Goal: Task Accomplishment & Management: Complete application form

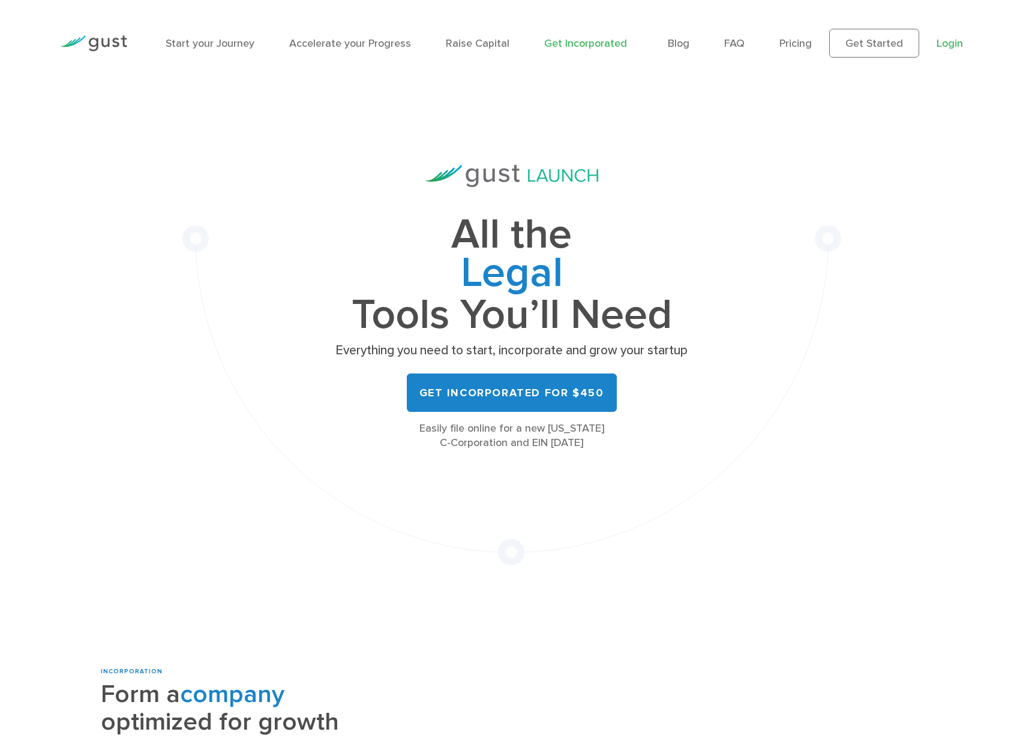
click at [952, 40] on link "Login" at bounding box center [949, 43] width 26 height 13
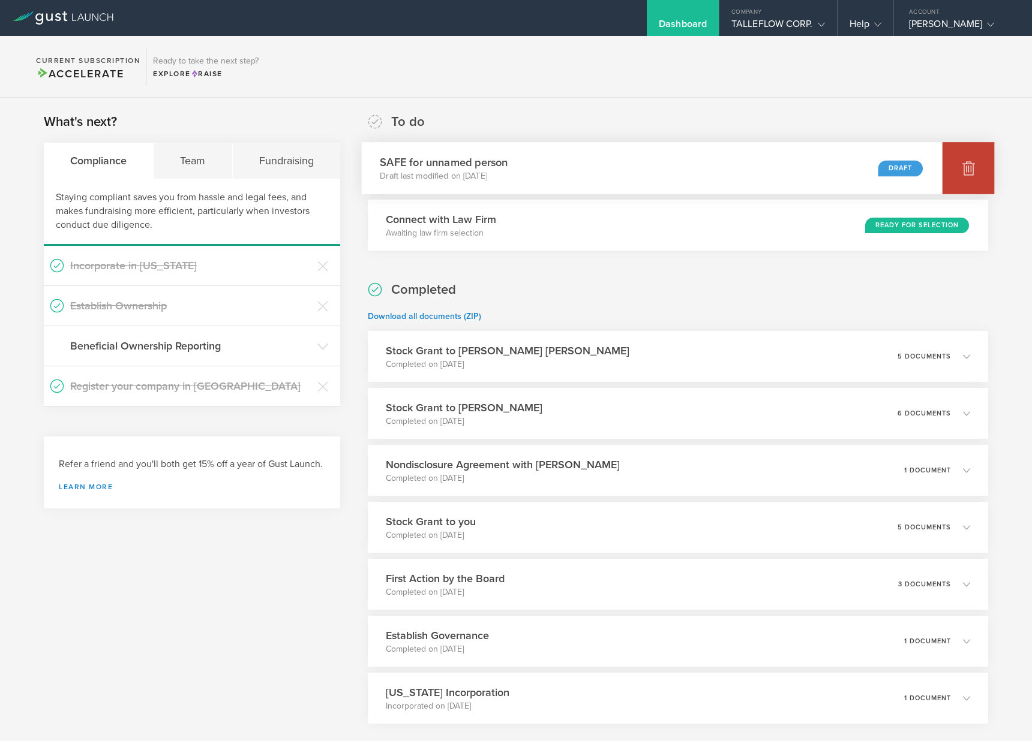
click at [949, 167] on div at bounding box center [968, 168] width 52 height 52
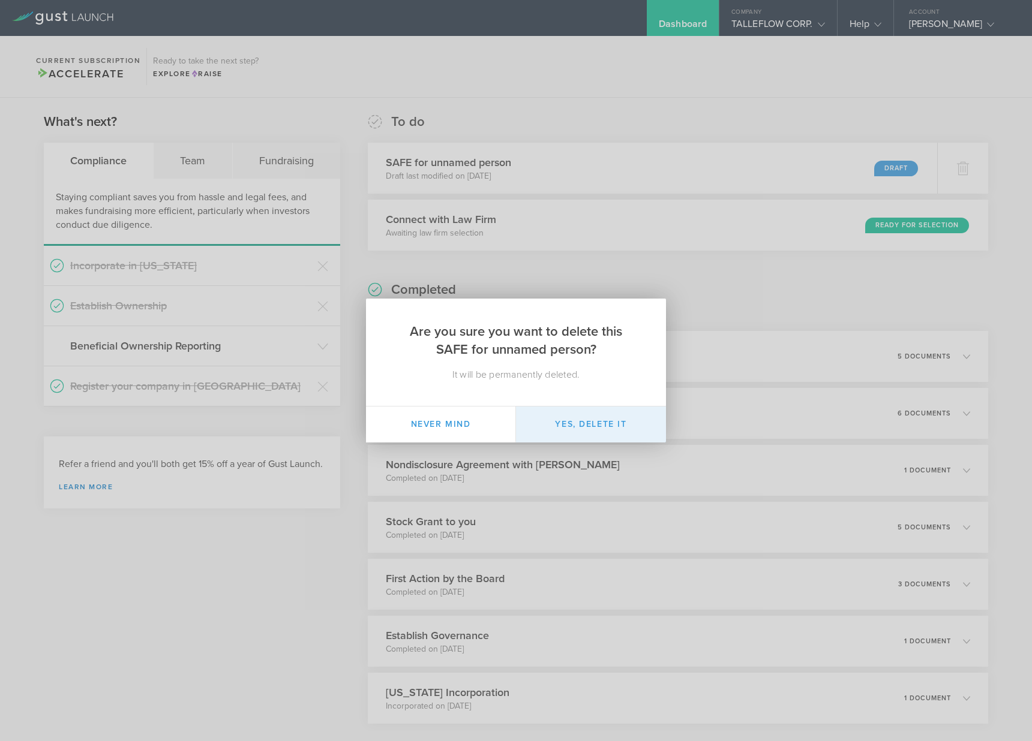
click at [573, 422] on button "Yes, delete it" at bounding box center [591, 425] width 150 height 36
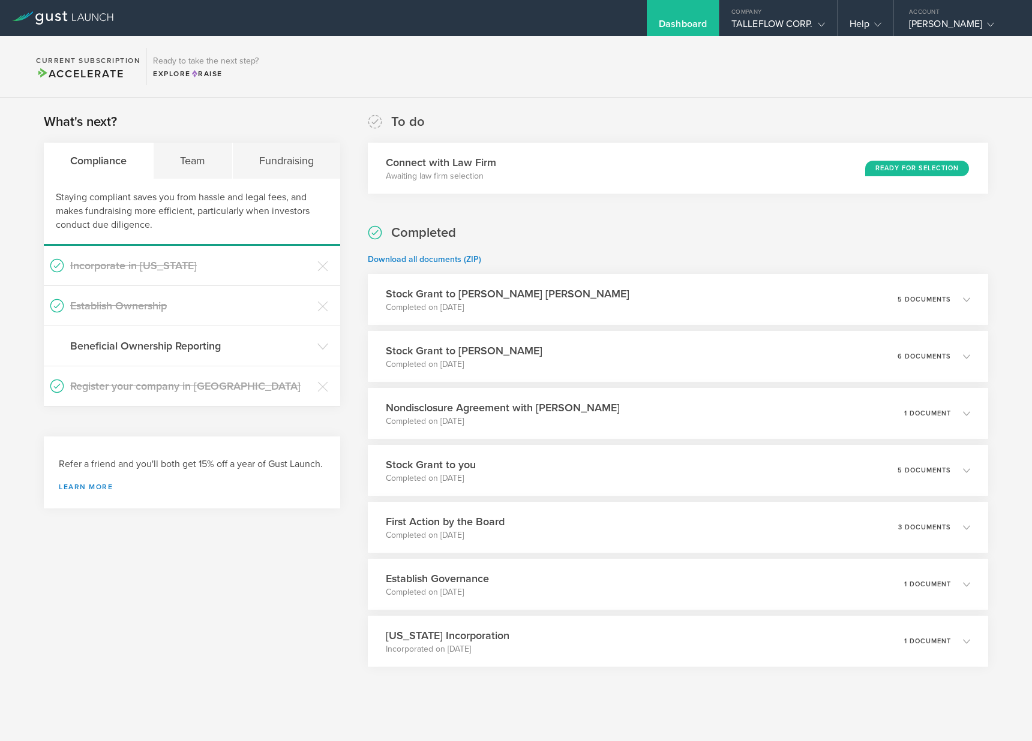
click at [234, 579] on div "What's next? Compliance Team Fundraising Staying compliant saves you from hassl…" at bounding box center [192, 420] width 296 height 614
click at [242, 345] on h3 "Beneficial Ownership Reporting" at bounding box center [190, 346] width 241 height 16
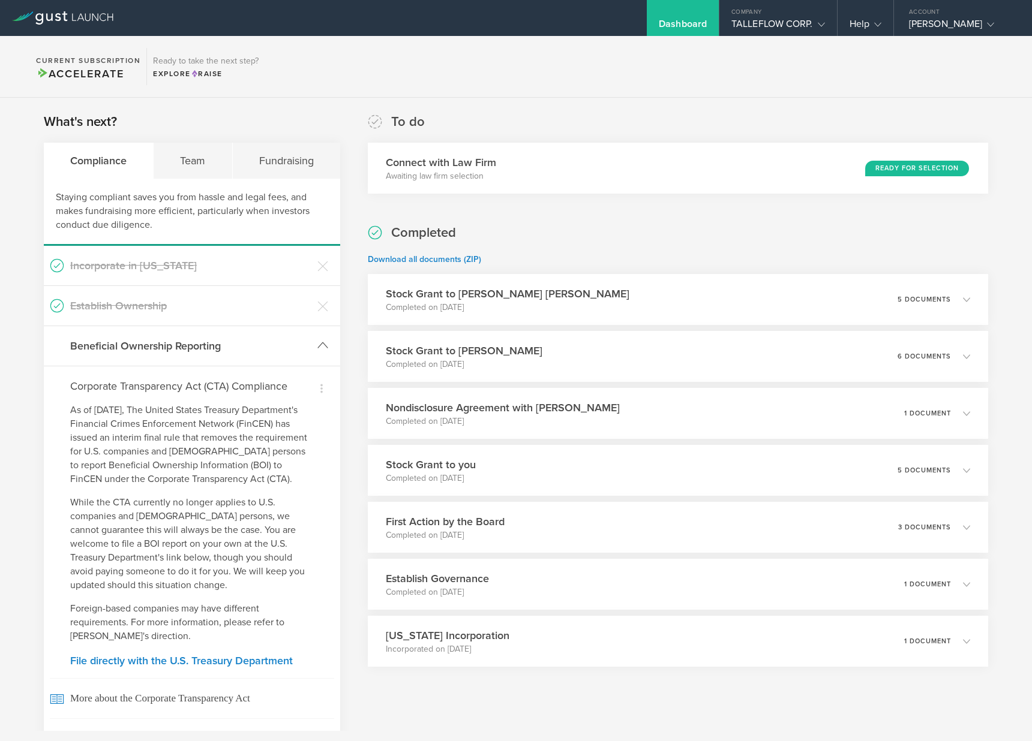
click at [242, 345] on h3 "Beneficial Ownership Reporting" at bounding box center [190, 346] width 241 height 16
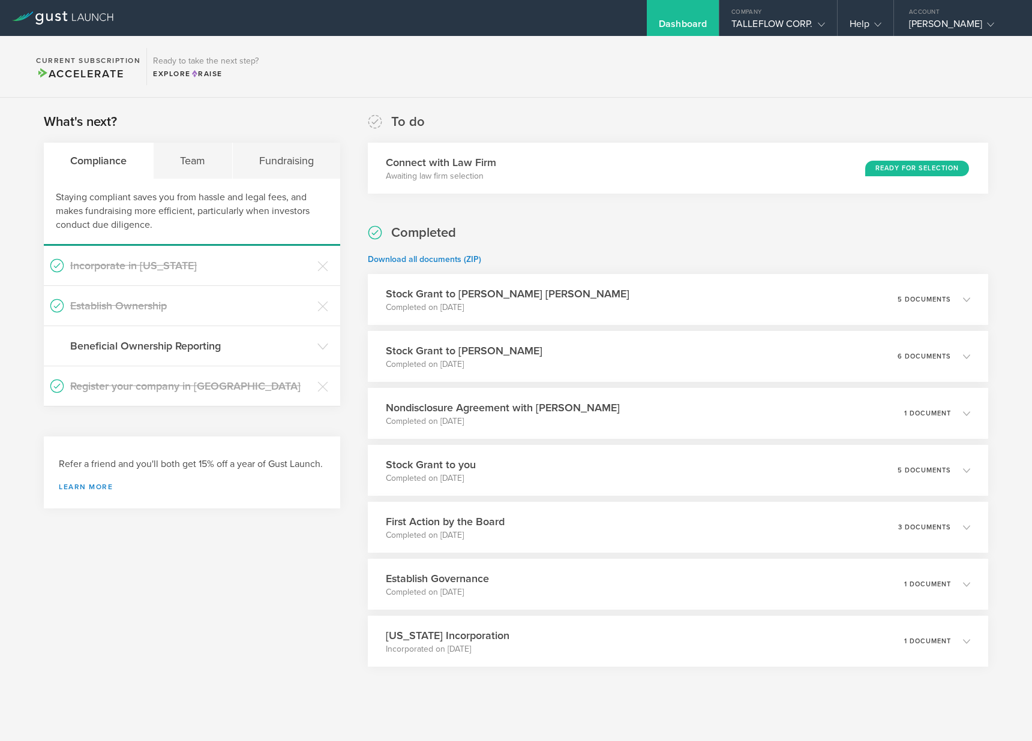
click at [278, 179] on div "Staying compliant saves you from hassle and legal fees, and makes fundraising m…" at bounding box center [192, 212] width 296 height 67
click at [276, 170] on div "Fundraising" at bounding box center [286, 161] width 107 height 36
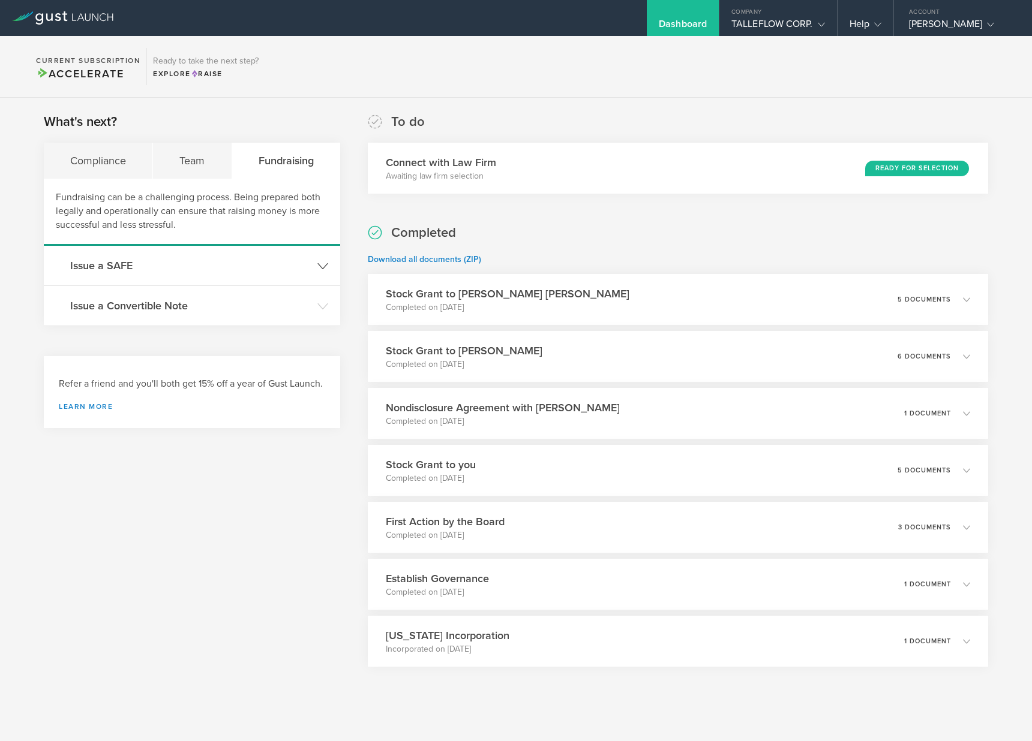
click at [274, 264] on h3 "Issue a SAFE" at bounding box center [190, 266] width 241 height 16
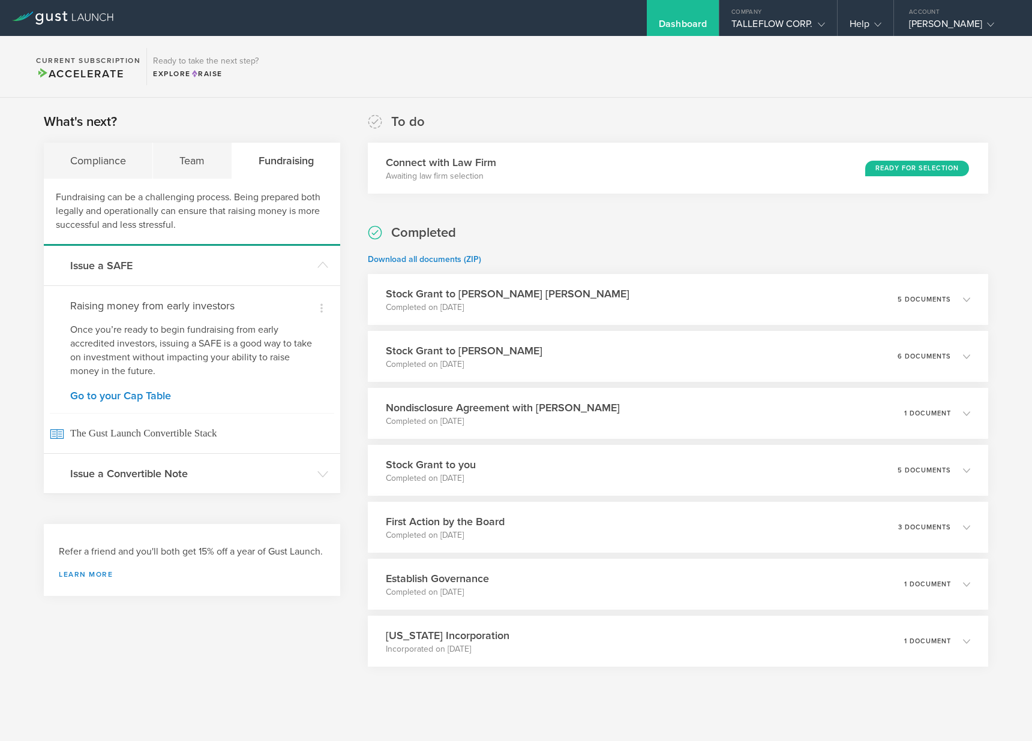
click at [154, 405] on div "Dismiss Raising money from early investors Once you’re ready to begin fundraisi…" at bounding box center [192, 369] width 296 height 168
click at [128, 390] on link "Go to your Cap Table" at bounding box center [191, 395] width 243 height 11
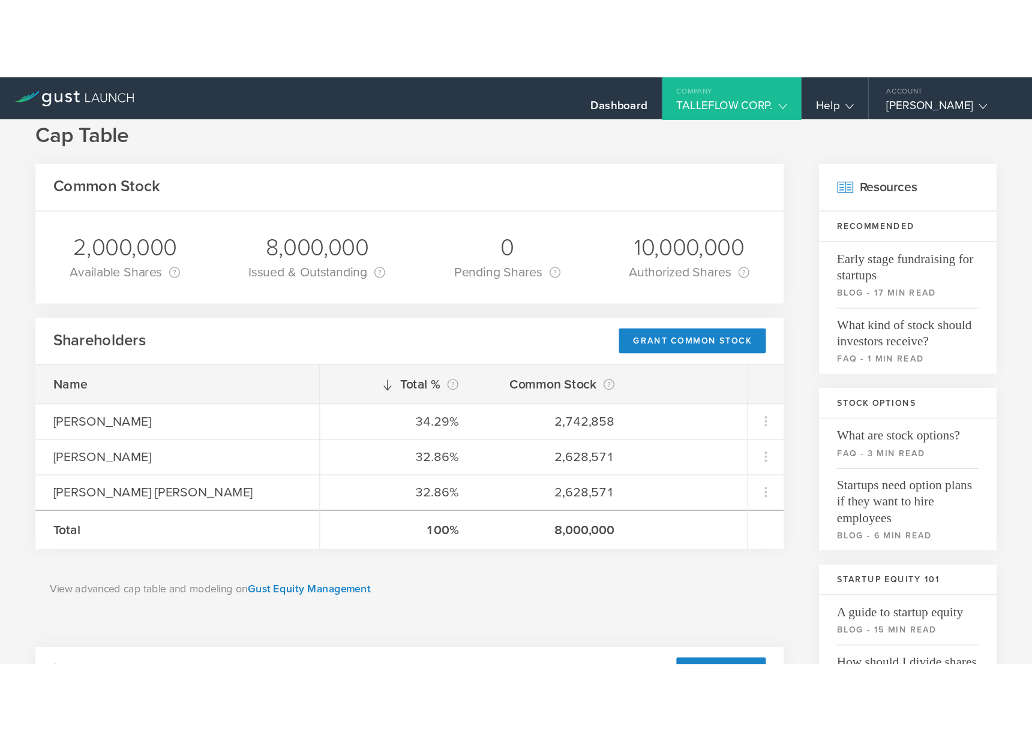
scroll to position [23, 0]
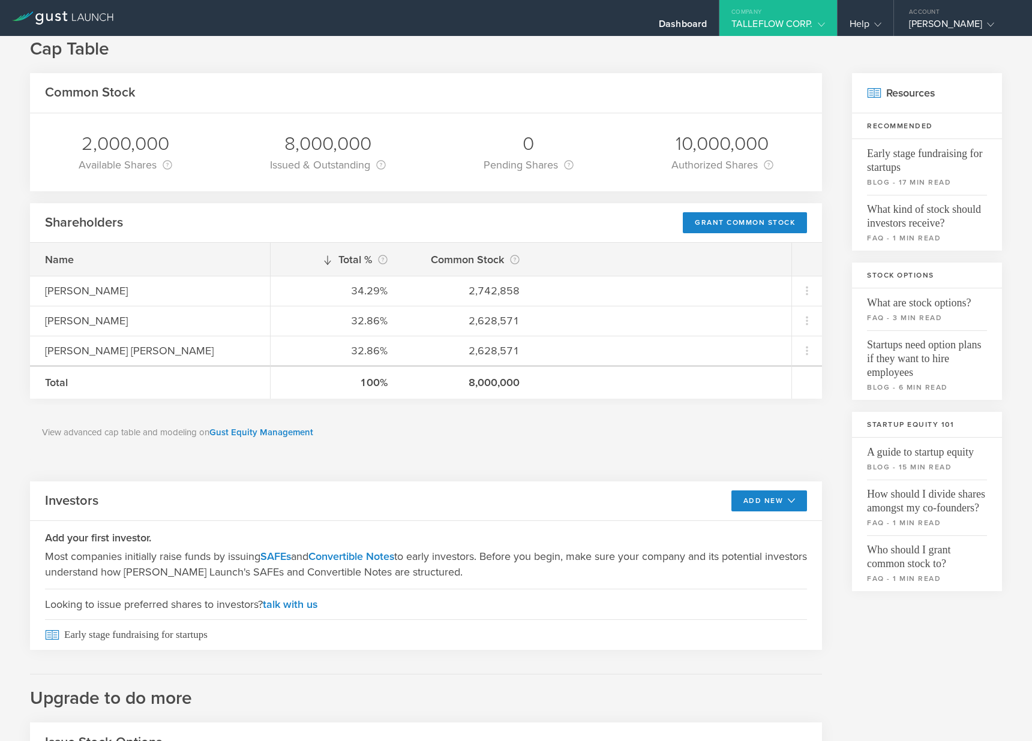
click at [91, 19] on icon at bounding box center [62, 17] width 101 height 13
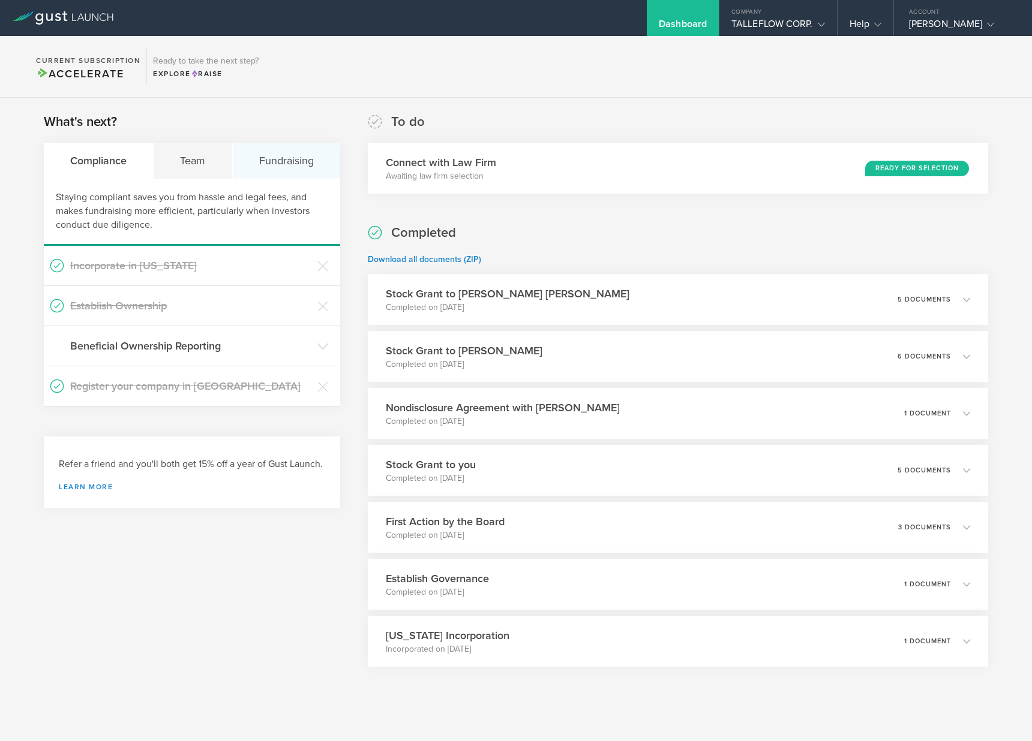
click at [258, 173] on div "Fundraising" at bounding box center [286, 161] width 107 height 36
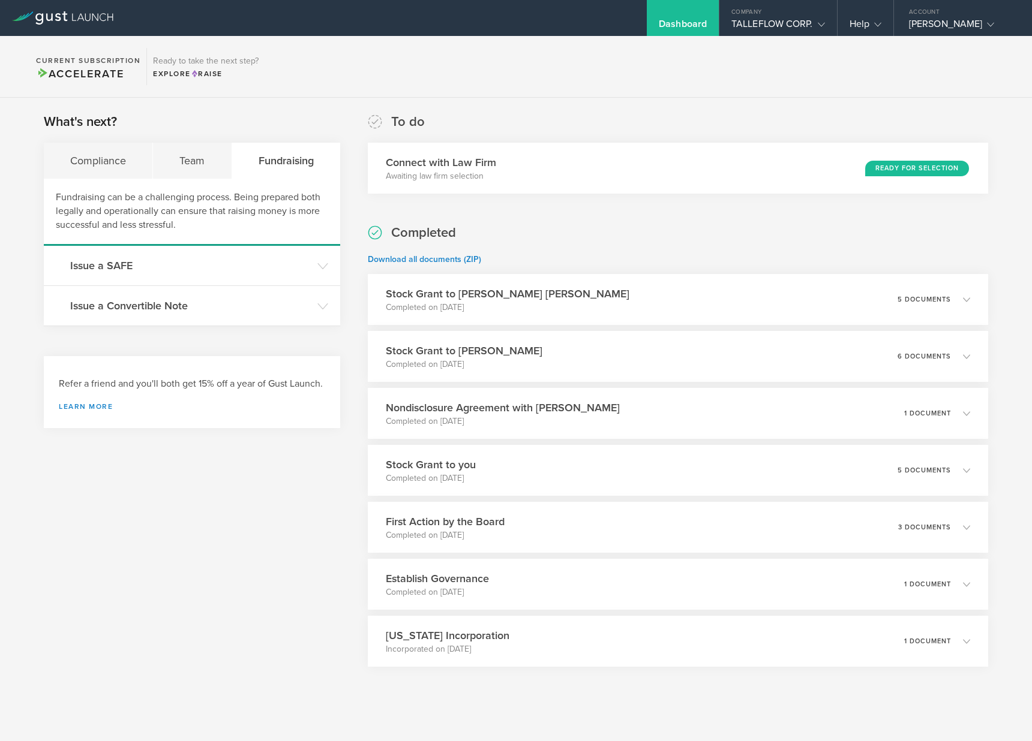
click at [535, 245] on div "Completed Download all documents (ZIP) Stock Grant to Vaasudev Sridhar Gudugunt…" at bounding box center [678, 445] width 620 height 443
click at [227, 269] on h3 "Issue a SAFE" at bounding box center [190, 266] width 241 height 16
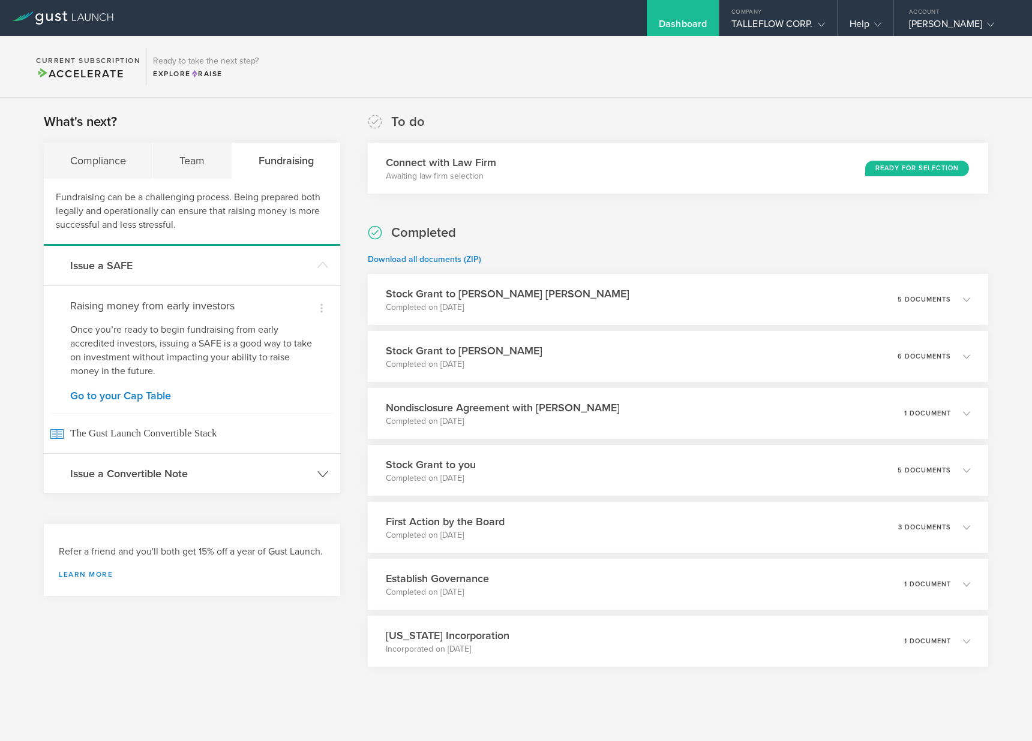
click at [282, 476] on h3 "Issue a Convertible Note" at bounding box center [190, 474] width 241 height 16
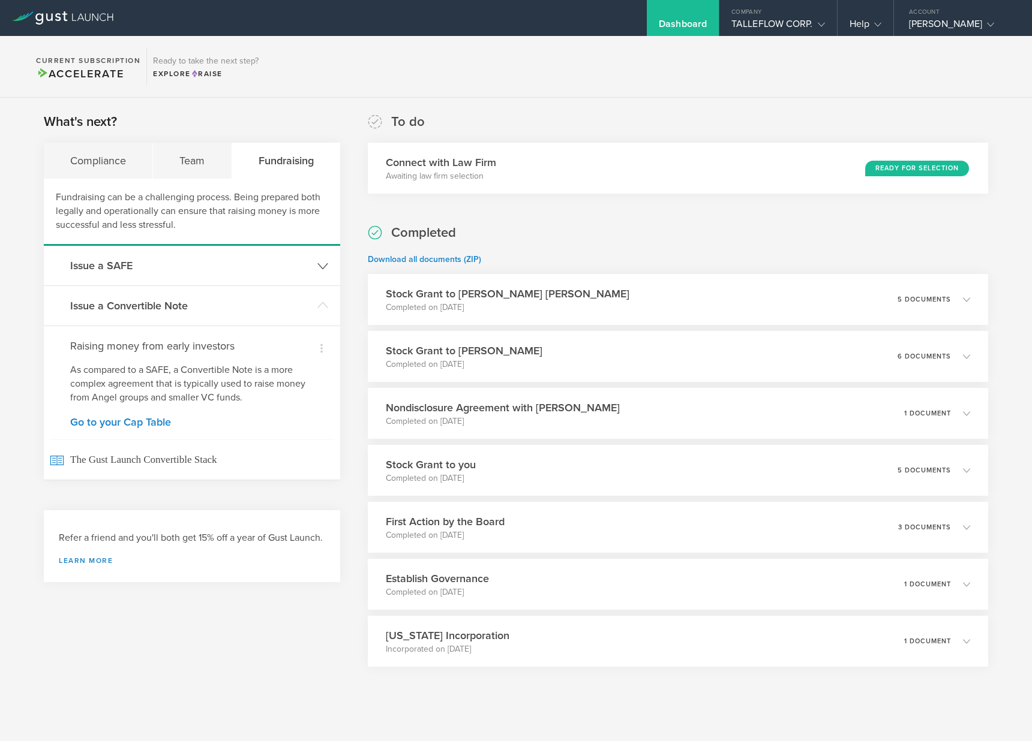
click at [210, 275] on header "Issue a SAFE" at bounding box center [192, 266] width 296 height 40
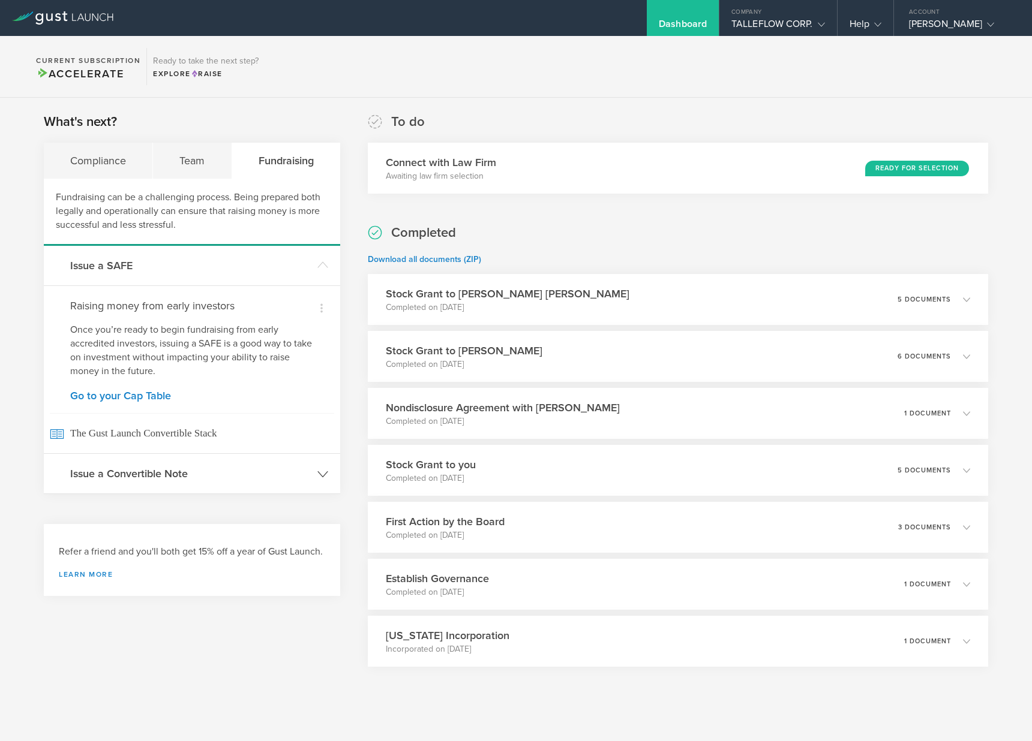
click at [187, 474] on h3 "Issue a Convertible Note" at bounding box center [190, 474] width 241 height 16
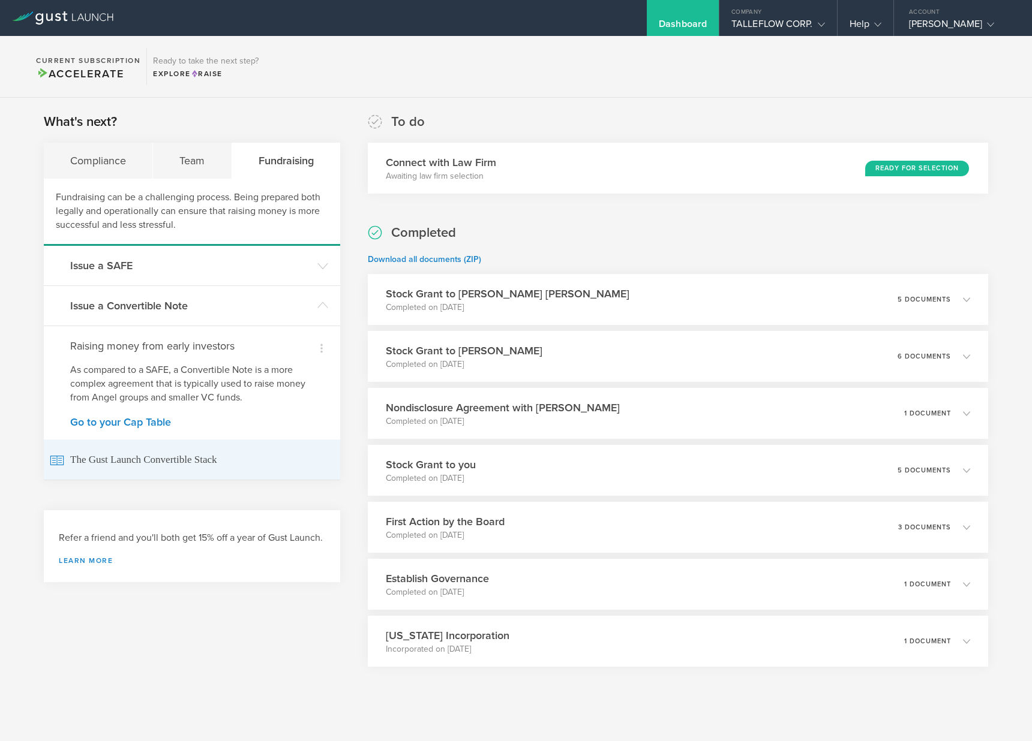
click at [146, 461] on span "The Gust Launch Convertible Stack" at bounding box center [192, 460] width 284 height 40
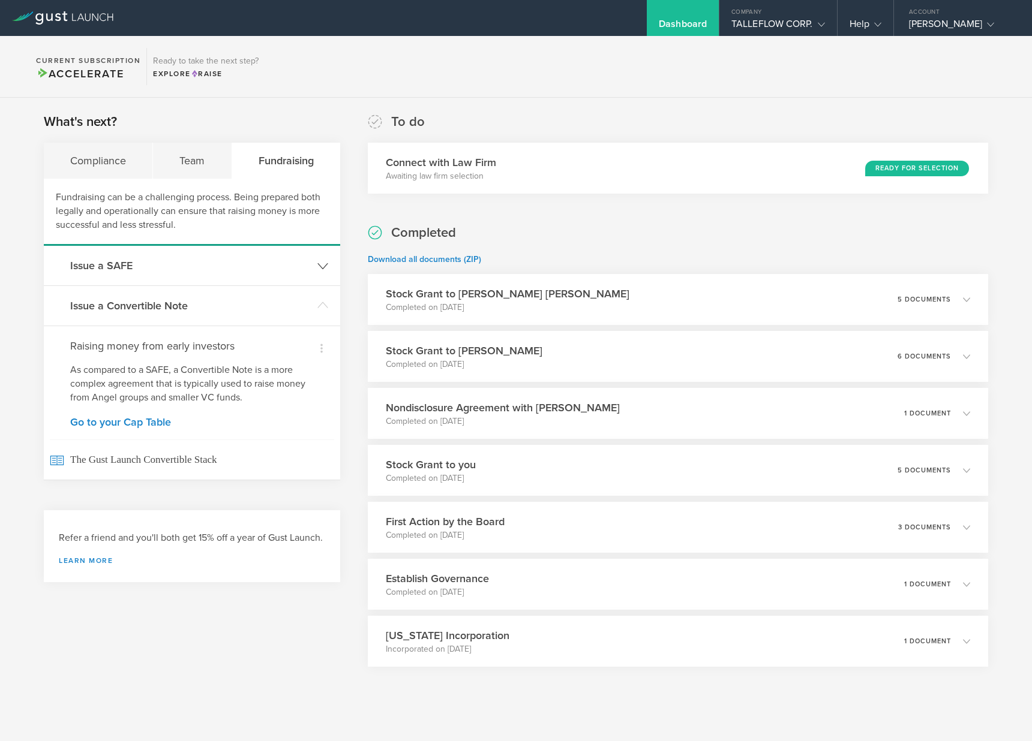
click at [164, 269] on h3 "Issue a SAFE" at bounding box center [190, 266] width 241 height 16
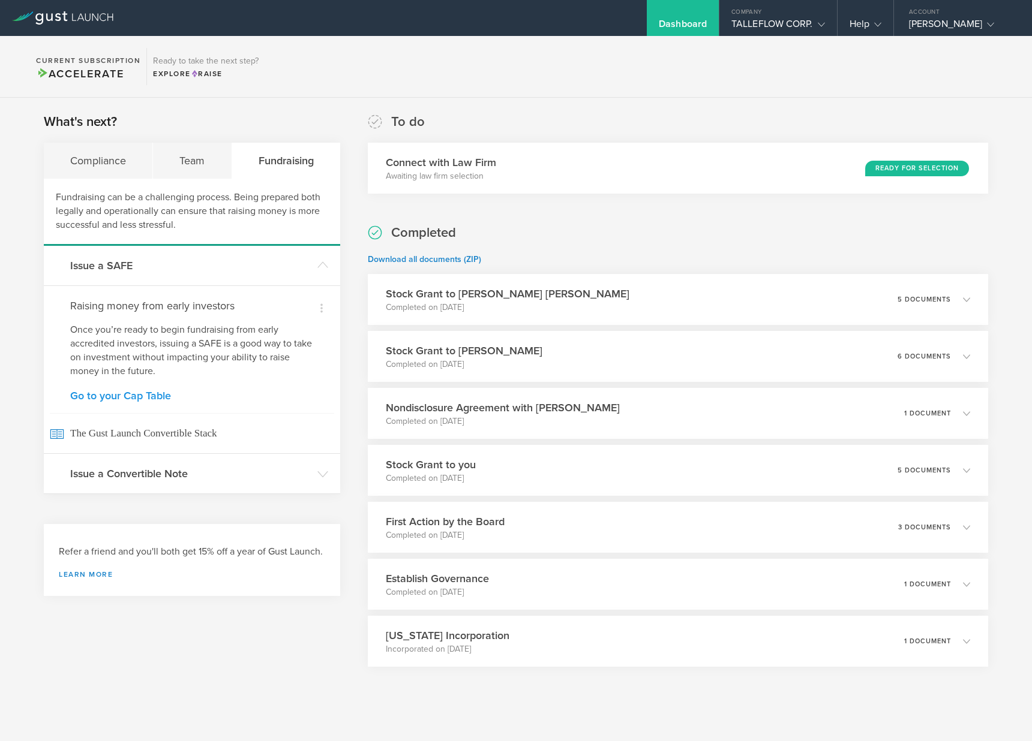
click at [150, 401] on link "Go to your Cap Table" at bounding box center [191, 395] width 243 height 11
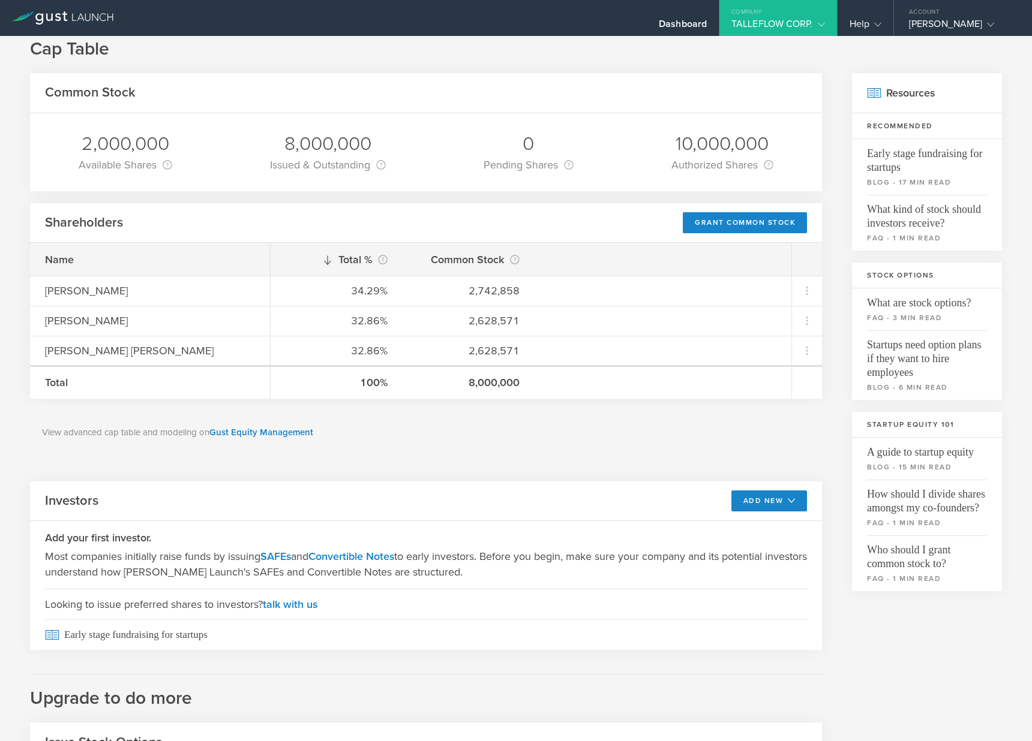
scroll to position [31, 0]
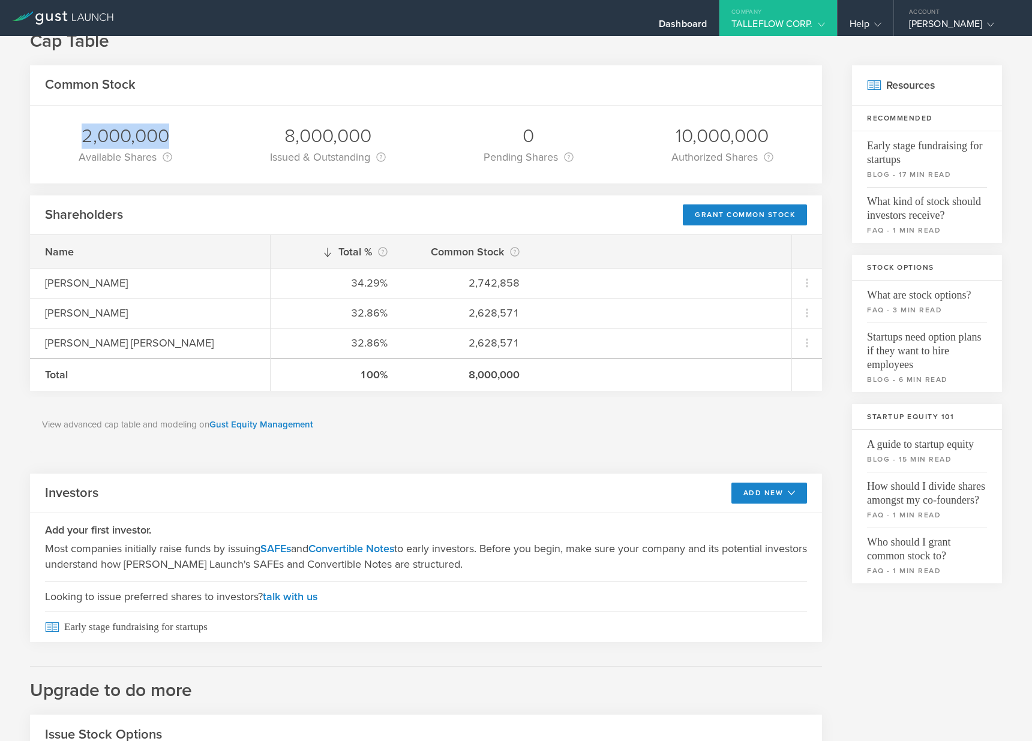
drag, startPoint x: 79, startPoint y: 133, endPoint x: 212, endPoint y: 137, distance: 132.6
click at [212, 137] on div "2,000,000 Available Shares This is the number of shares that the company has av…" at bounding box center [426, 145] width 792 height 78
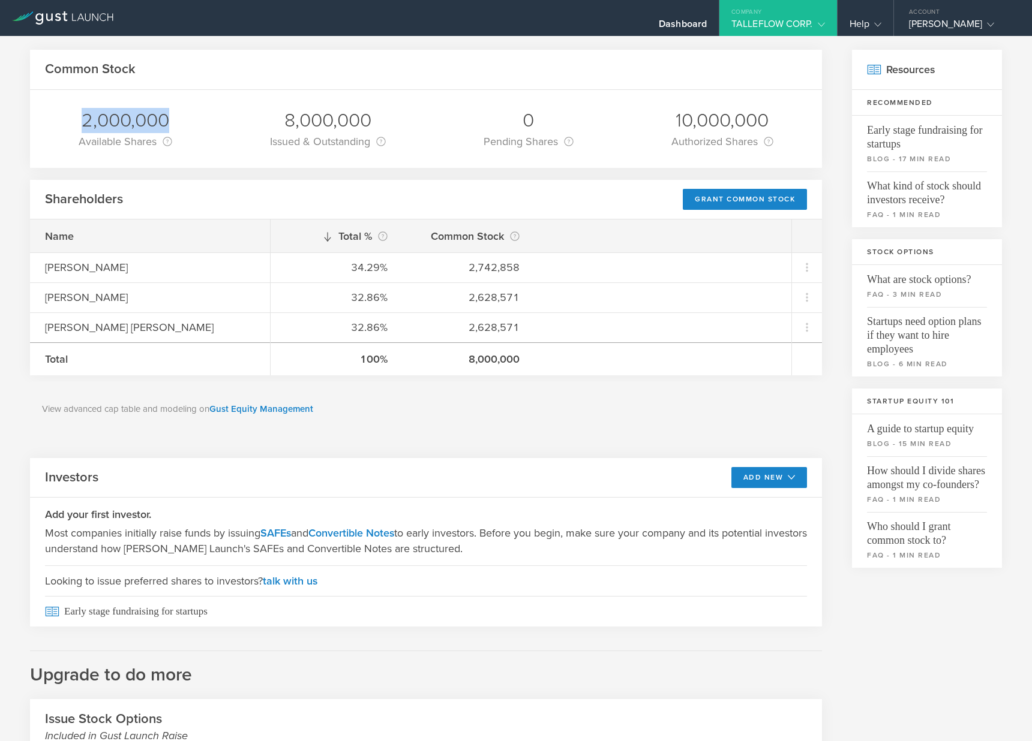
scroll to position [200, 0]
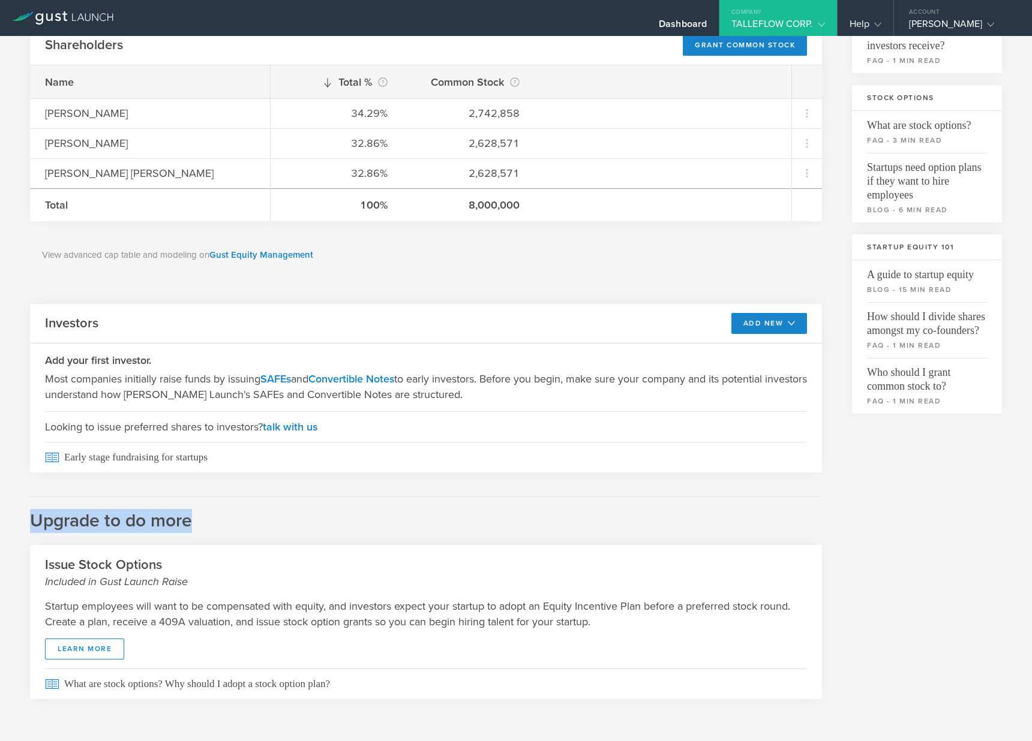
drag, startPoint x: 29, startPoint y: 521, endPoint x: 214, endPoint y: 531, distance: 185.0
click at [214, 531] on div "Cap Table Common Stock 2,000,000 Available Shares This is the number of shares …" at bounding box center [516, 289] width 1032 height 906
drag, startPoint x: 41, startPoint y: 567, endPoint x: 181, endPoint y: 564, distance: 140.4
click at [181, 564] on div "Issue Stock Options Included in Gust Launch Raise" at bounding box center [426, 567] width 792 height 44
drag, startPoint x: 128, startPoint y: 621, endPoint x: 269, endPoint y: 622, distance: 141.5
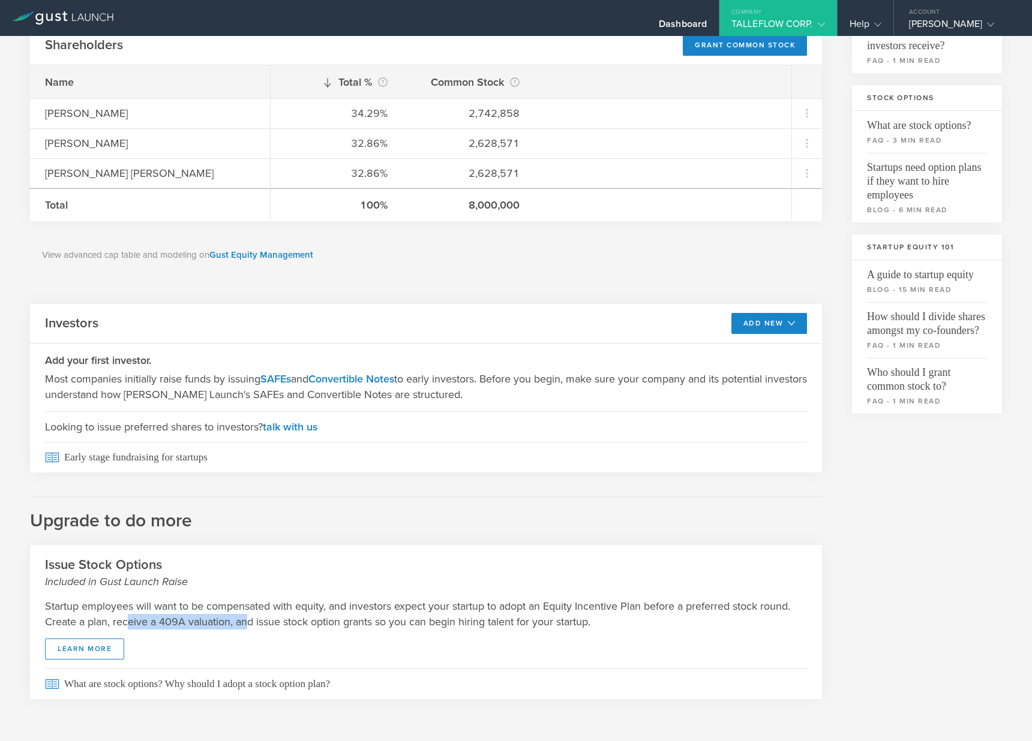
click at [251, 621] on p "Startup employees will want to be compensated with equity, and investors expect…" at bounding box center [426, 614] width 762 height 31
drag, startPoint x: 303, startPoint y: 625, endPoint x: 362, endPoint y: 623, distance: 58.2
click at [362, 623] on p "Startup employees will want to be compensated with equity, and investors expect…" at bounding box center [426, 614] width 762 height 31
drag, startPoint x: 31, startPoint y: 520, endPoint x: 96, endPoint y: 524, distance: 64.9
click at [96, 524] on h2 "Upgrade to do more" at bounding box center [426, 515] width 792 height 37
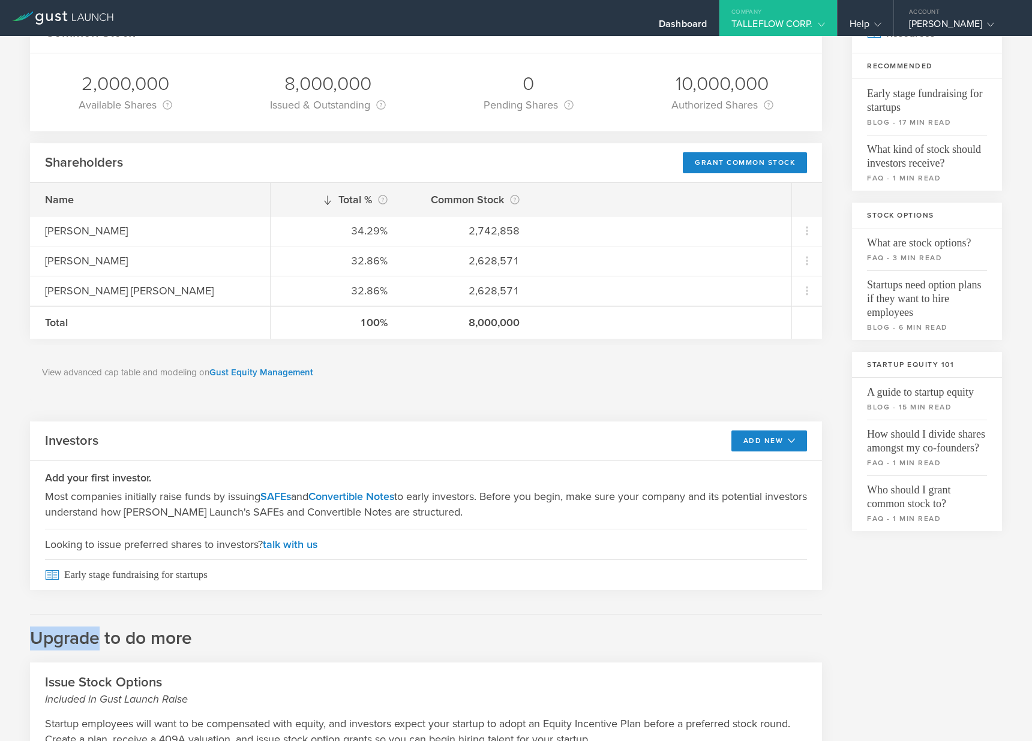
scroll to position [145, 0]
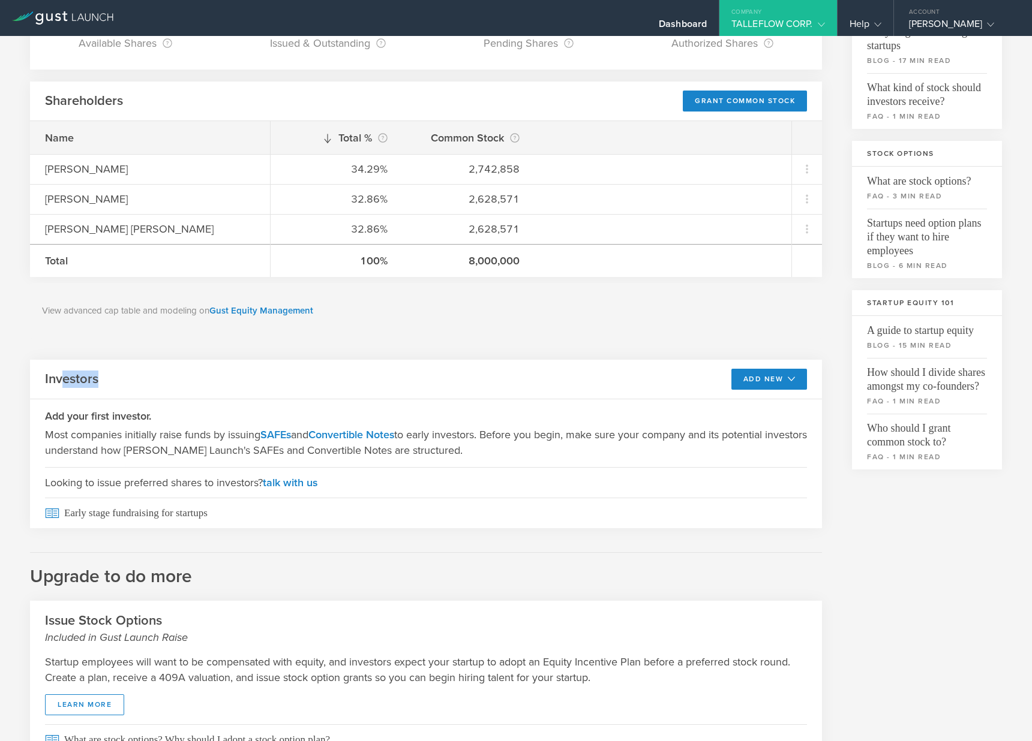
drag, startPoint x: 72, startPoint y: 378, endPoint x: 119, endPoint y: 376, distance: 46.8
click at [119, 376] on div "Investors Add New SAFE Convertible Note" at bounding box center [426, 380] width 792 height 40
click at [455, 450] on p "Most companies initially raise funds by issuing SAFEs and Convertible Notes to …" at bounding box center [426, 442] width 762 height 31
drag, startPoint x: 56, startPoint y: 482, endPoint x: 243, endPoint y: 489, distance: 187.2
click at [243, 489] on span "Looking to issue preferred shares to investors? talk with us" at bounding box center [426, 482] width 762 height 31
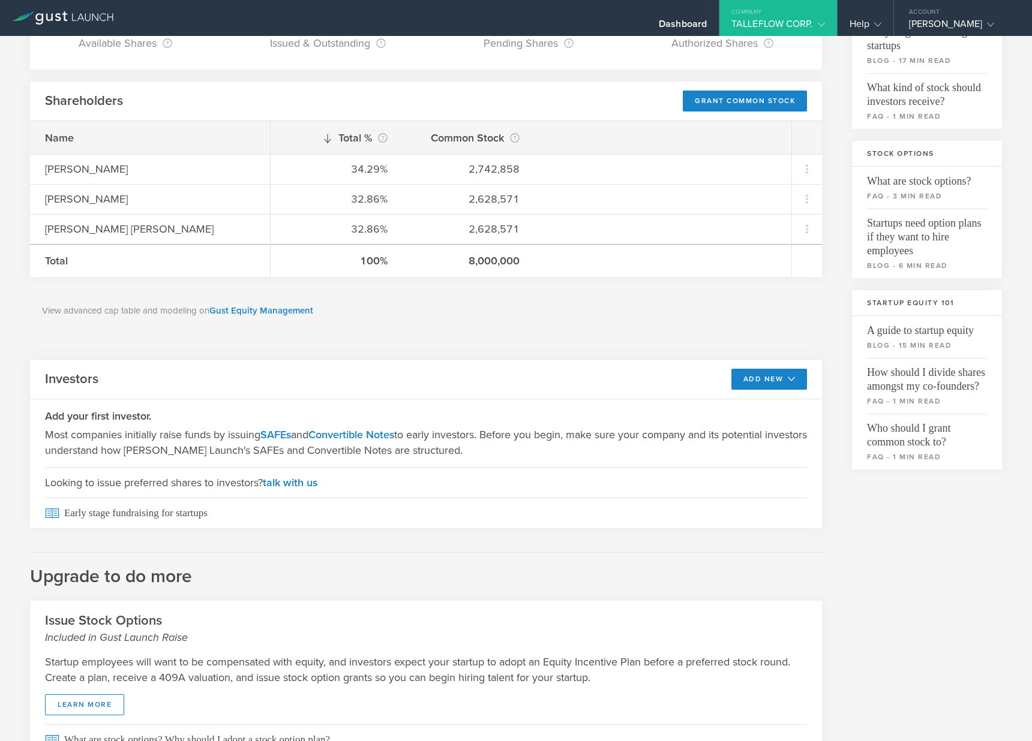
drag, startPoint x: 210, startPoint y: 481, endPoint x: 249, endPoint y: 485, distance: 39.2
click at [211, 481] on span "Looking to issue preferred shares to investors? talk with us" at bounding box center [426, 482] width 762 height 31
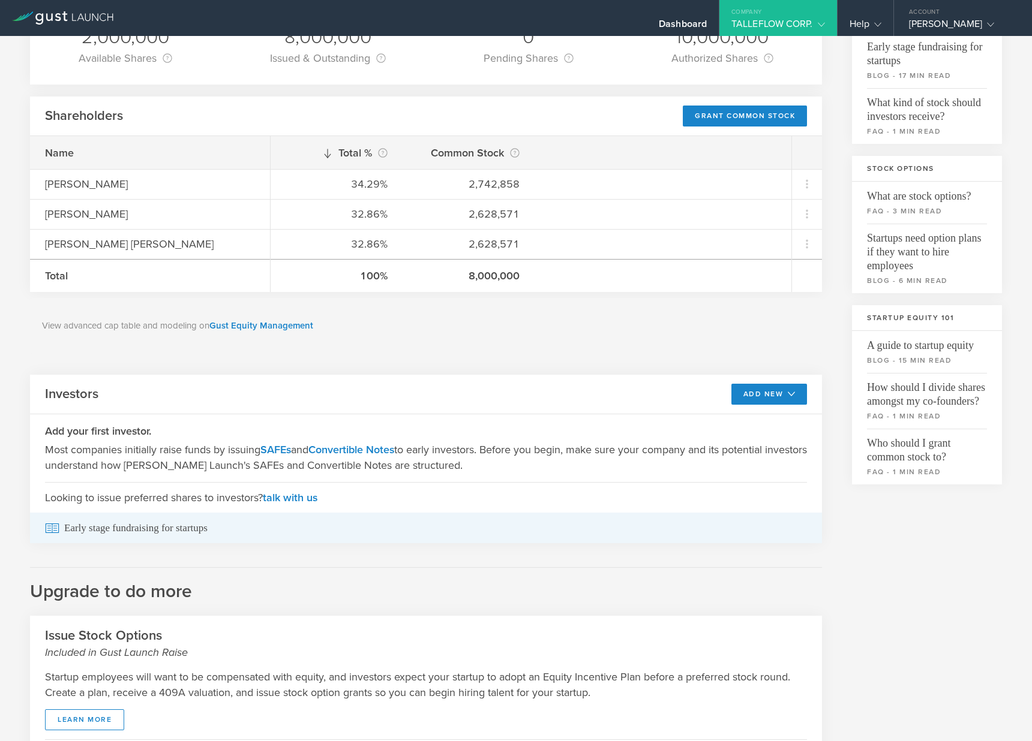
scroll to position [122, 0]
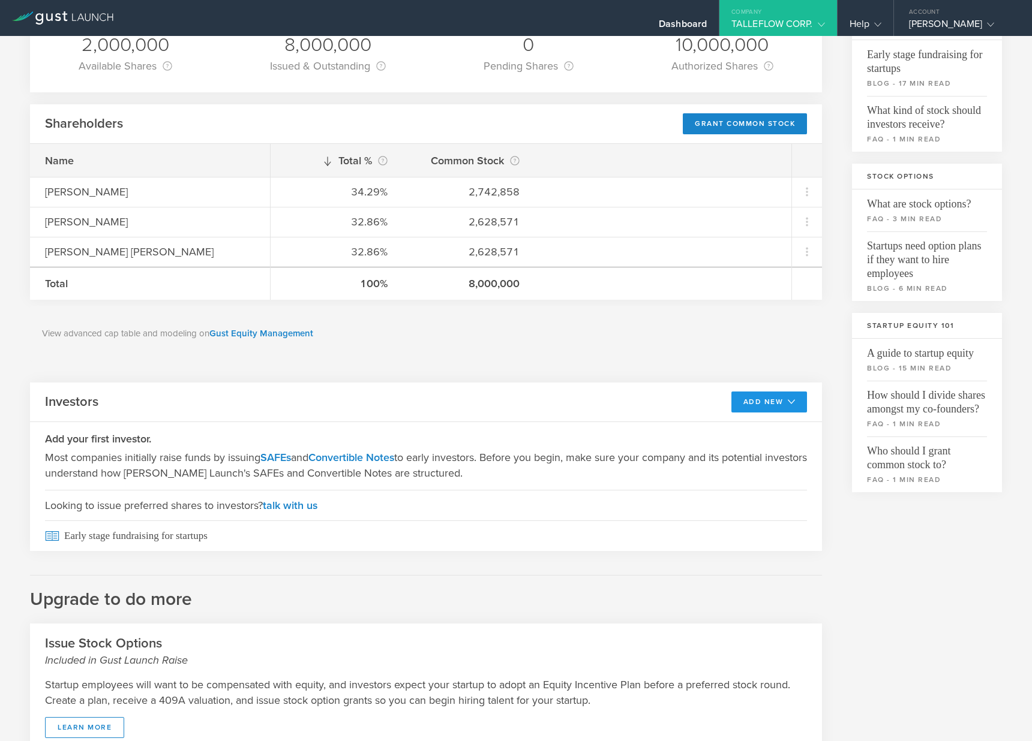
click at [769, 408] on button "Add New" at bounding box center [769, 402] width 76 height 21
click at [751, 425] on li "SAFE" at bounding box center [758, 428] width 86 height 23
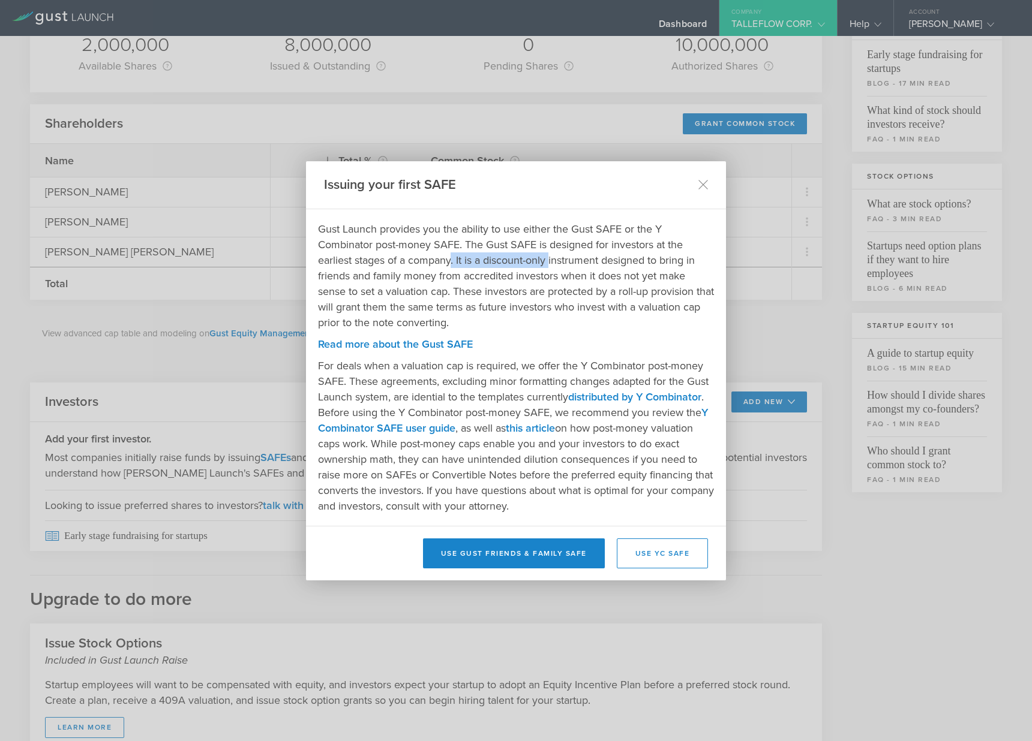
drag, startPoint x: 453, startPoint y: 261, endPoint x: 551, endPoint y: 257, distance: 97.8
click at [551, 257] on p "Gust Launch provides you the ability to use either the Gust SAFE or the Y Combi…" at bounding box center [516, 275] width 396 height 109
drag, startPoint x: 580, startPoint y: 364, endPoint x: 655, endPoint y: 500, distance: 155.7
click at [655, 500] on p "For deals when a valuation cap is required, we offer the Y Combinator post-mone…" at bounding box center [516, 436] width 396 height 156
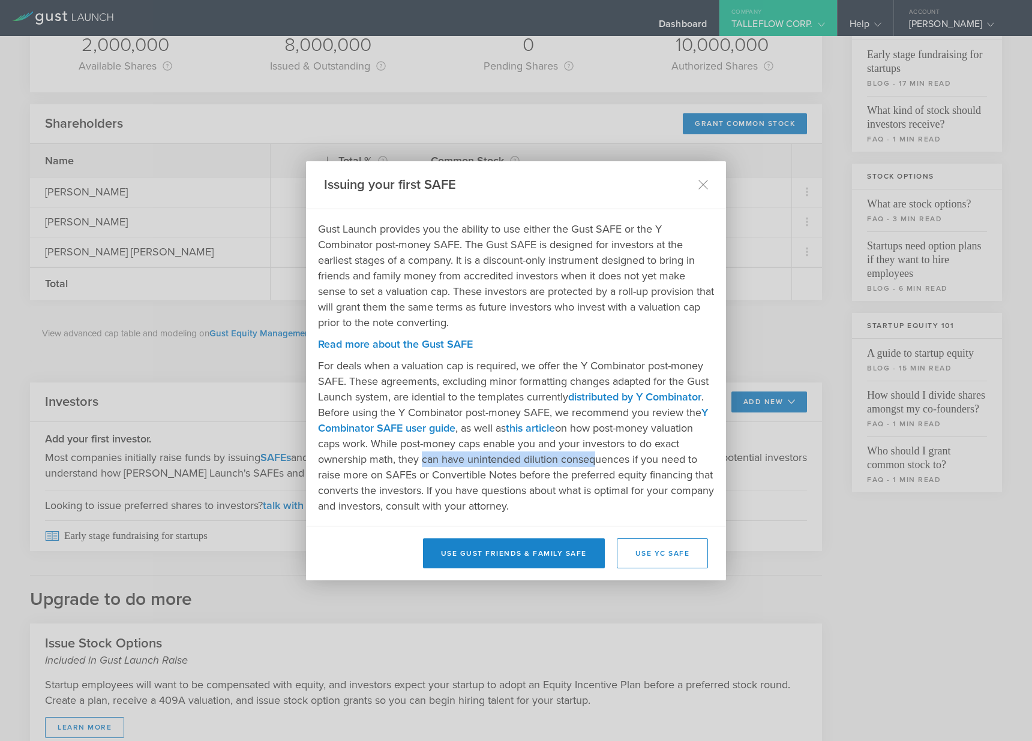
drag, startPoint x: 420, startPoint y: 458, endPoint x: 593, endPoint y: 462, distance: 172.8
click at [593, 462] on p "For deals when a valuation cap is required, we offer the Y Combinator post-mone…" at bounding box center [516, 436] width 396 height 156
click at [449, 396] on p "For deals when a valuation cap is required, we offer the Y Combinator post-mone…" at bounding box center [516, 436] width 396 height 156
drag, startPoint x: 654, startPoint y: 445, endPoint x: 393, endPoint y: 461, distance: 261.3
click at [393, 461] on p "For deals when a valuation cap is required, we offer the Y Combinator post-mone…" at bounding box center [516, 436] width 396 height 156
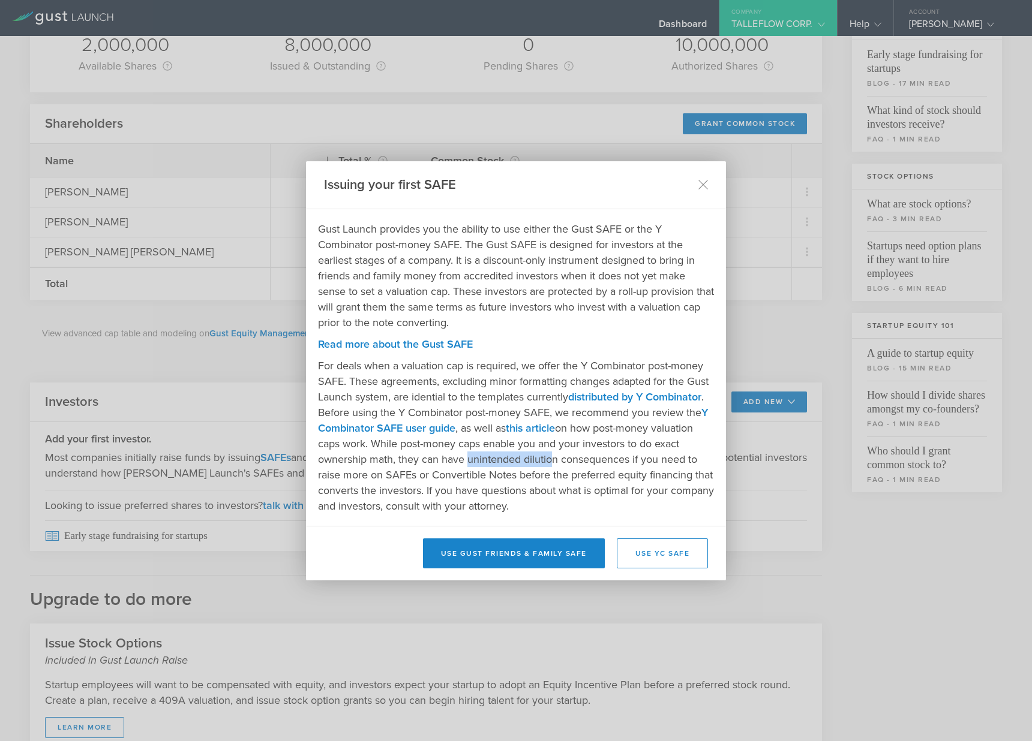
drag, startPoint x: 467, startPoint y: 460, endPoint x: 548, endPoint y: 459, distance: 80.4
click at [548, 459] on p "For deals when a valuation cap is required, we offer the Y Combinator post-mone…" at bounding box center [516, 436] width 396 height 156
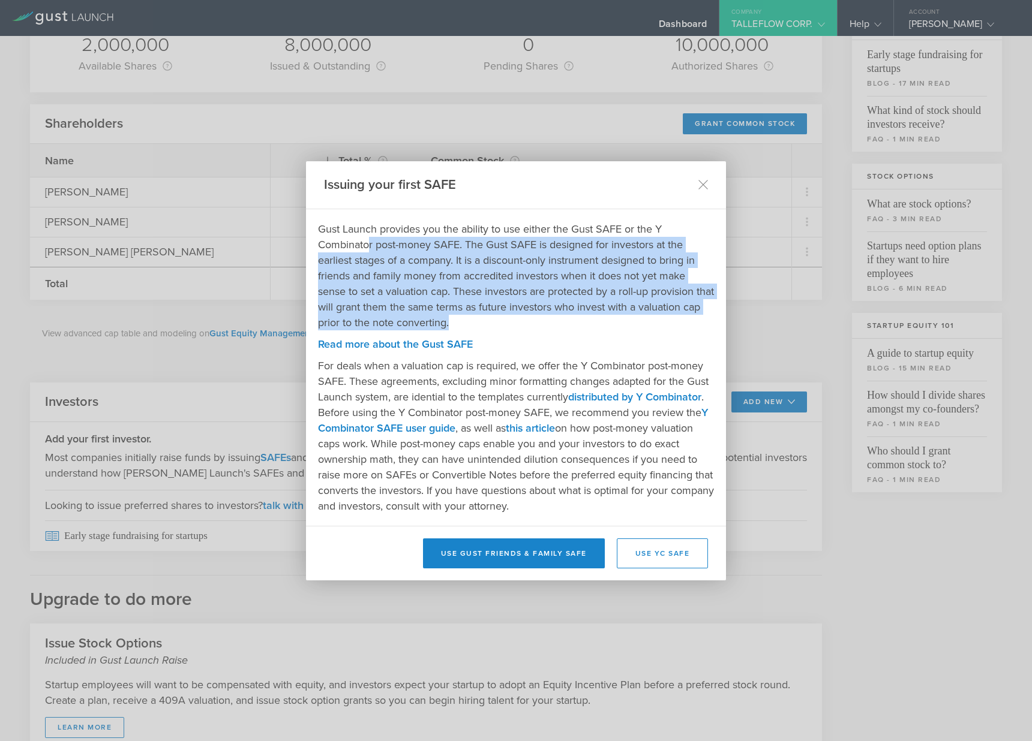
drag, startPoint x: 463, startPoint y: 301, endPoint x: 369, endPoint y: 238, distance: 112.8
click at [369, 238] on p "Gust Launch provides you the ability to use either the Gust SAFE or the Y Combi…" at bounding box center [516, 275] width 396 height 109
drag, startPoint x: 629, startPoint y: 500, endPoint x: 452, endPoint y: 396, distance: 205.6
click at [452, 396] on p "For deals when a valuation cap is required, we offer the Y Combinator post-mone…" at bounding box center [516, 436] width 396 height 156
click at [598, 489] on p "For deals when a valuation cap is required, we offer the Y Combinator post-mone…" at bounding box center [516, 436] width 396 height 156
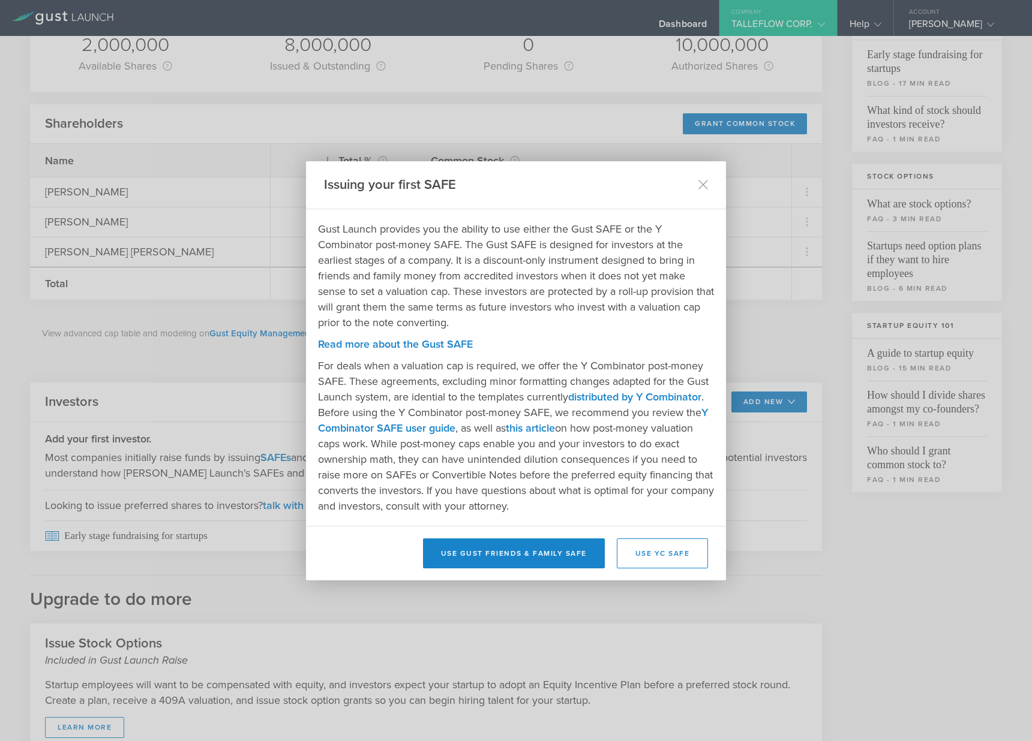
drag, startPoint x: 437, startPoint y: 459, endPoint x: 500, endPoint y: 462, distance: 62.4
click at [522, 464] on p "For deals when a valuation cap is required, we offer the Y Combinator post-mone…" at bounding box center [516, 436] width 396 height 156
drag, startPoint x: 413, startPoint y: 465, endPoint x: 612, endPoint y: 462, distance: 198.5
click at [612, 462] on p "For deals when a valuation cap is required, we offer the Y Combinator post-mone…" at bounding box center [516, 436] width 396 height 156
click at [556, 445] on p "For deals when a valuation cap is required, we offer the Y Combinator post-mone…" at bounding box center [516, 436] width 396 height 156
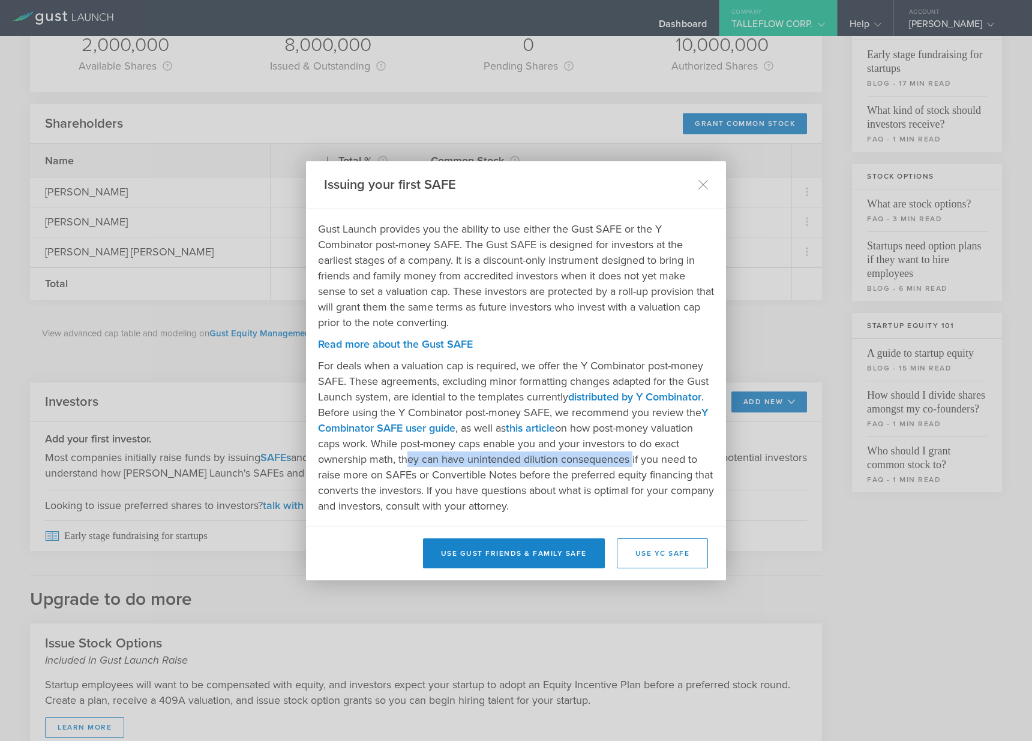
drag, startPoint x: 402, startPoint y: 455, endPoint x: 633, endPoint y: 463, distance: 230.4
click at [633, 463] on p "For deals when a valuation cap is required, we offer the Y Combinator post-mone…" at bounding box center [516, 436] width 396 height 156
drag, startPoint x: 458, startPoint y: 488, endPoint x: 615, endPoint y: 505, distance: 158.6
click at [616, 505] on p "For deals when a valuation cap is required, we offer the Y Combinator post-mone…" at bounding box center [516, 436] width 396 height 156
click at [447, 490] on p "For deals when a valuation cap is required, we offer the Y Combinator post-mone…" at bounding box center [516, 436] width 396 height 156
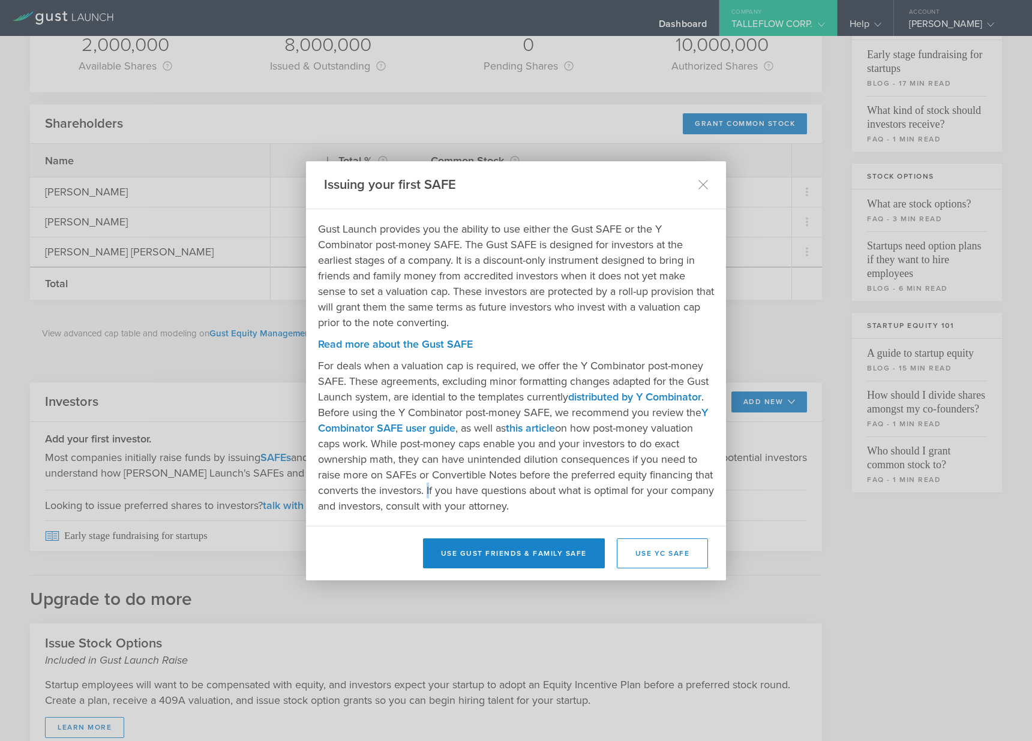
drag, startPoint x: 445, startPoint y: 492, endPoint x: 576, endPoint y: 502, distance: 131.7
click at [576, 502] on p "For deals when a valuation cap is required, we offer the Y Combinator post-mone…" at bounding box center [516, 436] width 396 height 156
click at [599, 495] on p "For deals when a valuation cap is required, we offer the Y Combinator post-mone…" at bounding box center [516, 436] width 396 height 156
click at [528, 563] on button "Use Gust Friends & Family SAFE" at bounding box center [514, 554] width 182 height 30
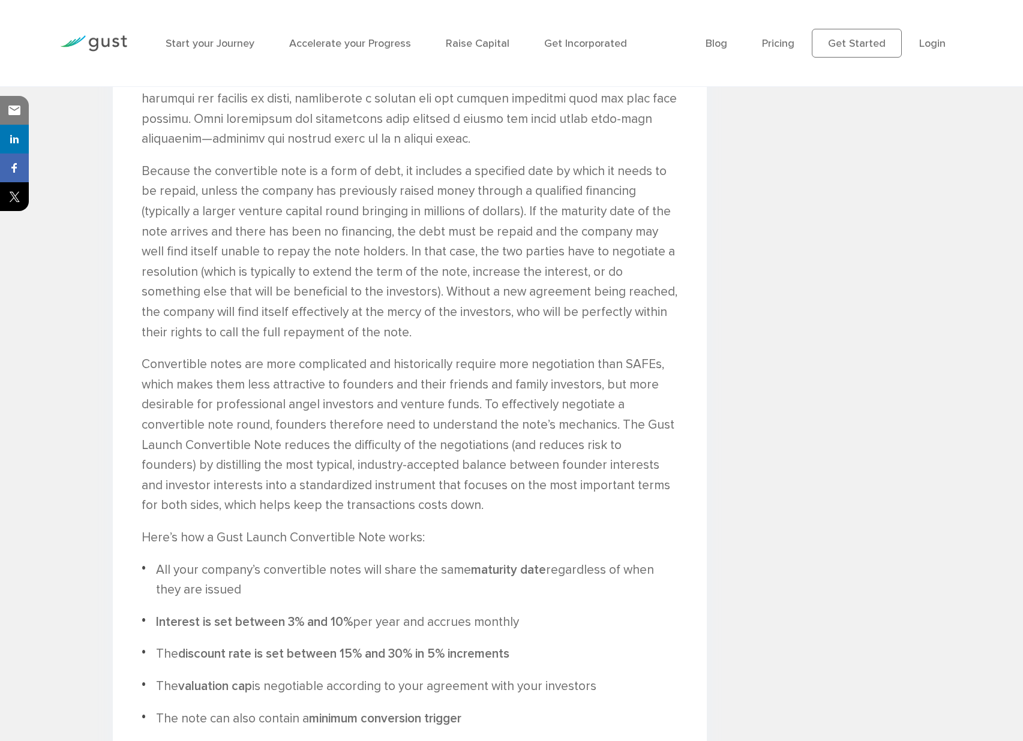
scroll to position [2829, 0]
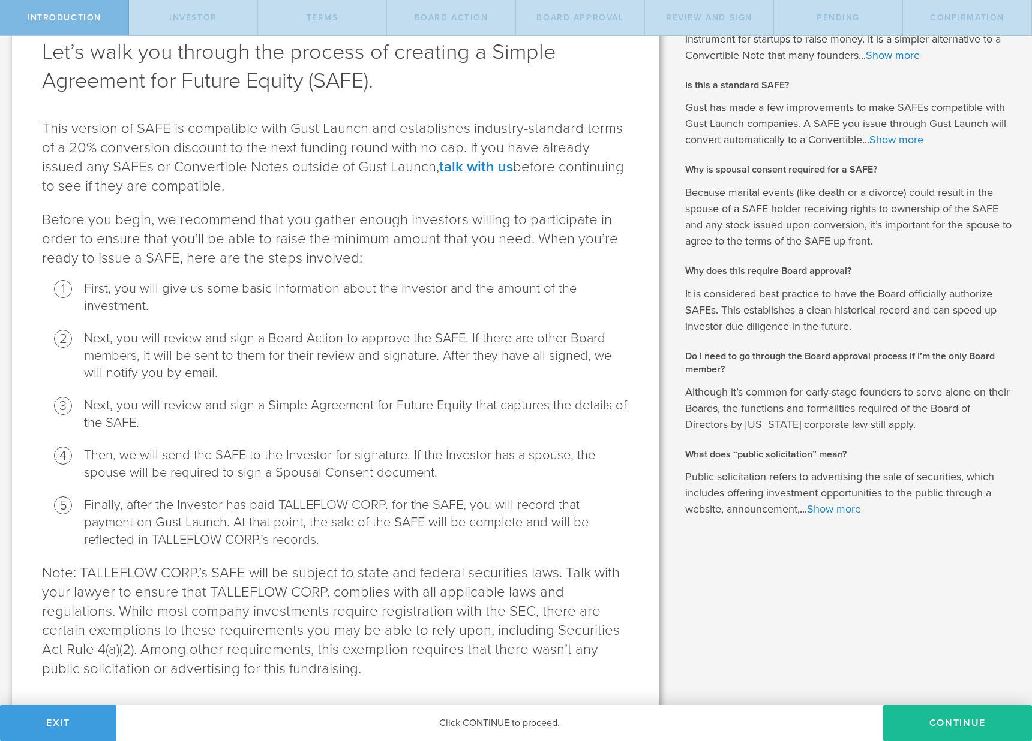
scroll to position [62, 0]
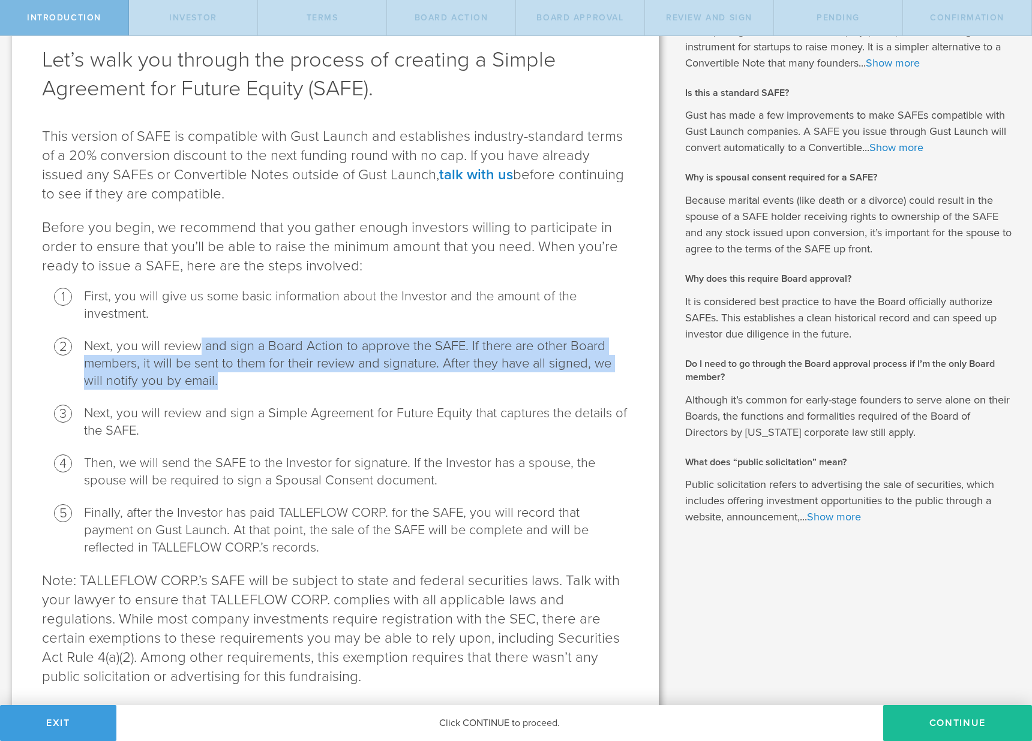
drag, startPoint x: 197, startPoint y: 351, endPoint x: 483, endPoint y: 378, distance: 287.4
click at [483, 378] on li "Next, you will review and sign a Board Action to approve the SAFE. If there are…" at bounding box center [356, 364] width 545 height 52
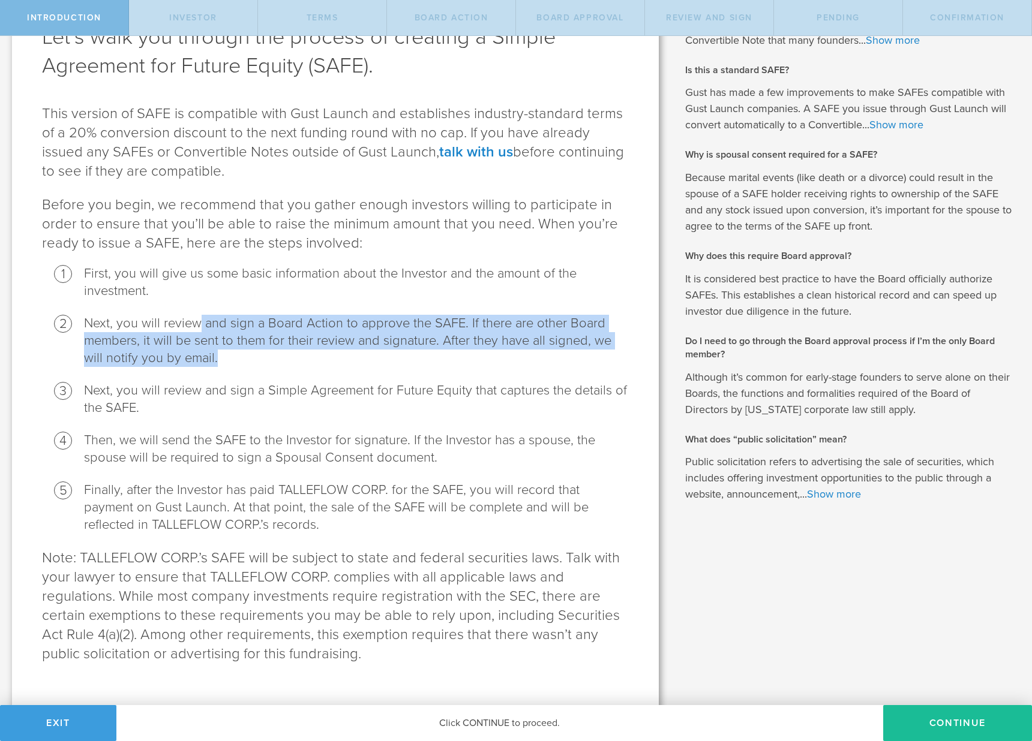
scroll to position [100, 0]
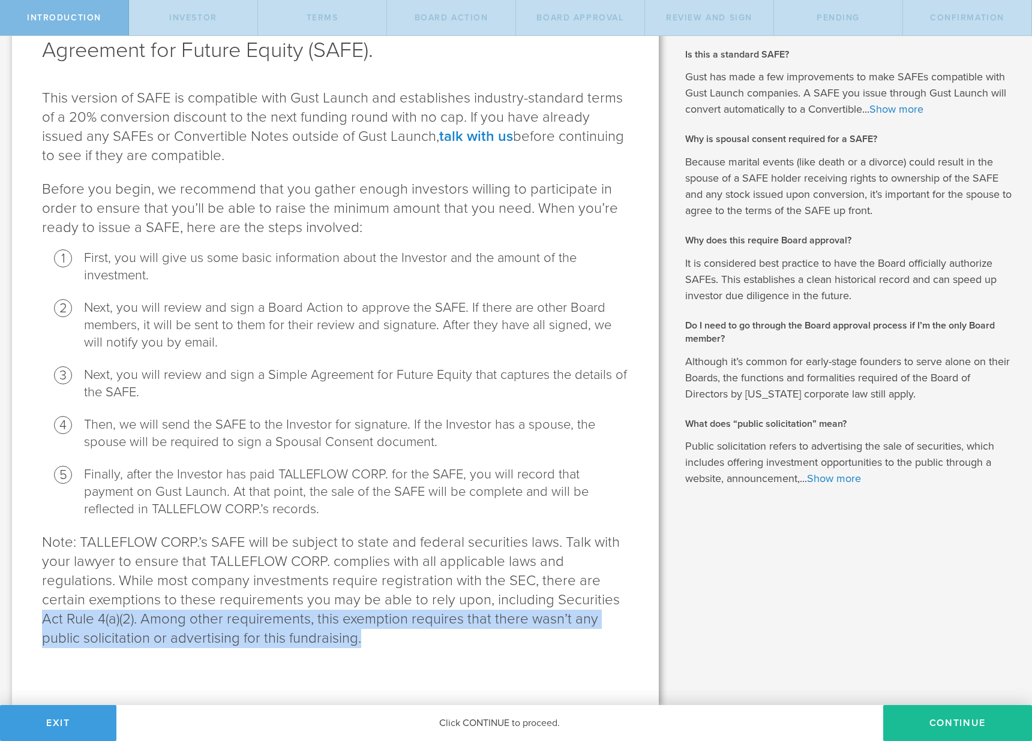
drag, startPoint x: 383, startPoint y: 640, endPoint x: 42, endPoint y: 616, distance: 342.1
click at [42, 616] on p "Note: TALLEFLOW CORP.’s SAFE will be subject to state and federal securities la…" at bounding box center [335, 590] width 587 height 115
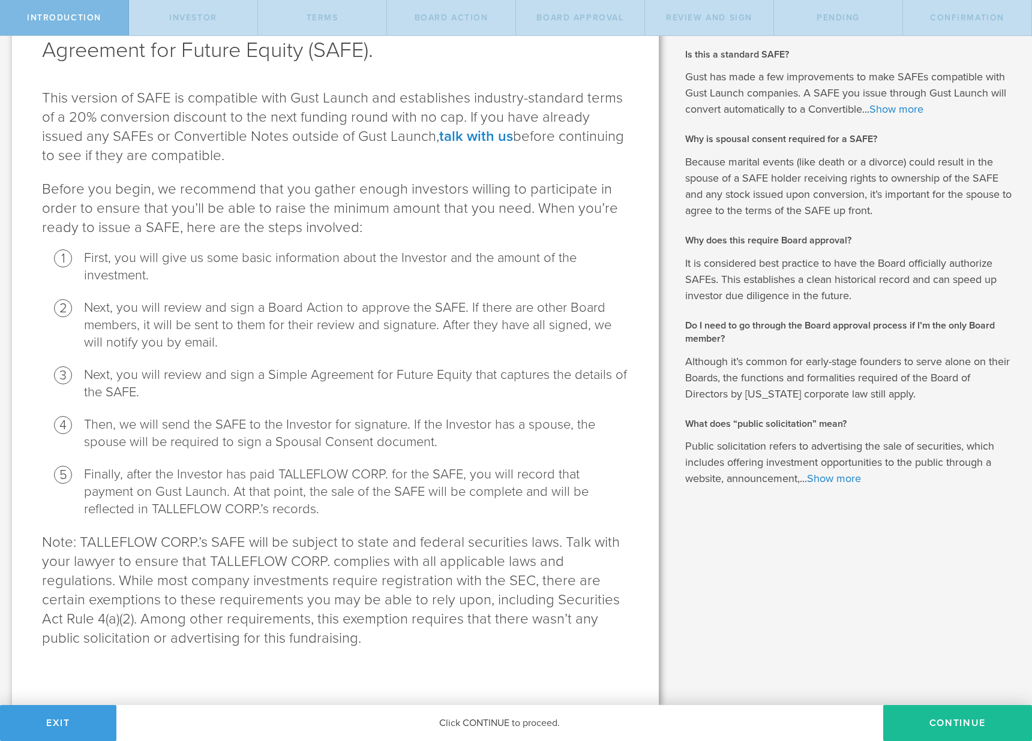
click at [509, 641] on p "Note: TALLEFLOW CORP.’s SAFE will be subject to state and federal securities la…" at bounding box center [335, 590] width 587 height 115
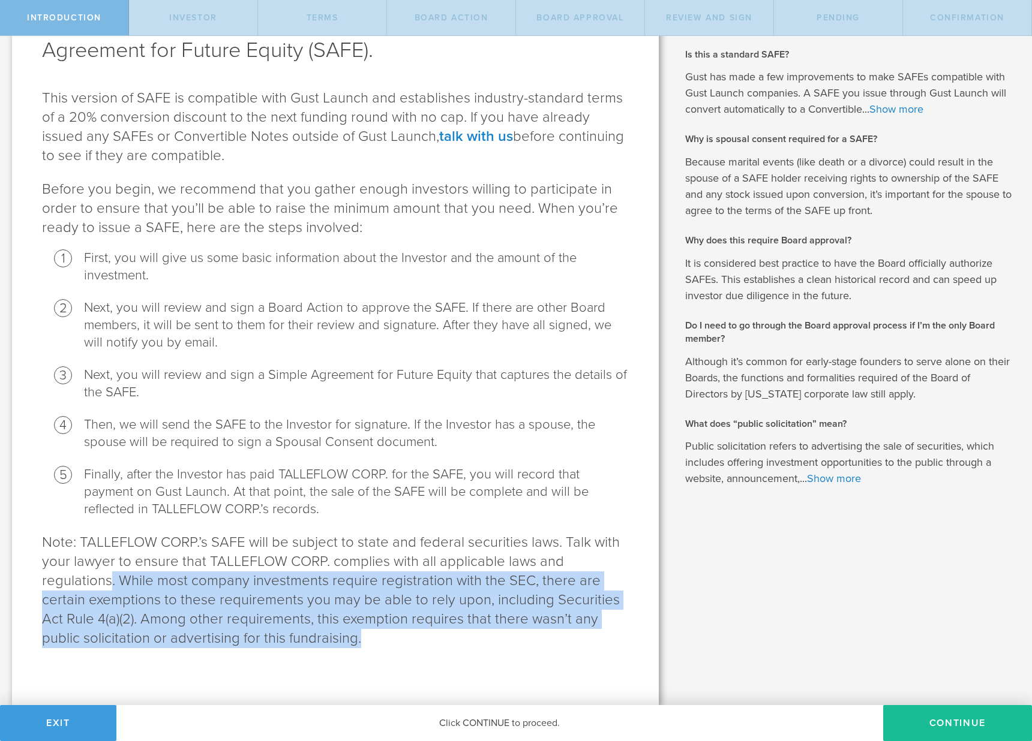
drag, startPoint x: 579, startPoint y: 642, endPoint x: 110, endPoint y: 590, distance: 472.5
click at [110, 590] on p "Note: TALLEFLOW CORP.’s SAFE will be subject to state and federal securities la…" at bounding box center [335, 590] width 587 height 115
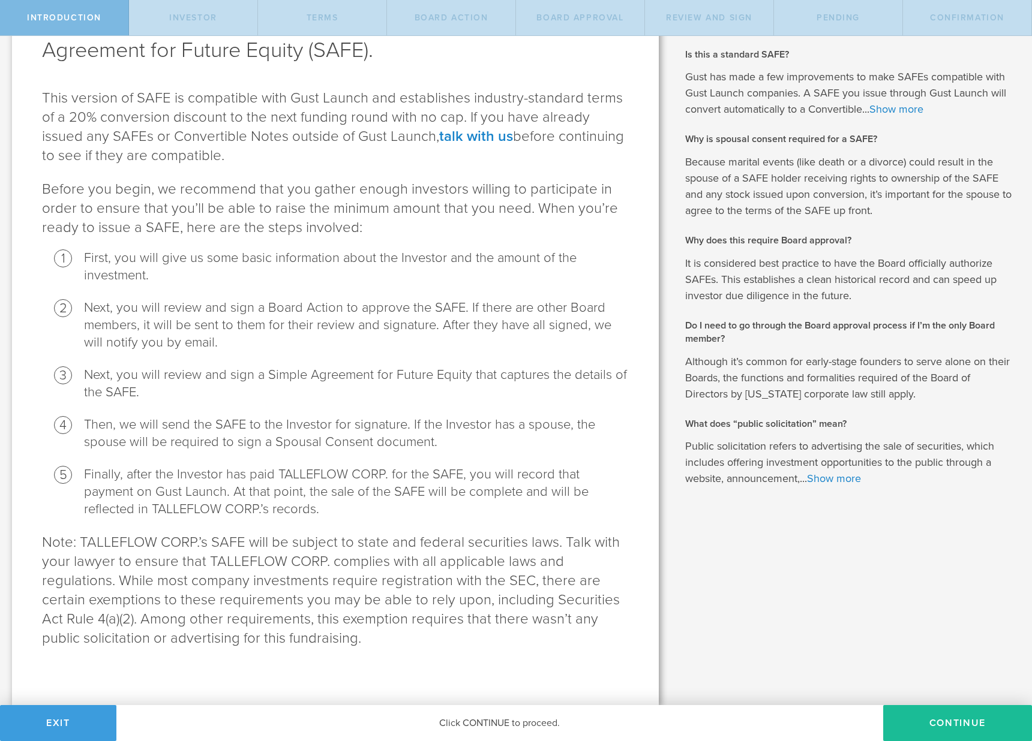
drag, startPoint x: 70, startPoint y: 639, endPoint x: 40, endPoint y: 642, distance: 29.5
click at [68, 639] on p "Note: TALLEFLOW CORP.’s SAFE will be subject to state and federal securities la…" at bounding box center [335, 590] width 587 height 115
drag, startPoint x: 30, startPoint y: 642, endPoint x: 378, endPoint y: 642, distance: 348.4
click at [378, 642] on div "Let’s walk you through the process of creating a Simple Agreement for Future Eq…" at bounding box center [335, 326] width 647 height 757
click at [831, 476] on link "Show more" at bounding box center [834, 478] width 54 height 13
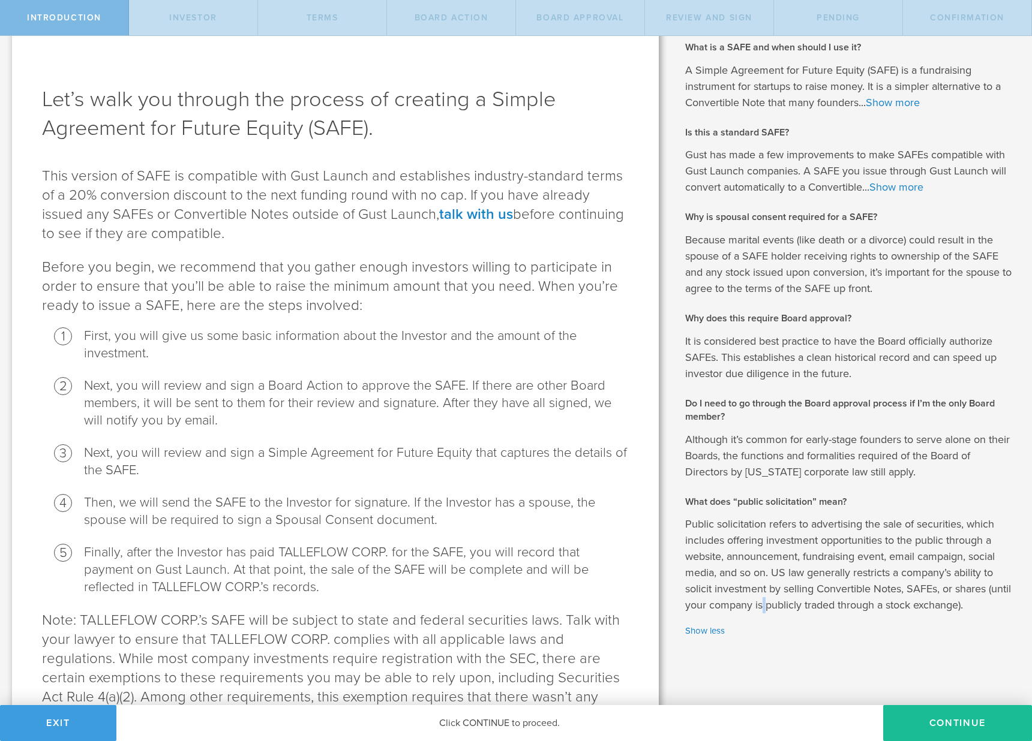
scroll to position [0, 0]
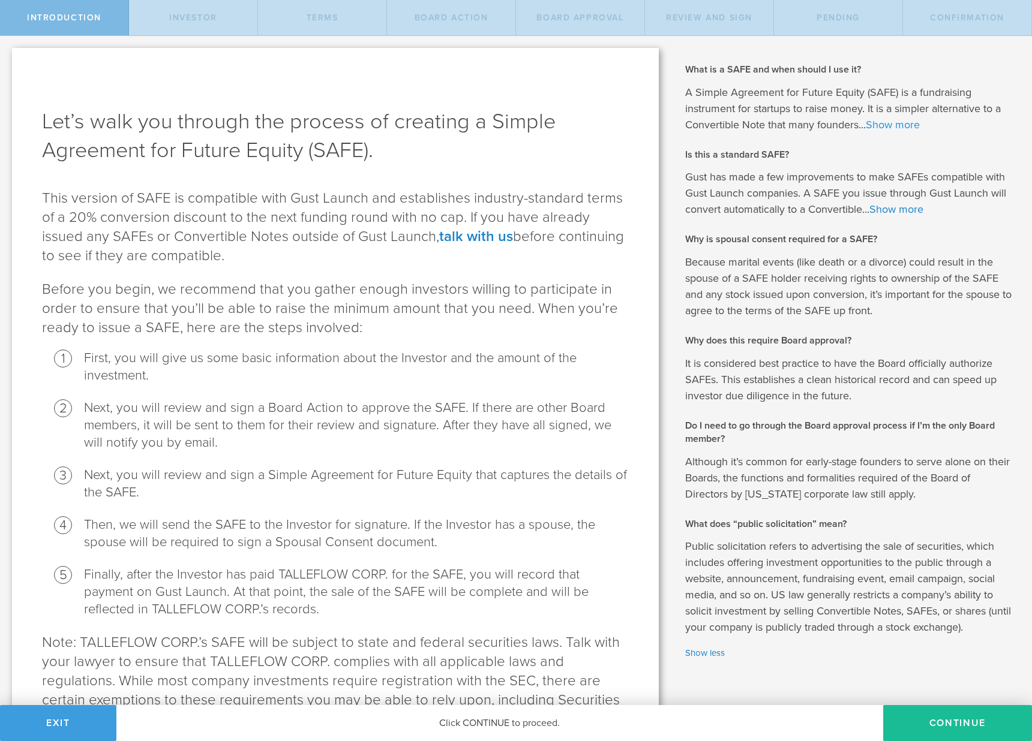
click at [889, 126] on link "Show more" at bounding box center [892, 124] width 54 height 13
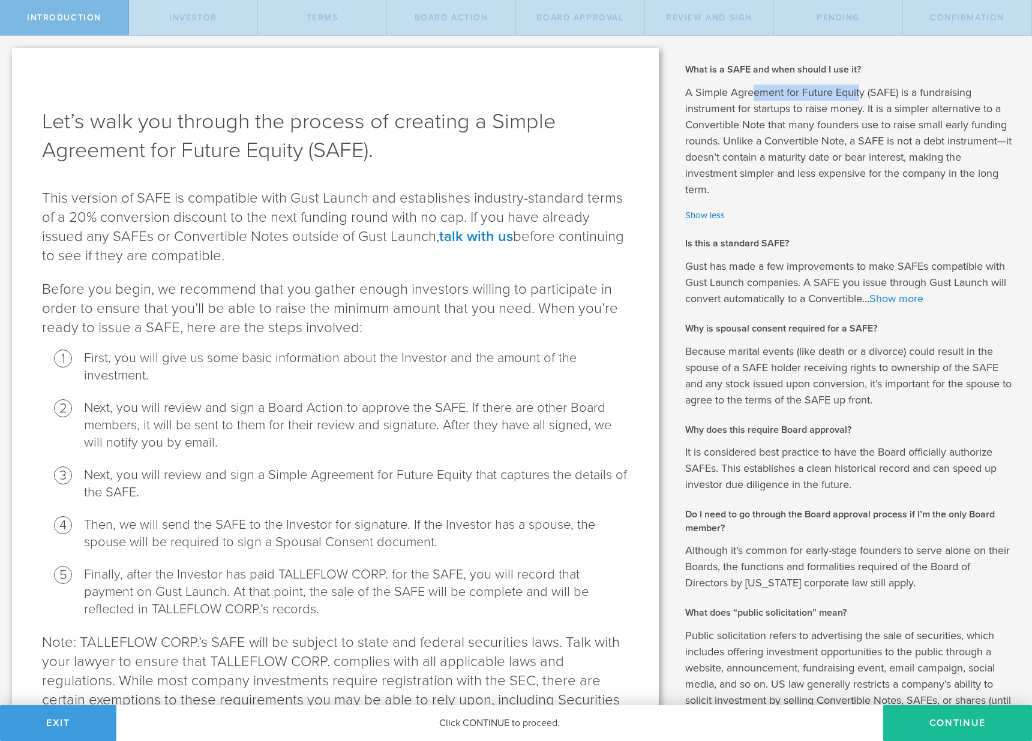
click at [747, 92] on p "A Simple Agreement for Future Equity (SAFE) is a fundraising instrument for sta…" at bounding box center [849, 141] width 329 height 113
drag, startPoint x: 778, startPoint y: 144, endPoint x: 834, endPoint y: 141, distance: 55.3
click at [834, 141] on p "A Simple Agreement for Future Equity (SAFE) is a fundraising instrument for sta…" at bounding box center [849, 141] width 329 height 113
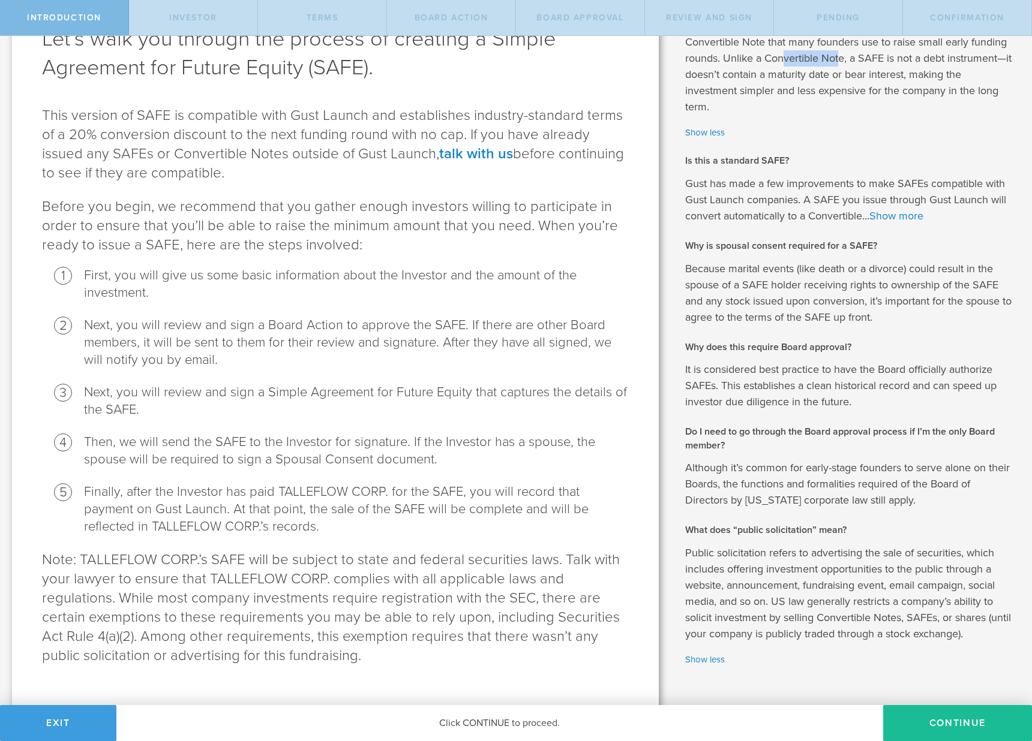
scroll to position [104, 0]
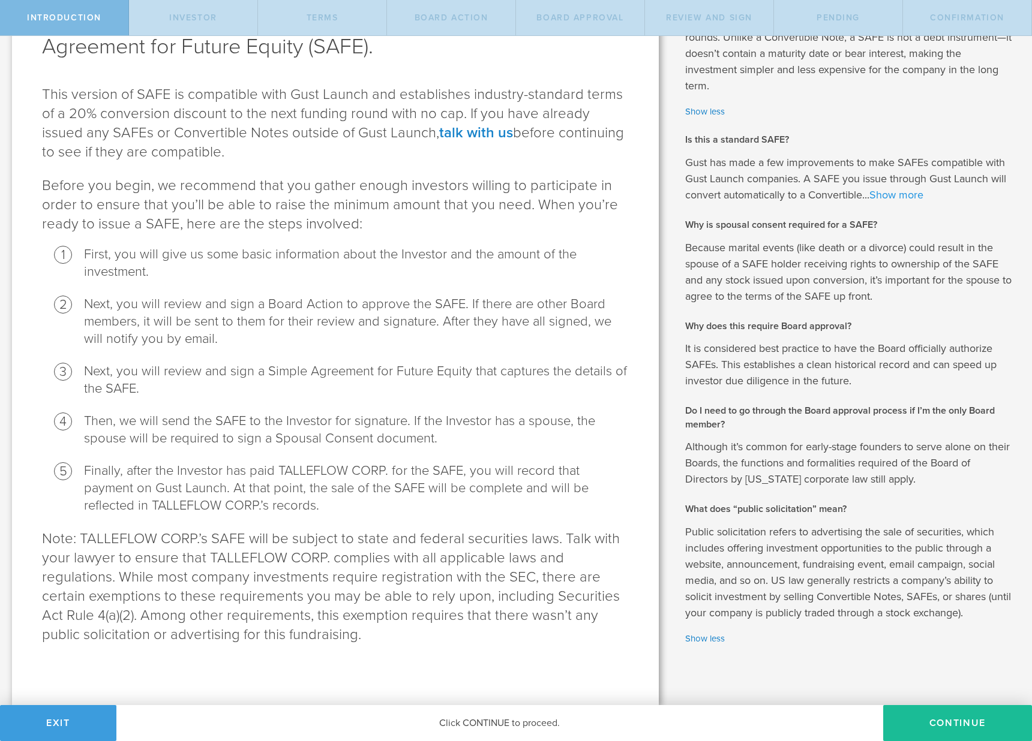
click at [895, 189] on link "Show more" at bounding box center [896, 194] width 54 height 13
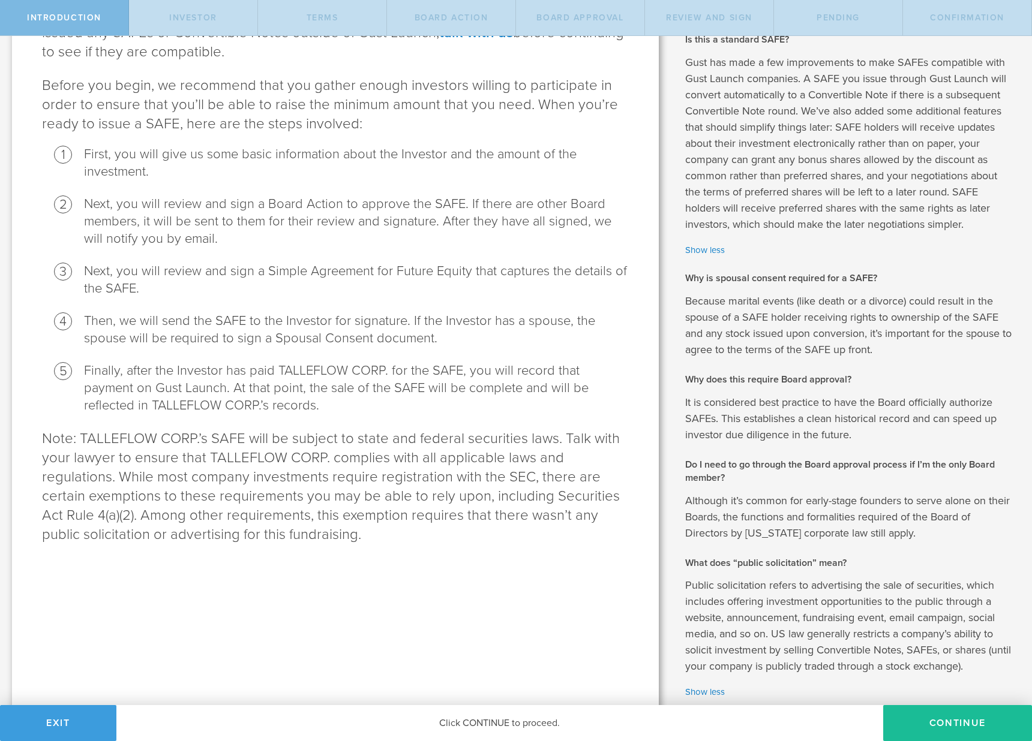
scroll to position [196, 0]
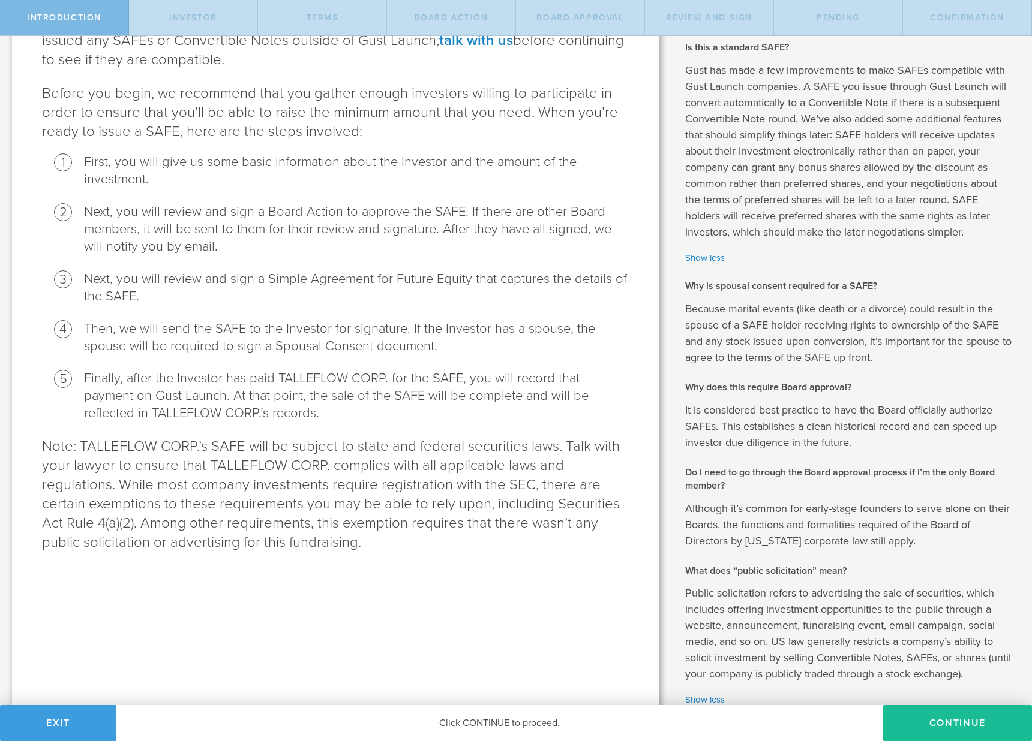
click at [802, 174] on p "Gust has made a few improvements to make SAFEs compatible with Gust Launch comp…" at bounding box center [849, 151] width 329 height 178
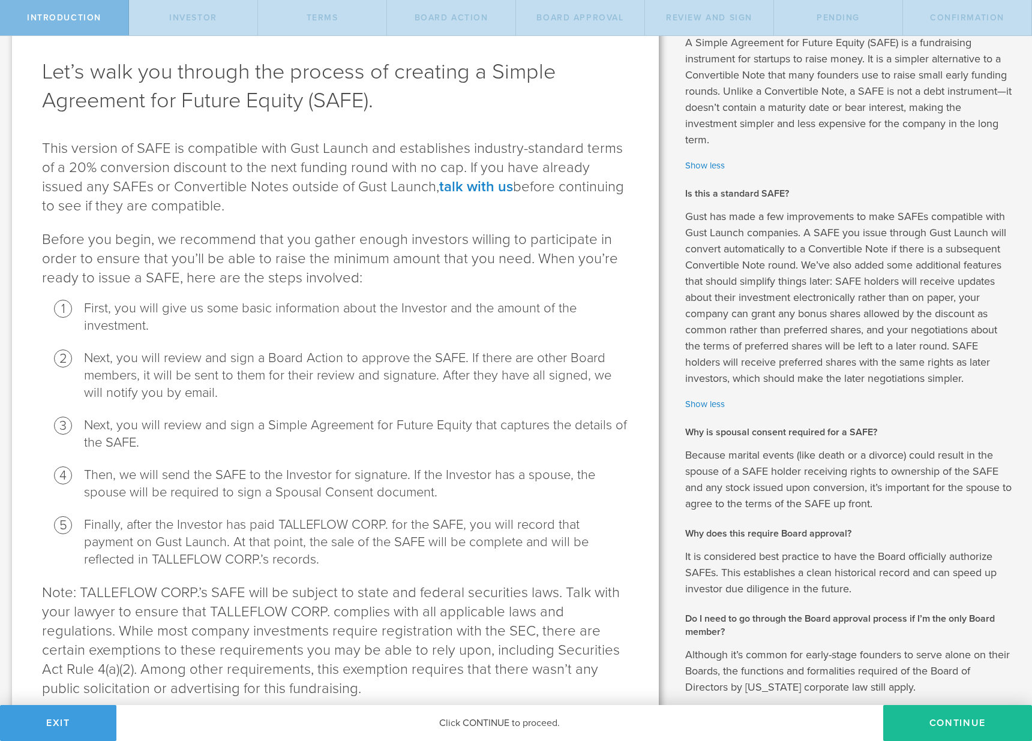
scroll to position [106, 0]
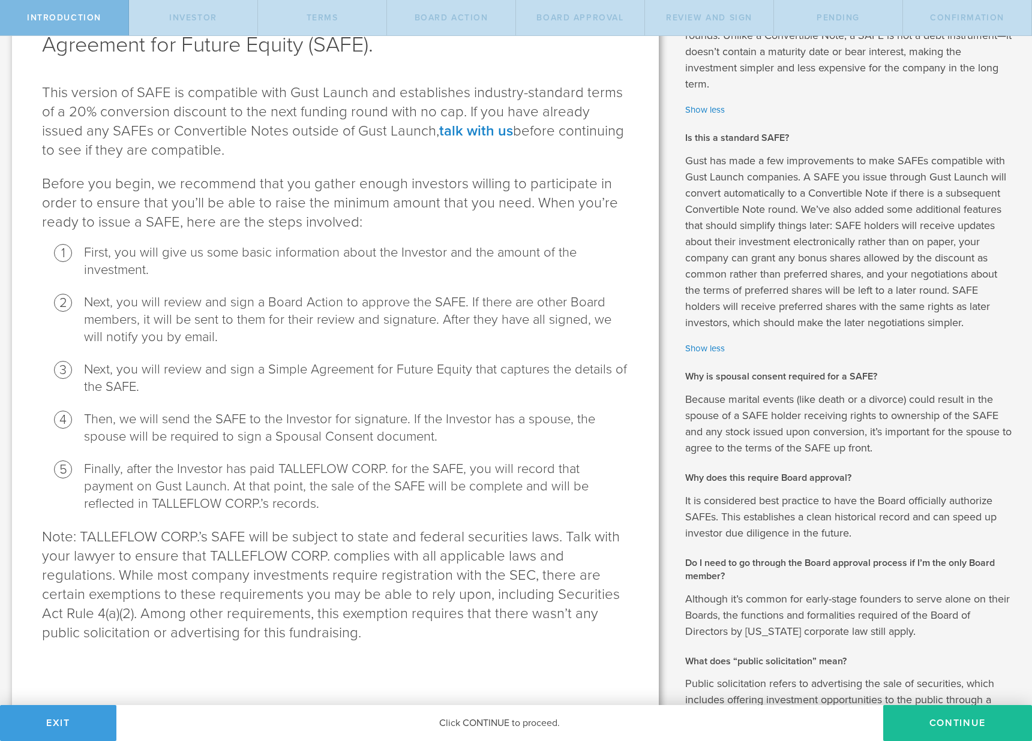
drag, startPoint x: 934, startPoint y: 723, endPoint x: 837, endPoint y: 501, distance: 243.0
click at [837, 36] on div "Introduction Investor terms Board Action Board Approval Review and Sign Pending…" at bounding box center [516, 18] width 1032 height 36
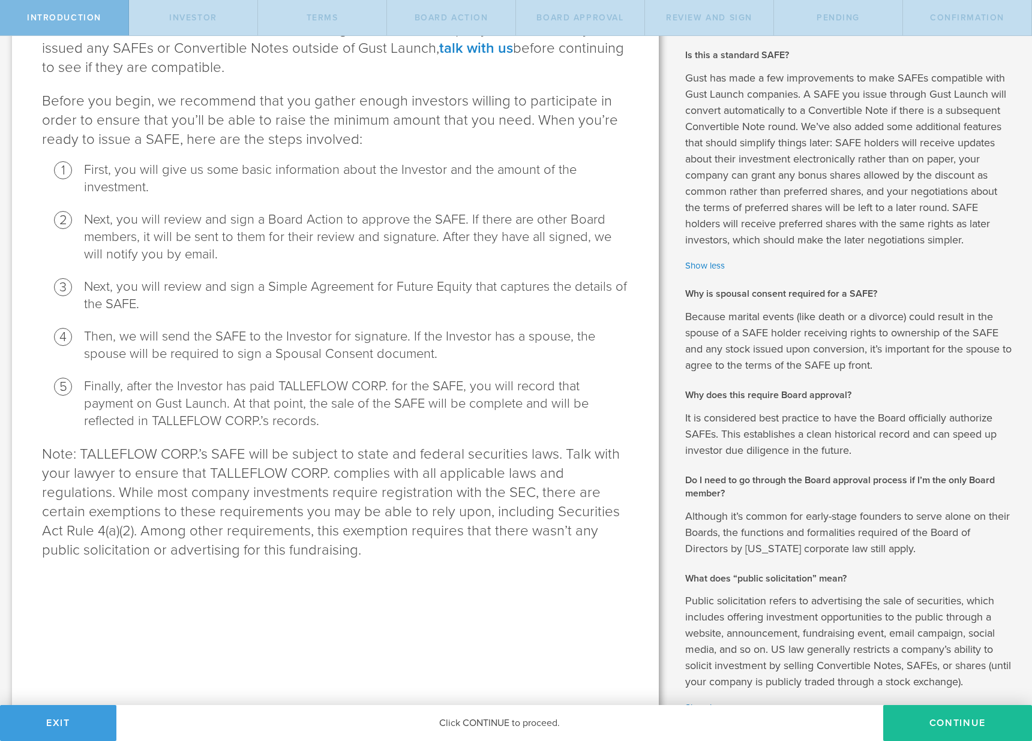
scroll to position [250, 0]
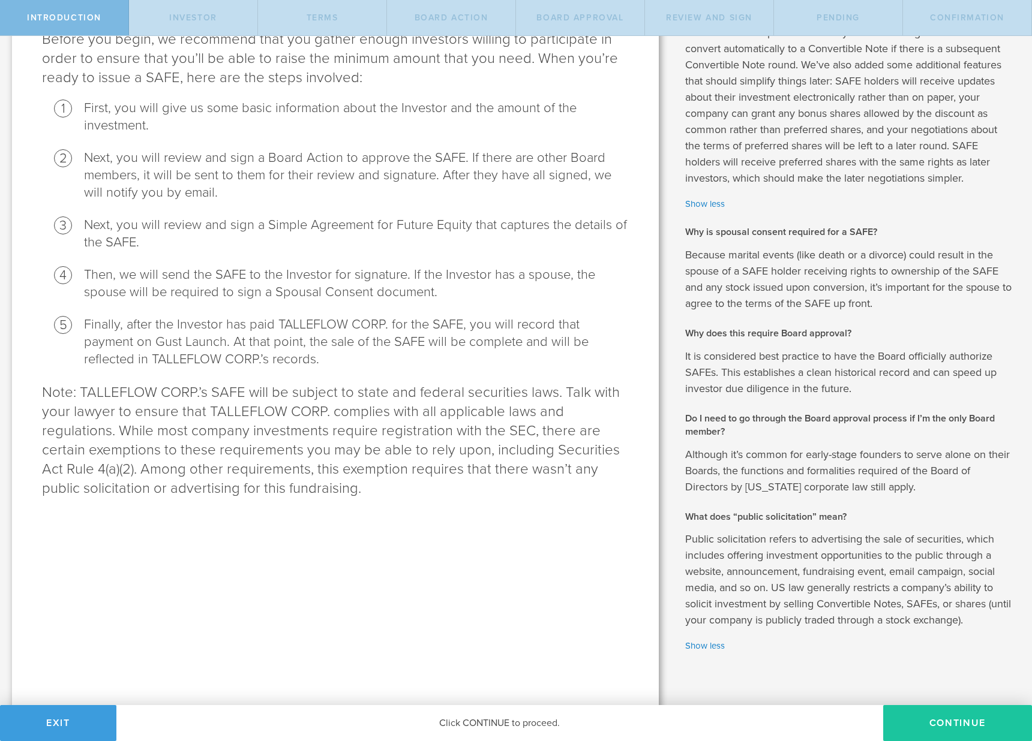
click at [916, 709] on button "Continue" at bounding box center [957, 723] width 149 height 36
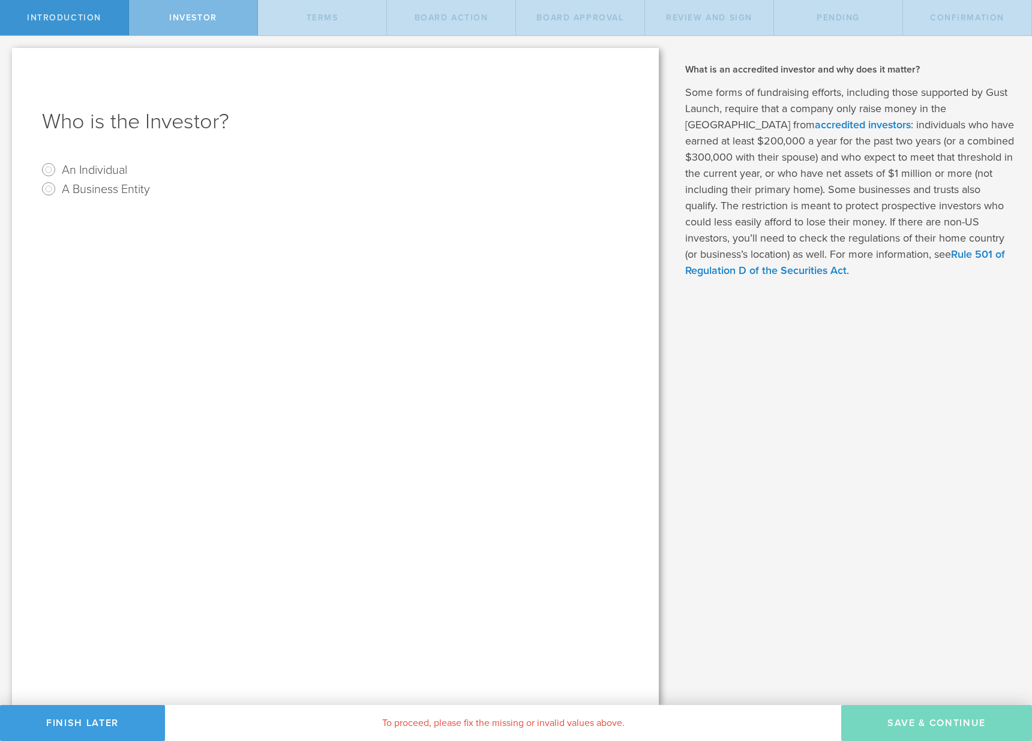
scroll to position [0, 0]
click at [95, 170] on label "An Individual" at bounding box center [94, 169] width 65 height 17
click at [58, 170] on input "An Individual" at bounding box center [48, 169] width 19 height 19
radio input "true"
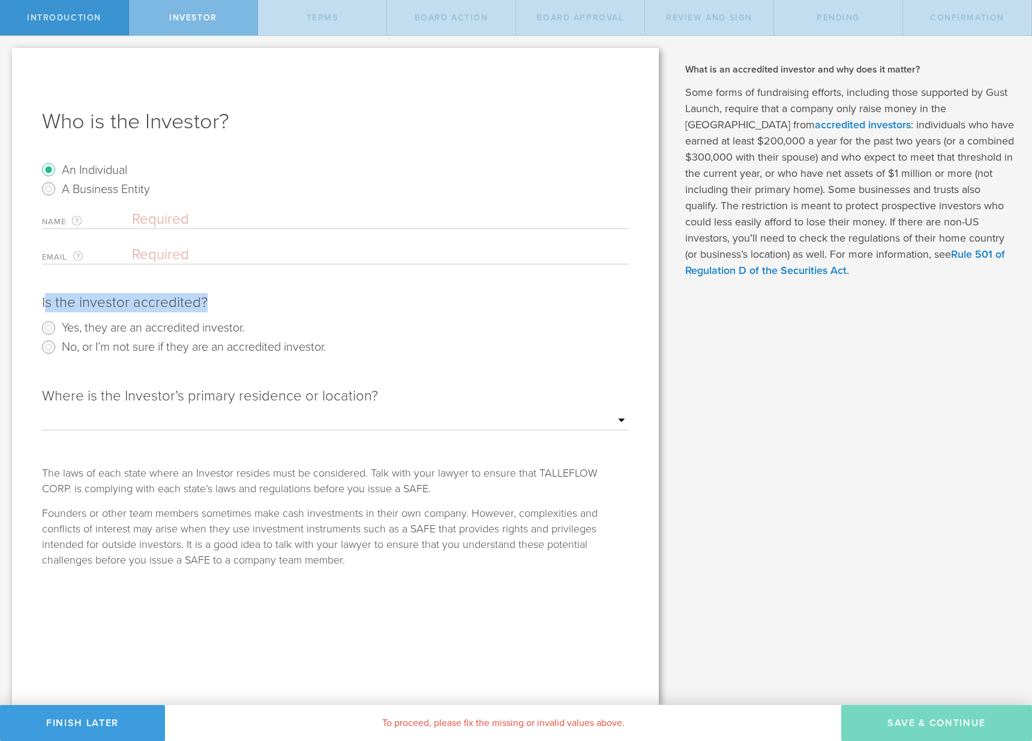
drag, startPoint x: 45, startPoint y: 305, endPoint x: 264, endPoint y: 306, distance: 219.5
click at [235, 303] on div "Is the investor accredited?" at bounding box center [335, 302] width 587 height 19
click at [211, 327] on label "Yes, they are an accredited investor." at bounding box center [153, 326] width 182 height 17
click at [58, 327] on input "Yes, they are an accredited investor." at bounding box center [48, 327] width 19 height 19
radio input "true"
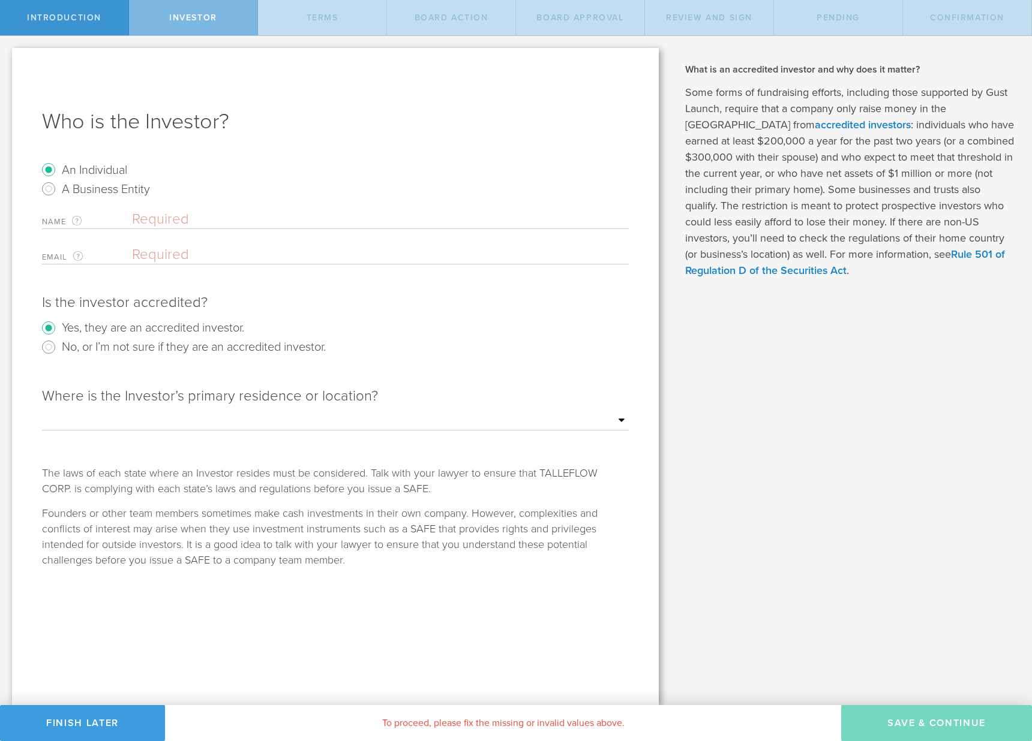
click at [193, 218] on input "text" at bounding box center [380, 220] width 497 height 18
type input "Andrew Kaford"
paste input "akaford85@gmail.com"
type input "akaford85@gmail.com"
click at [247, 424] on select "Outside of the US Alabama Alaska Arizona Arkansas California Colorado Connectic…" at bounding box center [335, 421] width 587 height 18
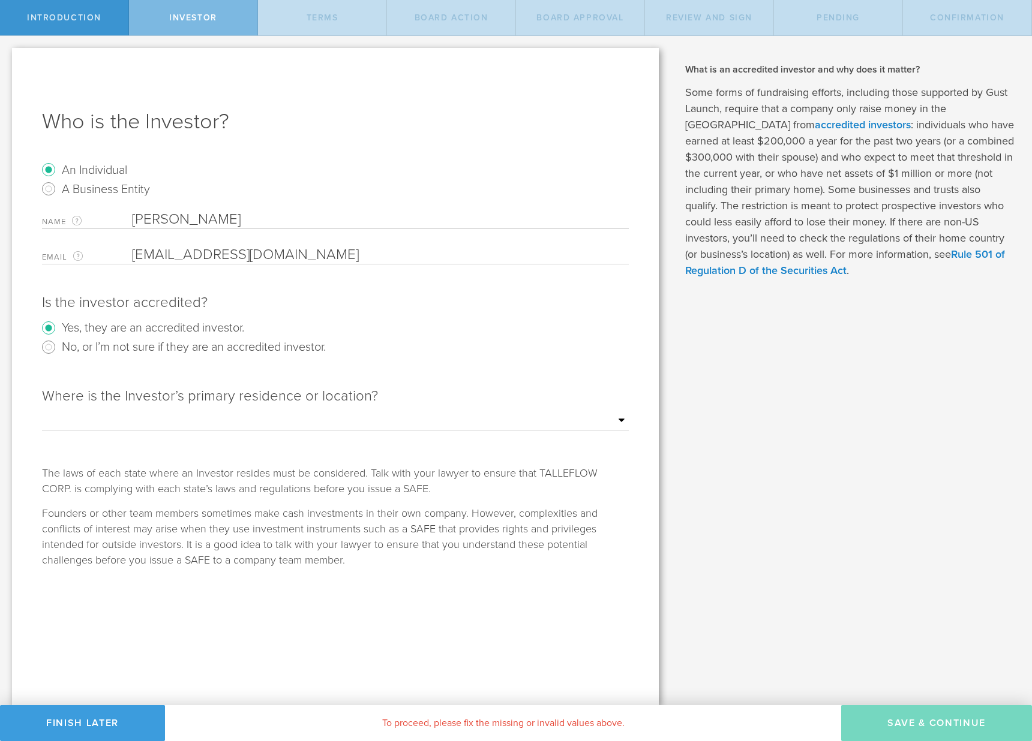
select select "string:CA"
click at [42, 412] on select "Outside of the US Alabama Alaska Arizona Arkansas California Colorado Connectic…" at bounding box center [335, 421] width 587 height 18
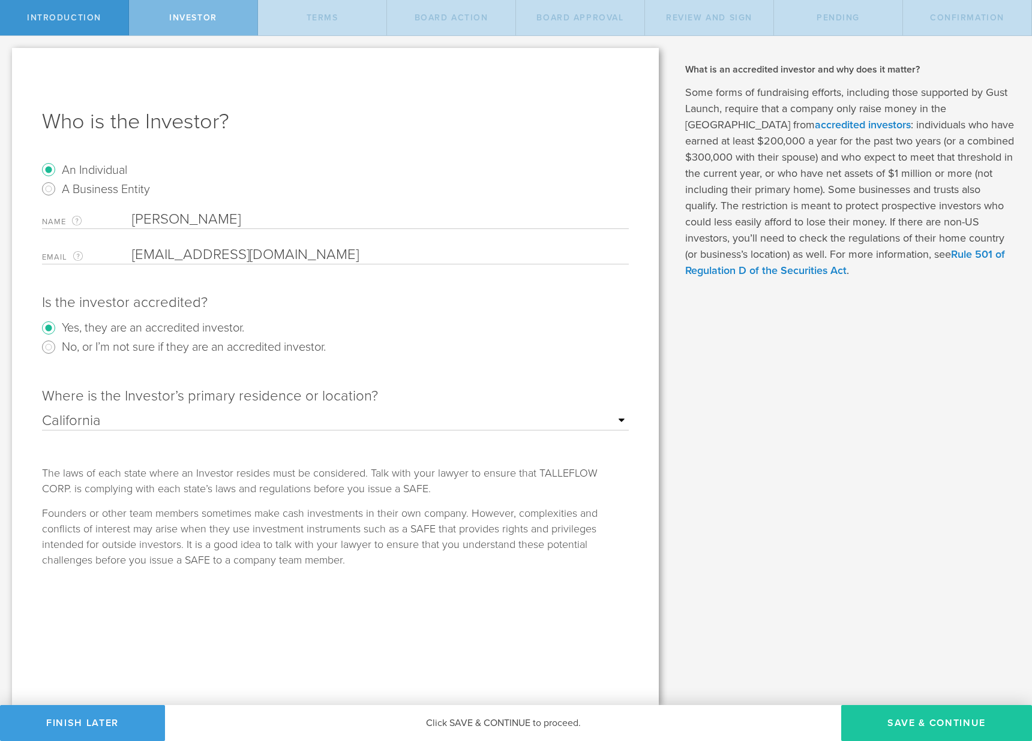
click at [895, 720] on button "Save & Continue" at bounding box center [936, 723] width 191 height 36
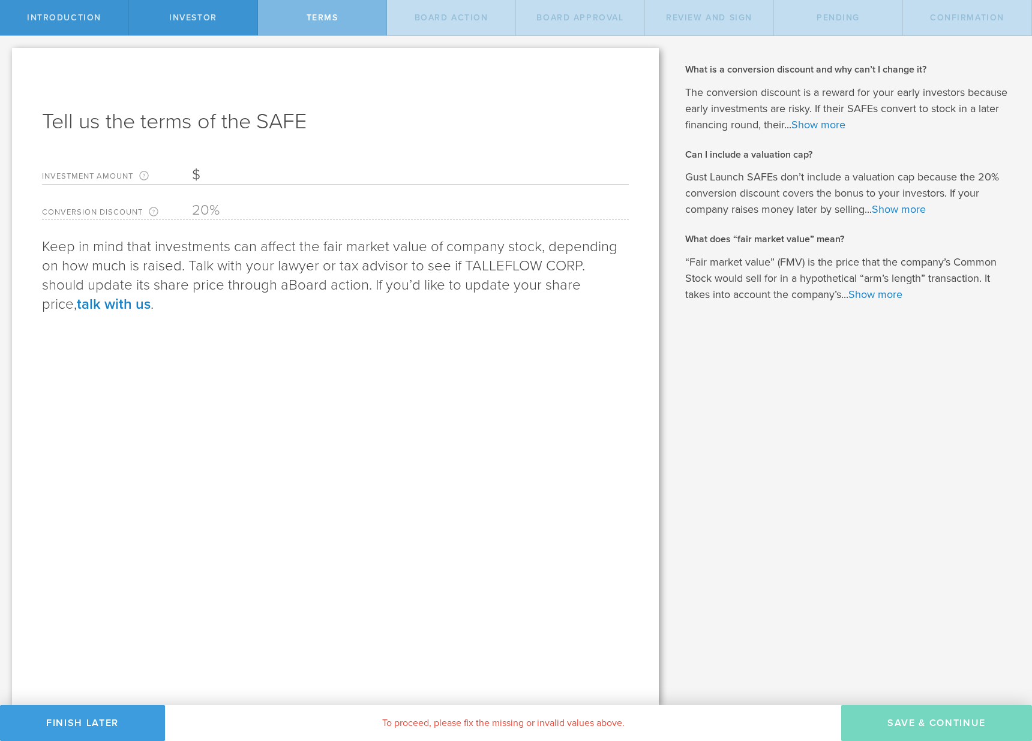
click at [214, 172] on input "Investment Amount The amount (in USD) that this investor is paying for the SAFE." at bounding box center [410, 175] width 437 height 18
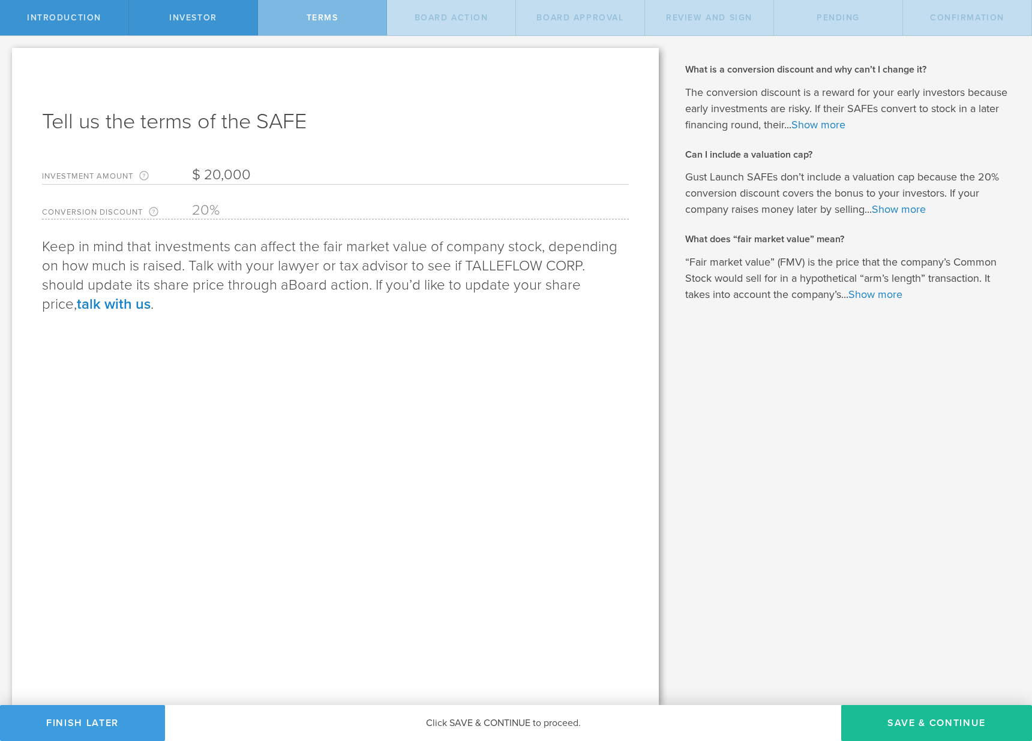
type input "20,000"
click at [496, 495] on div "Tell us the terms of the SAFE Investment Amount The amount (in USD) that this i…" at bounding box center [335, 376] width 647 height 657
click at [824, 127] on link "Show more" at bounding box center [818, 124] width 54 height 13
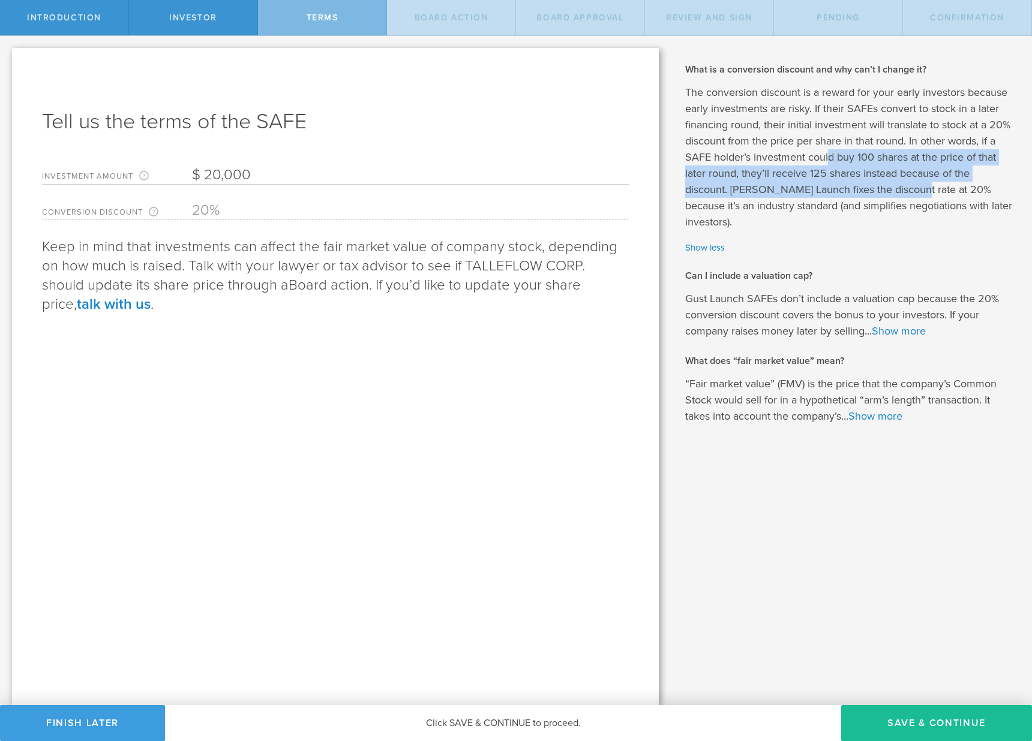
drag, startPoint x: 828, startPoint y: 163, endPoint x: 908, endPoint y: 193, distance: 85.2
click at [908, 193] on p "The conversion discount is a reward for your early investors because early inve…" at bounding box center [849, 158] width 329 height 146
drag, startPoint x: 999, startPoint y: 210, endPoint x: 832, endPoint y: 154, distance: 175.4
click at [832, 154] on p "The conversion discount is a reward for your early investors because early inve…" at bounding box center [849, 158] width 329 height 146
click at [837, 155] on p "The conversion discount is a reward for your early investors because early inve…" at bounding box center [849, 158] width 329 height 146
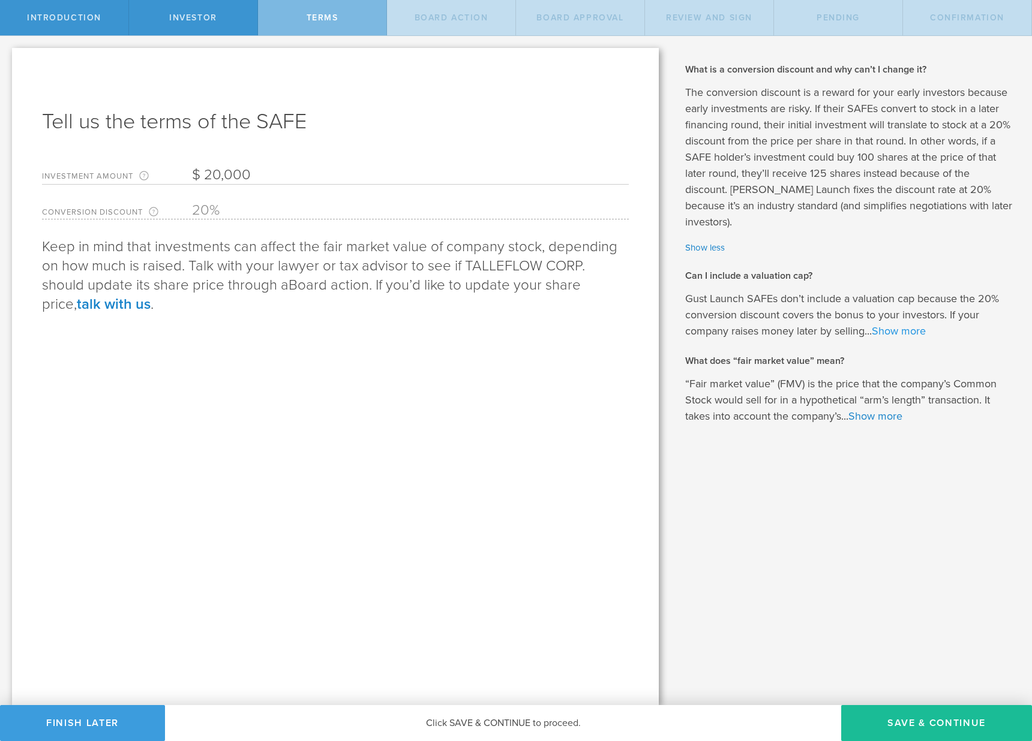
click at [913, 324] on link "Show more" at bounding box center [898, 330] width 54 height 13
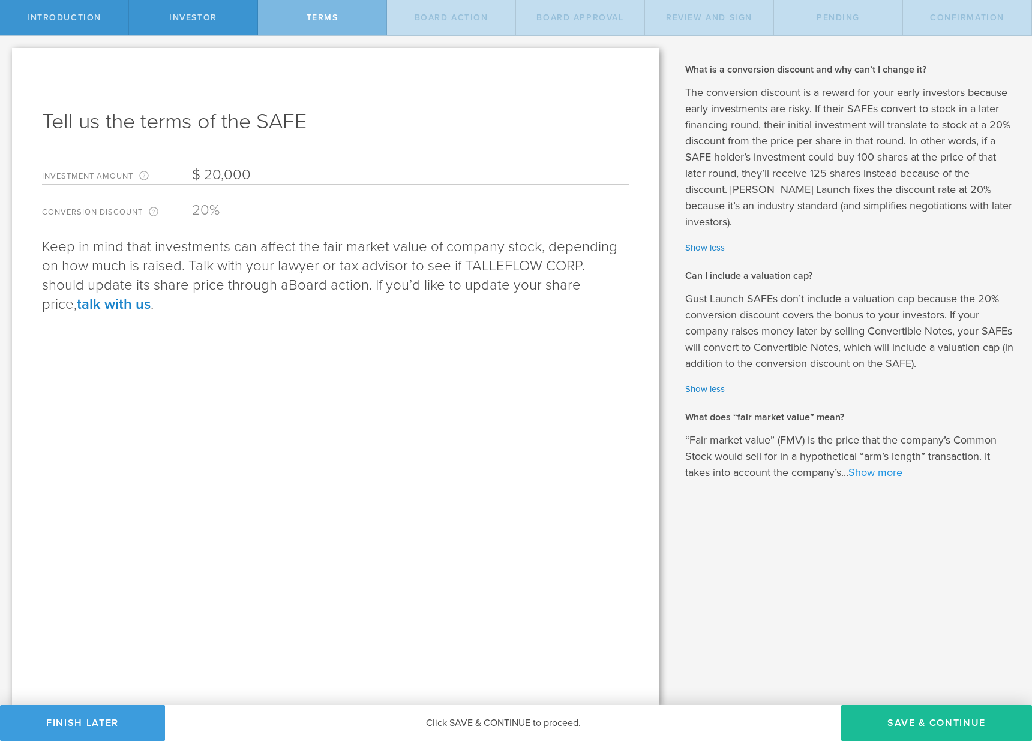
click at [892, 466] on link "Show more" at bounding box center [875, 472] width 54 height 13
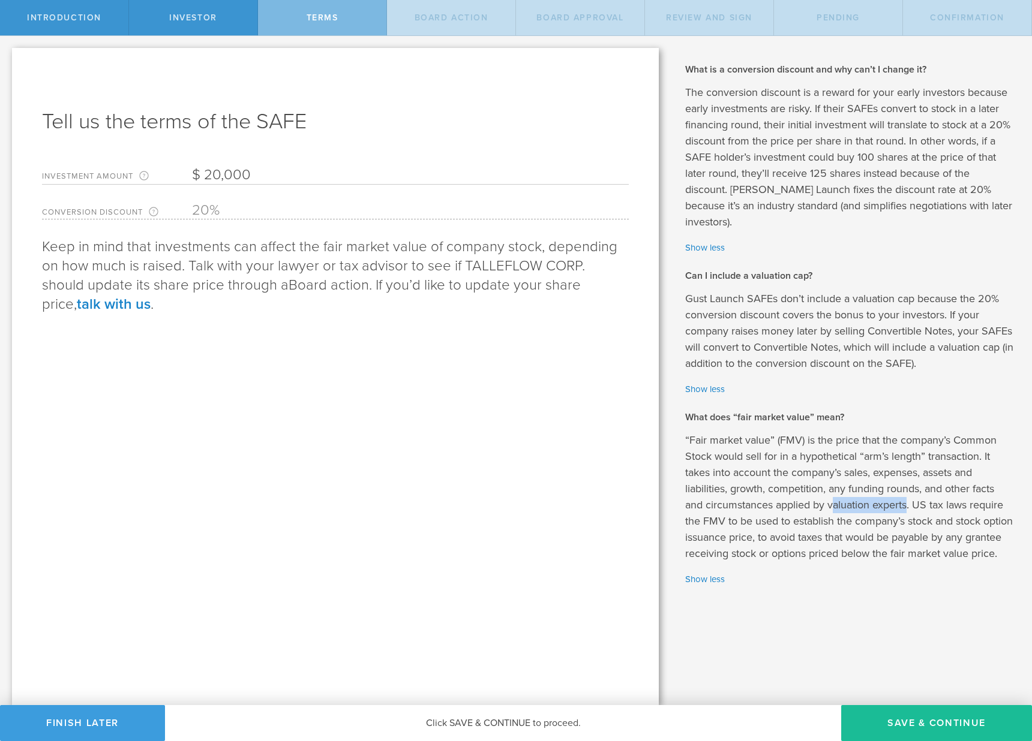
drag, startPoint x: 909, startPoint y: 487, endPoint x: 831, endPoint y: 491, distance: 78.0
click at [831, 491] on p "“Fair market value” (FMV) is the price that the company’s Common Stock would se…" at bounding box center [849, 497] width 329 height 130
drag, startPoint x: 687, startPoint y: 471, endPoint x: 843, endPoint y: 455, distance: 157.4
click at [841, 455] on p "“Fair market value” (FMV) is the price that the company’s Common Stock would se…" at bounding box center [849, 497] width 329 height 130
drag, startPoint x: 856, startPoint y: 458, endPoint x: 926, endPoint y: 477, distance: 72.9
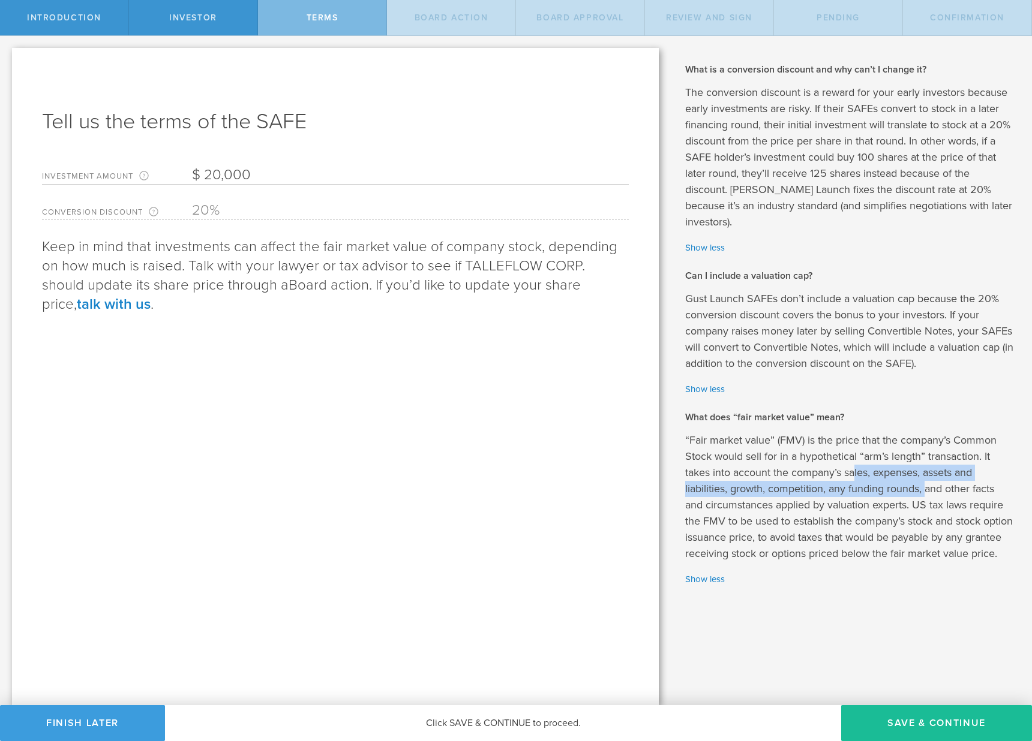
click at [926, 477] on p "“Fair market value” (FMV) is the price that the company’s Common Stock would se…" at bounding box center [849, 497] width 329 height 130
click at [865, 457] on p "“Fair market value” (FMV) is the price that the company’s Common Stock would se…" at bounding box center [849, 497] width 329 height 130
drag, startPoint x: 886, startPoint y: 459, endPoint x: 921, endPoint y: 456, distance: 35.5
click at [913, 457] on p "“Fair market value” (FMV) is the price that the company’s Common Stock would se…" at bounding box center [849, 497] width 329 height 130
drag, startPoint x: 928, startPoint y: 456, endPoint x: 943, endPoint y: 458, distance: 15.0
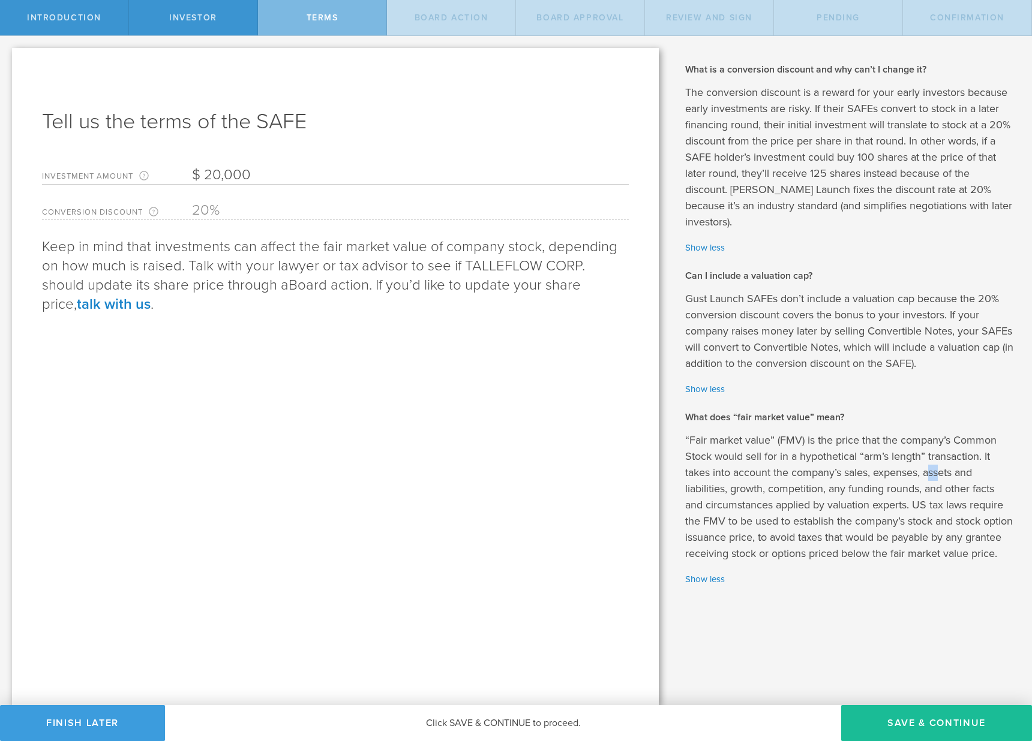
click at [943, 458] on p "“Fair market value” (FMV) is the price that the company’s Common Stock would se…" at bounding box center [849, 497] width 329 height 130
drag, startPoint x: 718, startPoint y: 475, endPoint x: 688, endPoint y: 472, distance: 30.1
click at [688, 472] on p "“Fair market value” (FMV) is the price that the company’s Common Stock would se…" at bounding box center [849, 497] width 329 height 130
drag, startPoint x: 741, startPoint y: 473, endPoint x: 753, endPoint y: 474, distance: 12.7
click at [753, 474] on p "“Fair market value” (FMV) is the price that the company’s Common Stock would se…" at bounding box center [849, 497] width 329 height 130
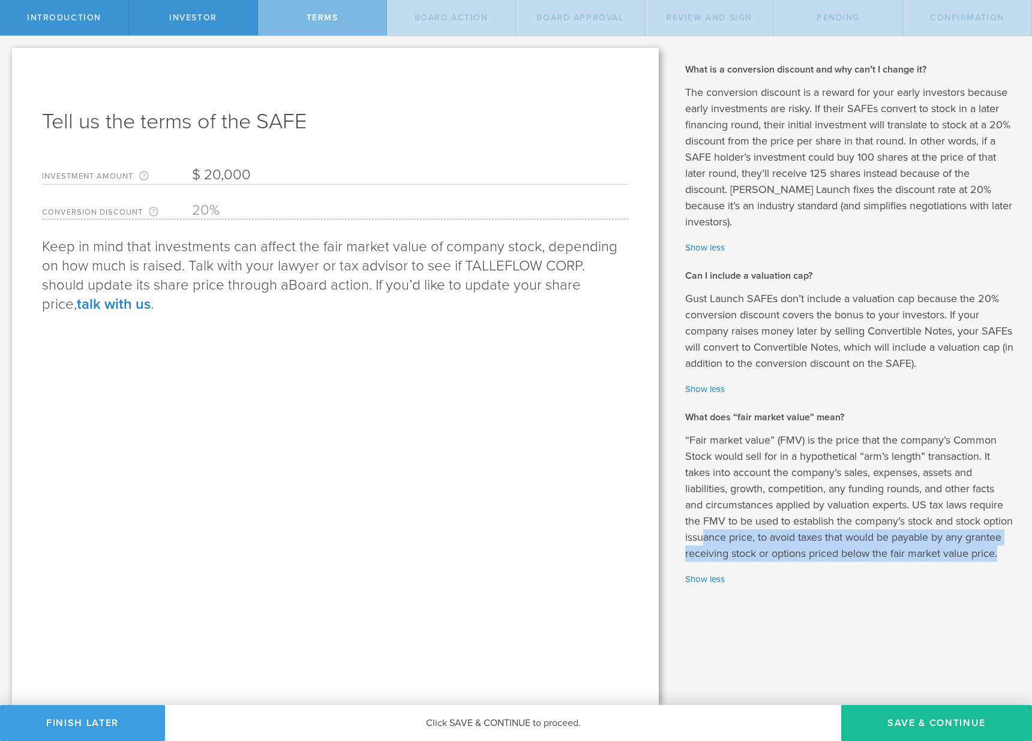
drag, startPoint x: 824, startPoint y: 549, endPoint x: 737, endPoint y: 523, distance: 90.9
click at [737, 523] on p "“Fair market value” (FMV) is the price that the company’s Common Stock would se…" at bounding box center [849, 497] width 329 height 130
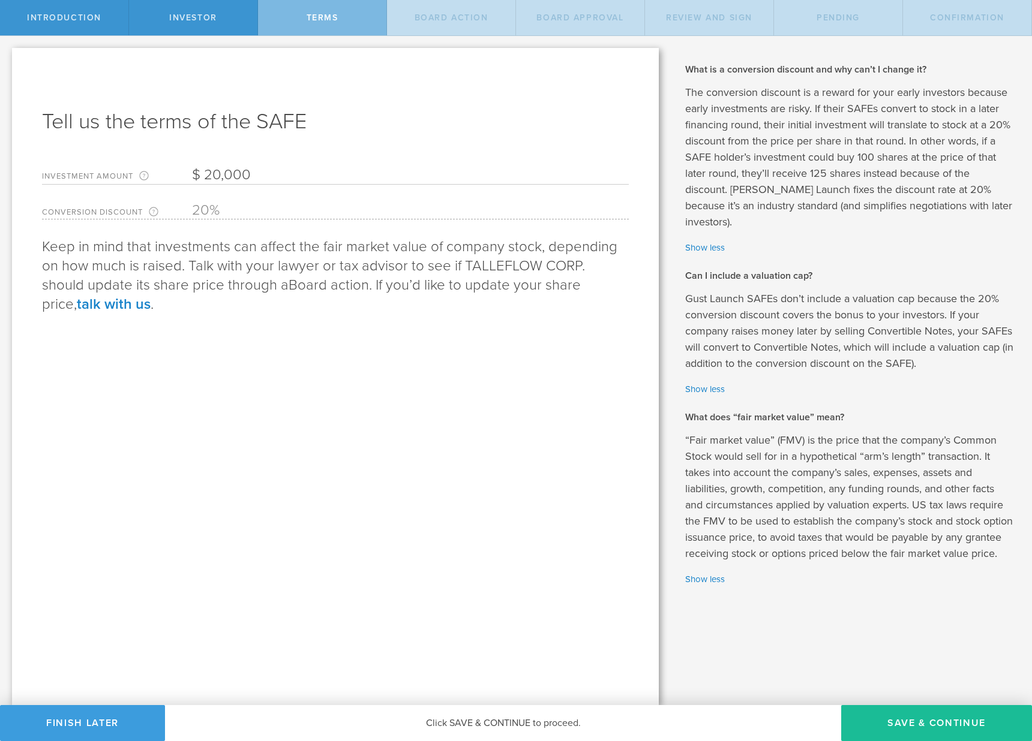
click at [835, 566] on div "“Fair market value” (FMV) is the price that the company’s Common Stock would se…" at bounding box center [849, 509] width 329 height 154
click at [899, 714] on button "Save & Continue" at bounding box center [936, 723] width 191 height 36
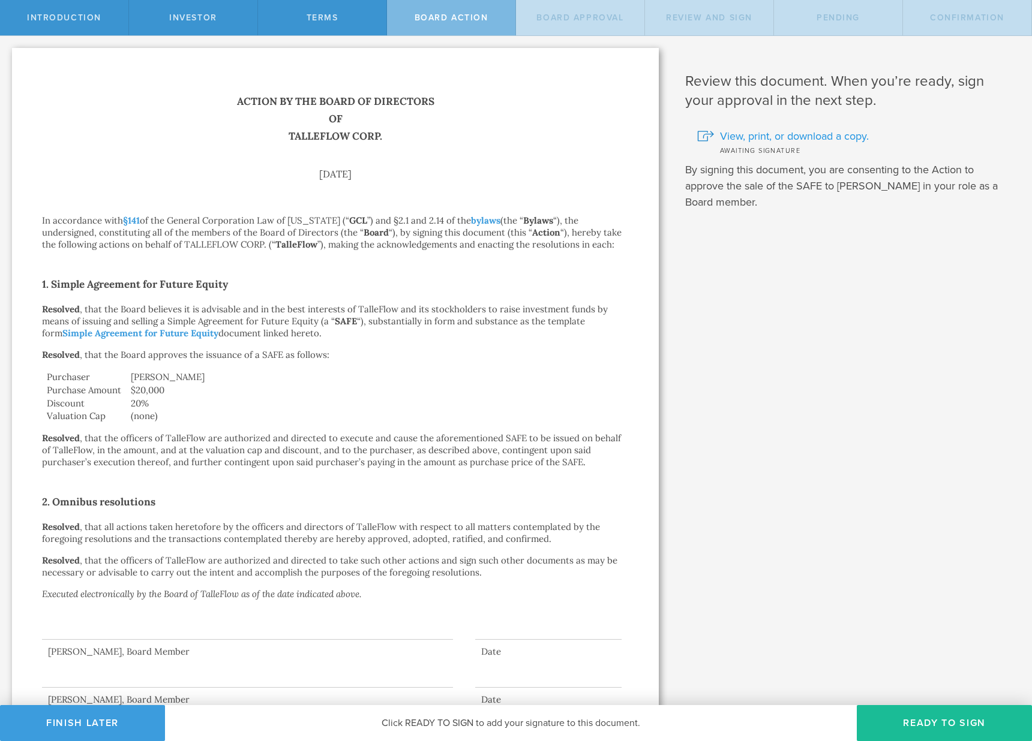
click at [830, 134] on span "View, print, or download a copy." at bounding box center [794, 136] width 149 height 16
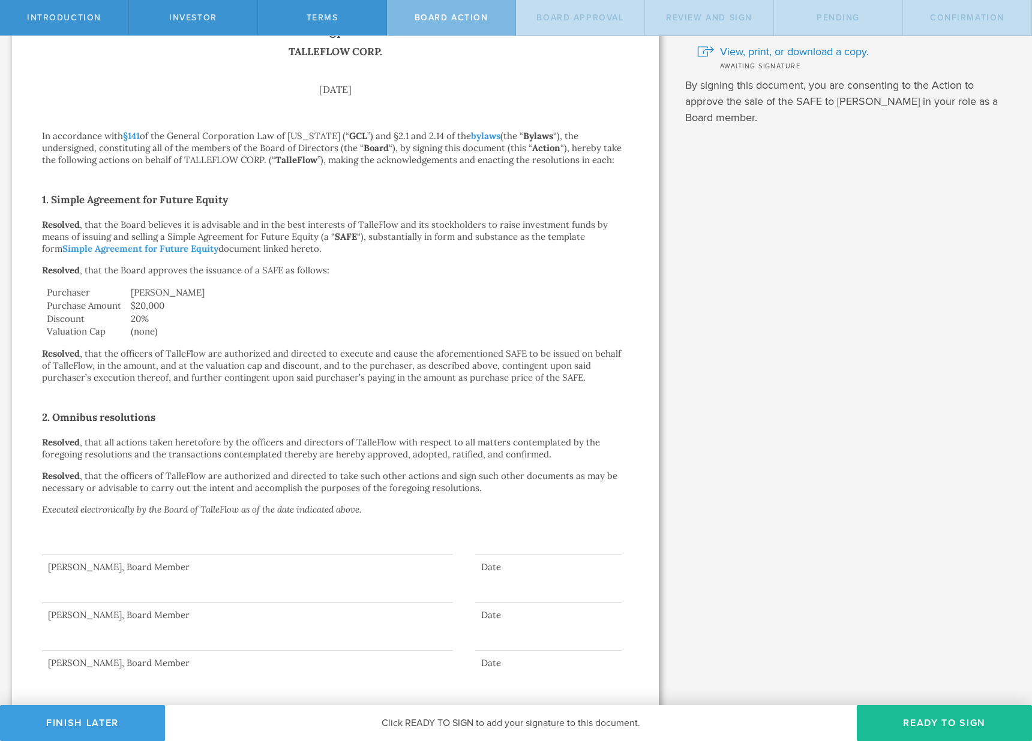
scroll to position [92, 0]
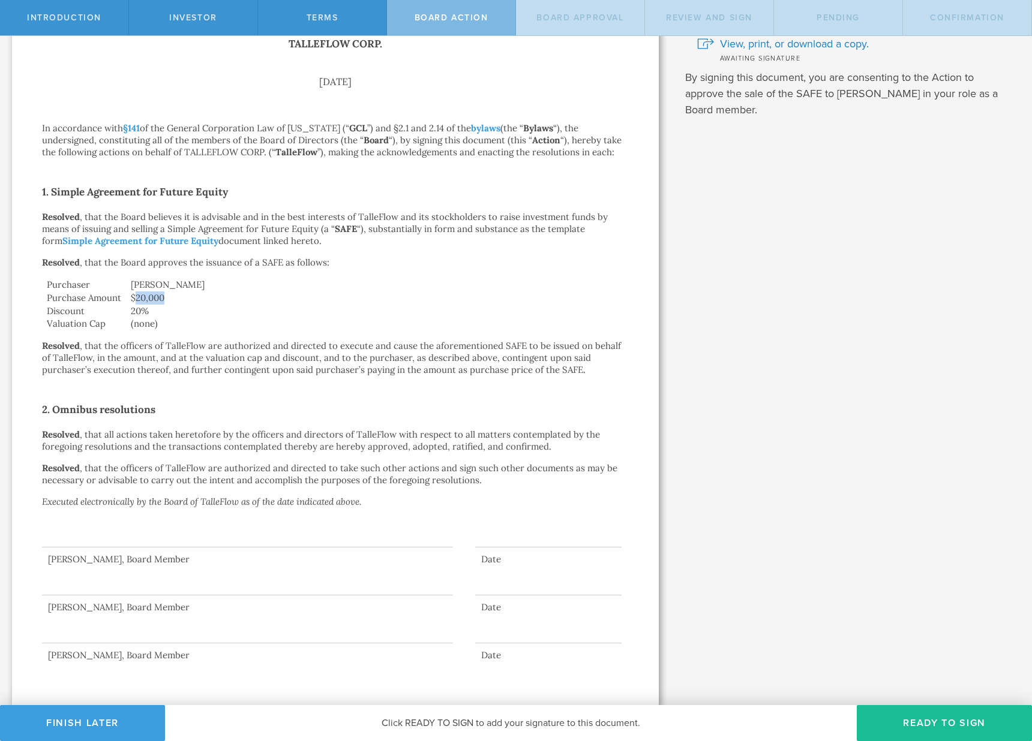
drag, startPoint x: 136, startPoint y: 298, endPoint x: 172, endPoint y: 296, distance: 36.0
click at [172, 296] on td "$20,000" at bounding box center [377, 297] width 503 height 13
drag, startPoint x: 137, startPoint y: 312, endPoint x: 169, endPoint y: 310, distance: 31.9
click at [169, 310] on td "20%" at bounding box center [377, 311] width 503 height 13
drag, startPoint x: 44, startPoint y: 326, endPoint x: 167, endPoint y: 323, distance: 123.6
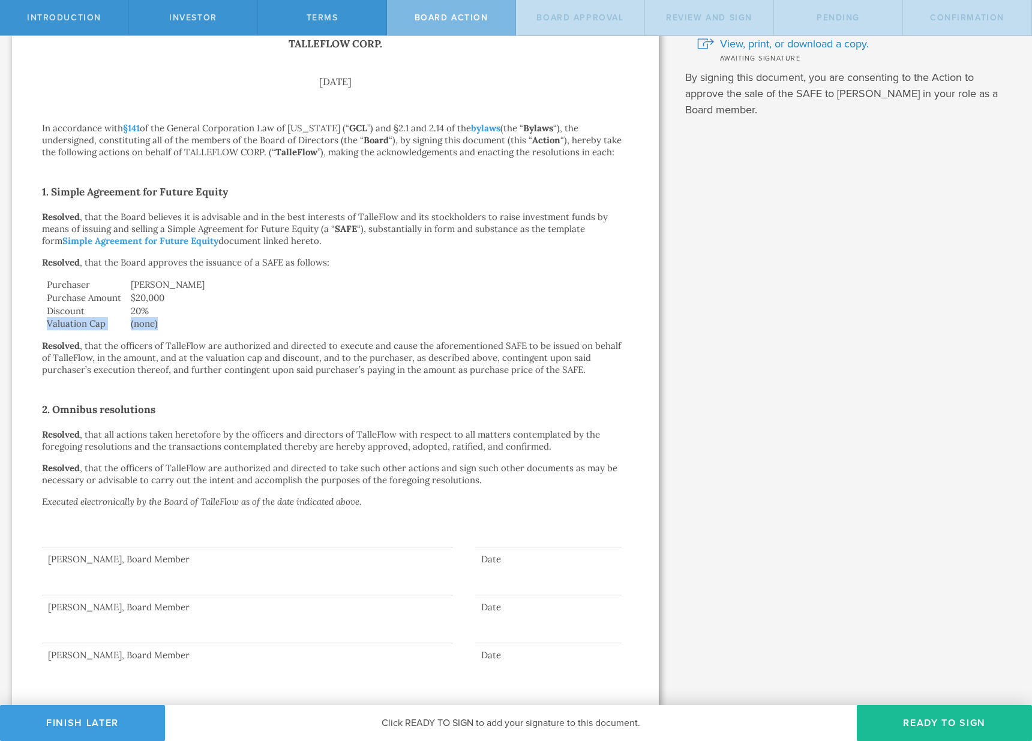
click at [167, 323] on tr "Valuation Cap (none)" at bounding box center [335, 323] width 587 height 13
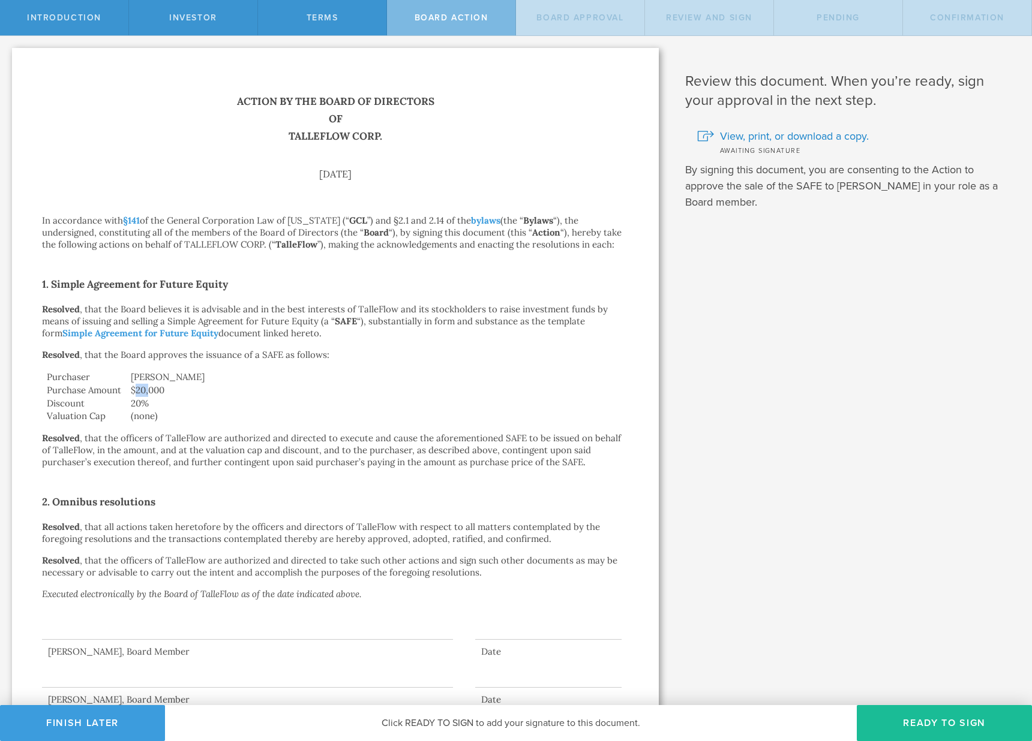
drag, startPoint x: 134, startPoint y: 388, endPoint x: 161, endPoint y: 303, distance: 89.2
click at [151, 389] on td "$20,000" at bounding box center [377, 390] width 503 height 13
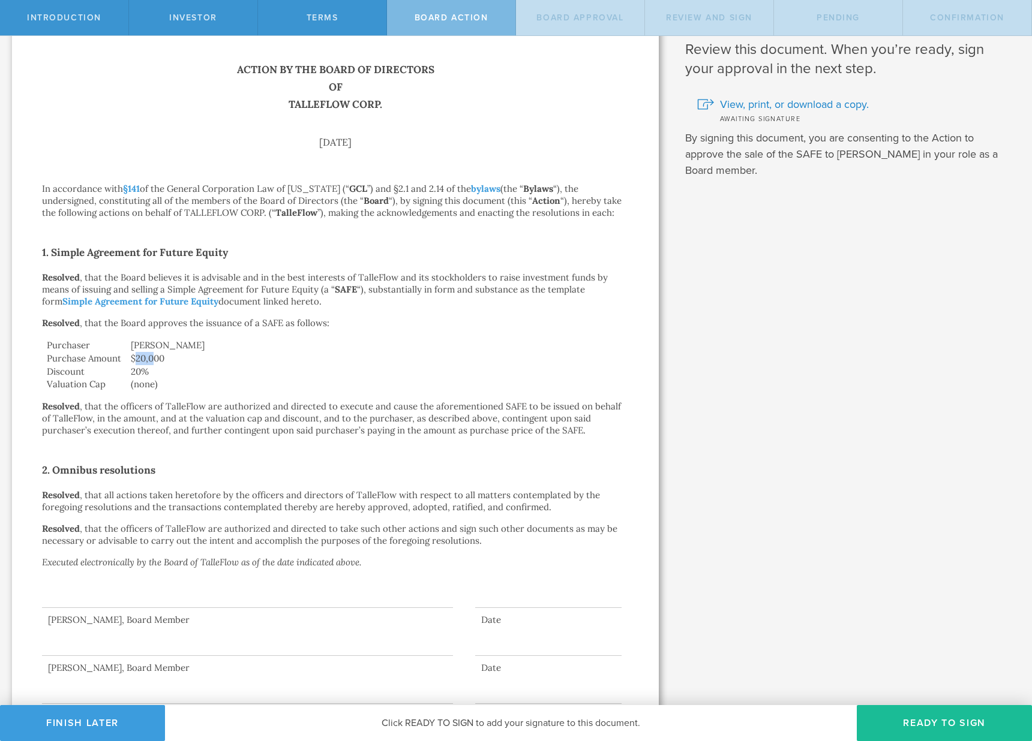
scroll to position [94, 0]
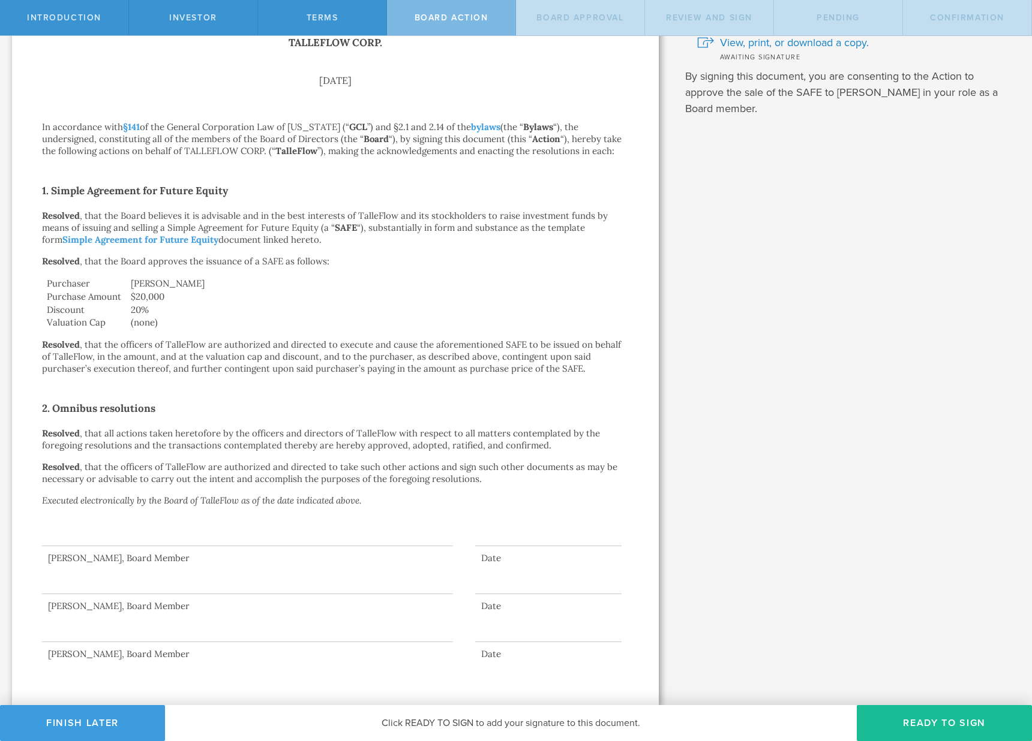
click at [790, 638] on div "What is a SAFE and when should I use it? A Simple Agreement for Future Equity (…" at bounding box center [850, 323] width 361 height 763
click at [957, 720] on button "Ready to Sign" at bounding box center [943, 723] width 175 height 36
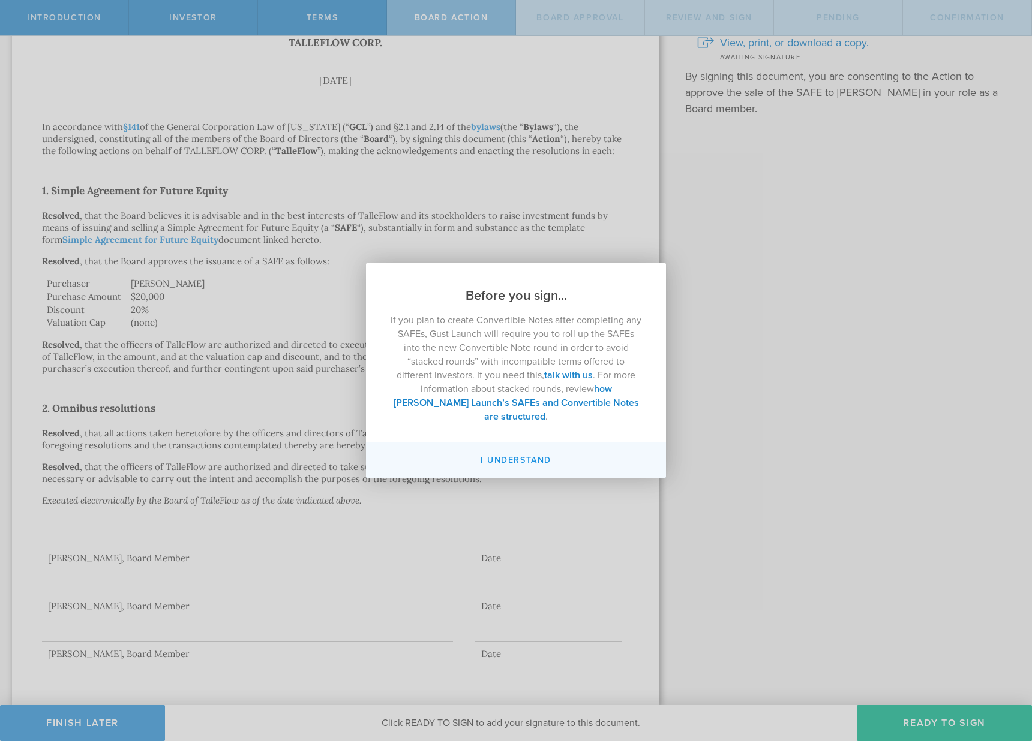
click at [539, 456] on button "I understand" at bounding box center [516, 460] width 300 height 35
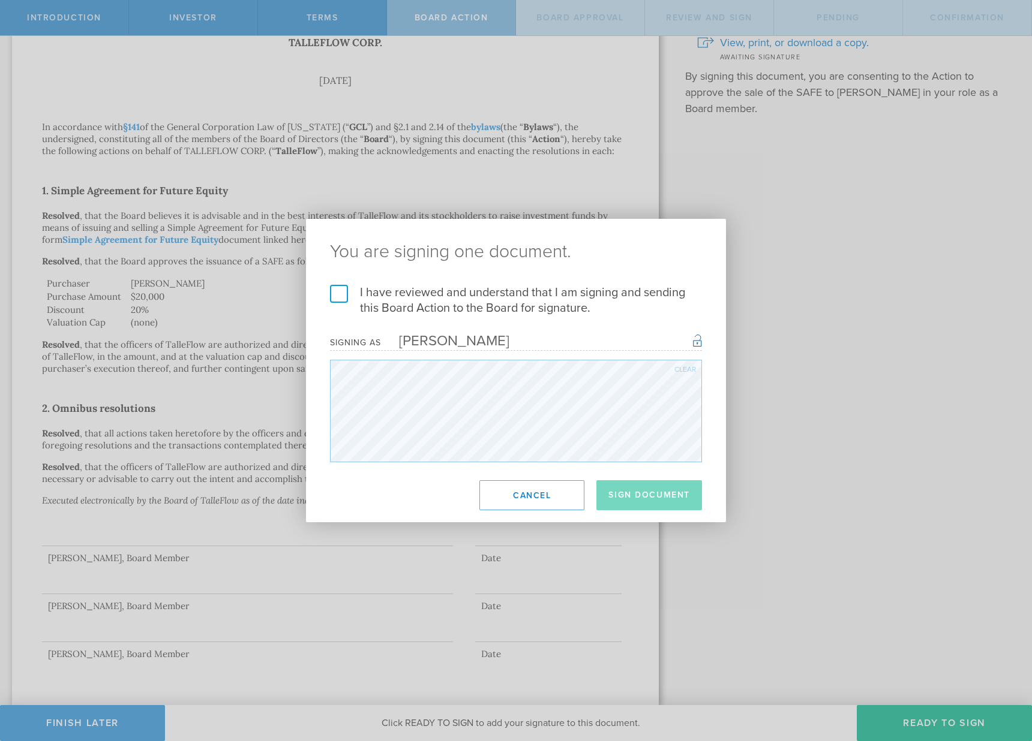
click at [341, 297] on label "I have reviewed and understand that I am signing and sending this Board Action …" at bounding box center [516, 300] width 372 height 31
click at [0, 0] on input "I have reviewed and understand that I am signing and sending this Board Action …" at bounding box center [0, 0] width 0 height 0
click at [651, 499] on button "Sign Document" at bounding box center [649, 495] width 106 height 30
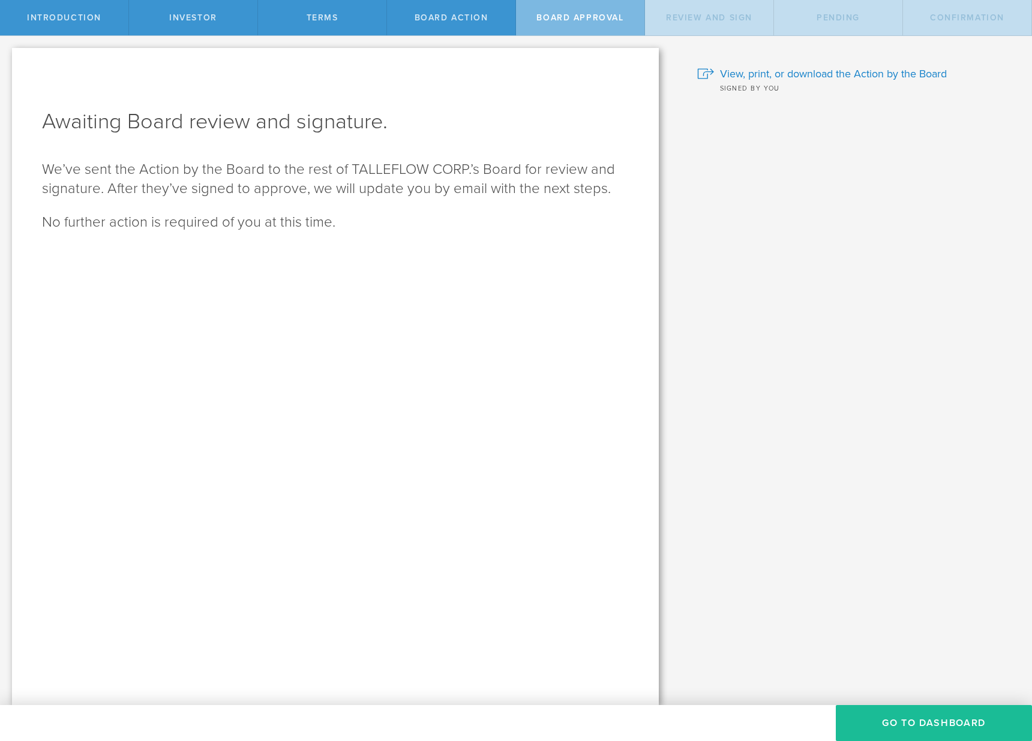
scroll to position [0, 0]
drag, startPoint x: 397, startPoint y: 172, endPoint x: 522, endPoint y: 169, distance: 125.4
click at [522, 169] on p "We’ve sent the Action by the Board to the rest of TALLEFLOW CORP.’s Board for r…" at bounding box center [335, 179] width 587 height 38
click at [527, 252] on div "Awaiting Board review and signature. We’ve sent the Action by the Board to the …" at bounding box center [335, 376] width 647 height 657
click at [883, 723] on button "Go To Dashboard" at bounding box center [933, 723] width 196 height 36
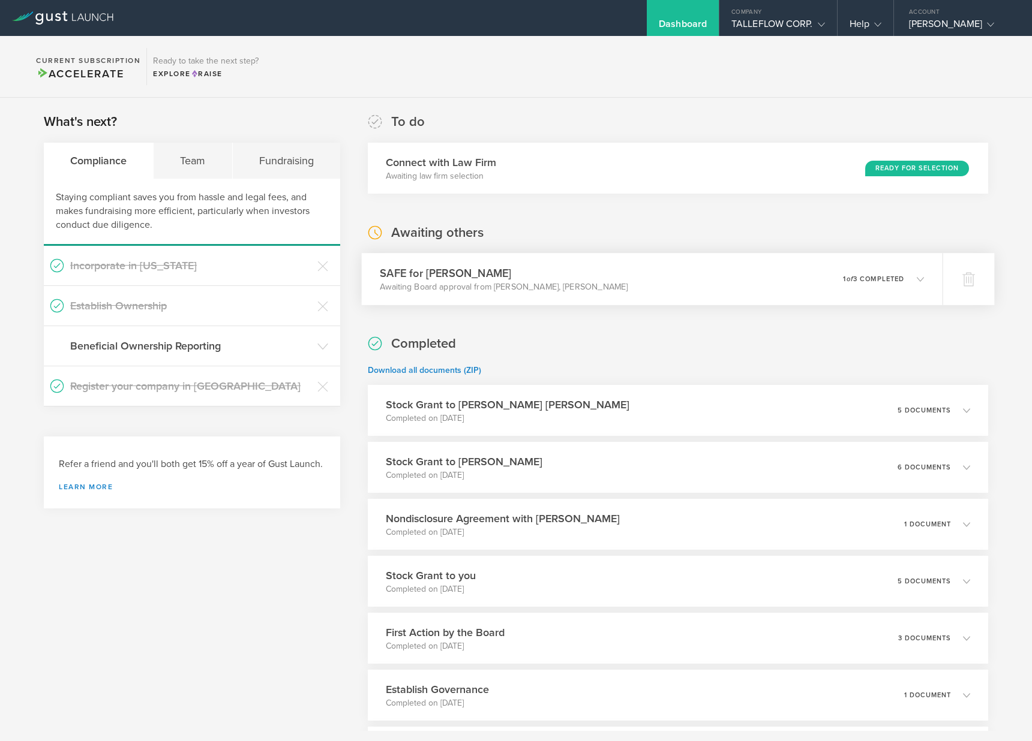
click at [709, 286] on div "SAFE for Andrew Kaford Awaiting Board approval from Vaasudev Guduguntla, Alper …" at bounding box center [652, 279] width 581 height 52
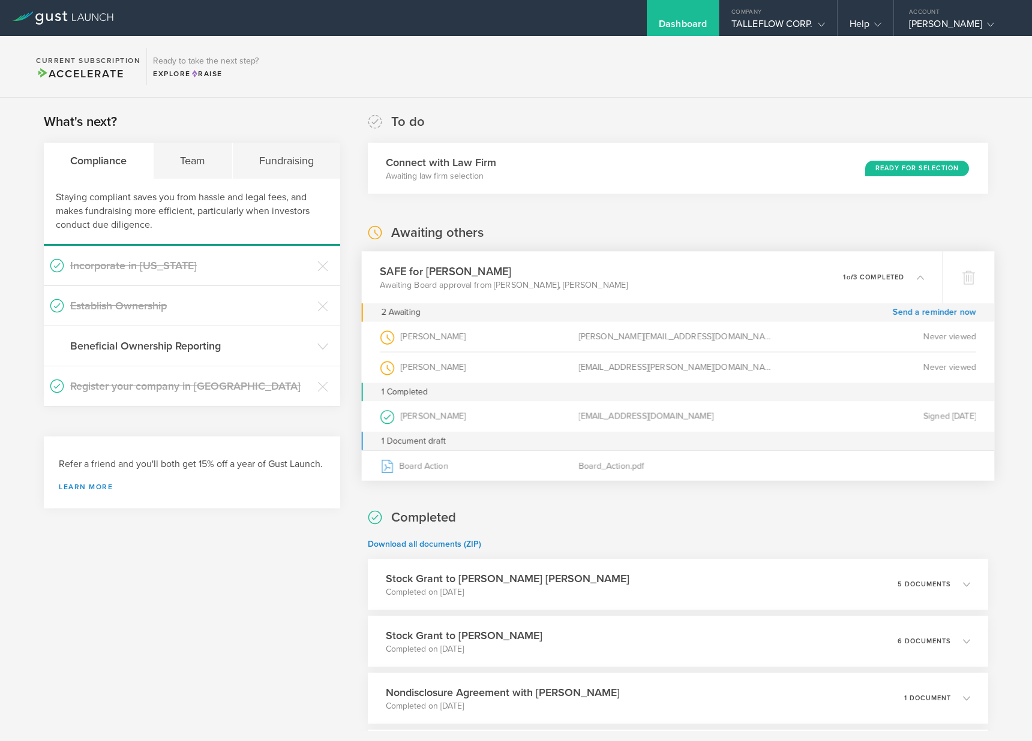
scroll to position [15, 0]
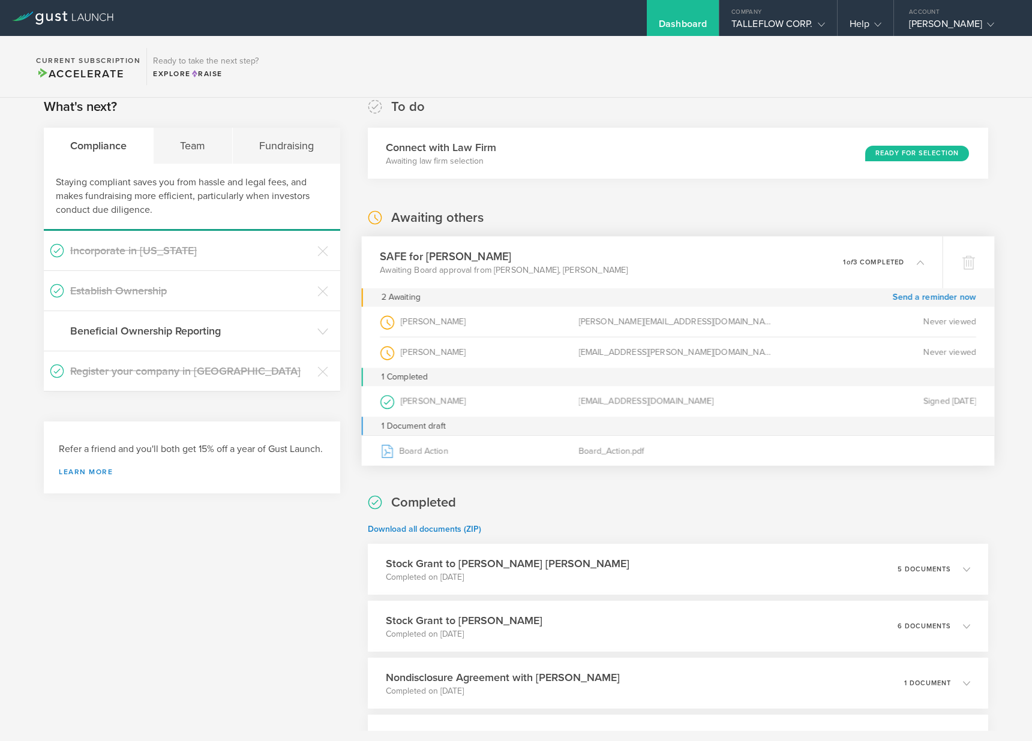
click at [846, 260] on em "of" at bounding box center [849, 262] width 7 height 8
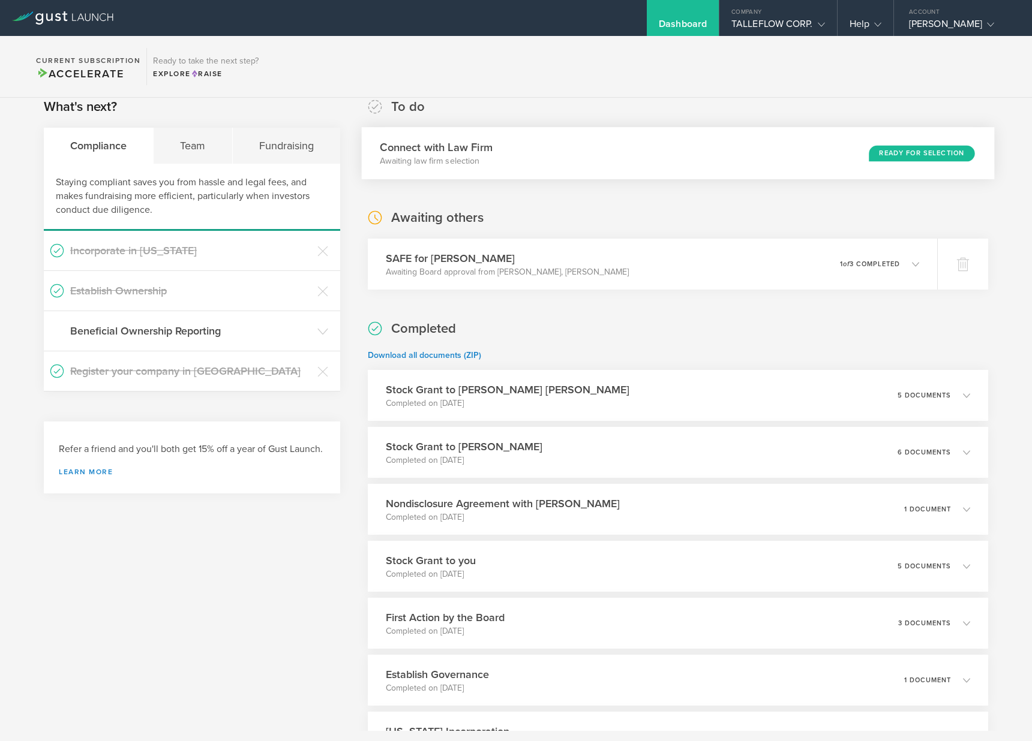
scroll to position [0, 0]
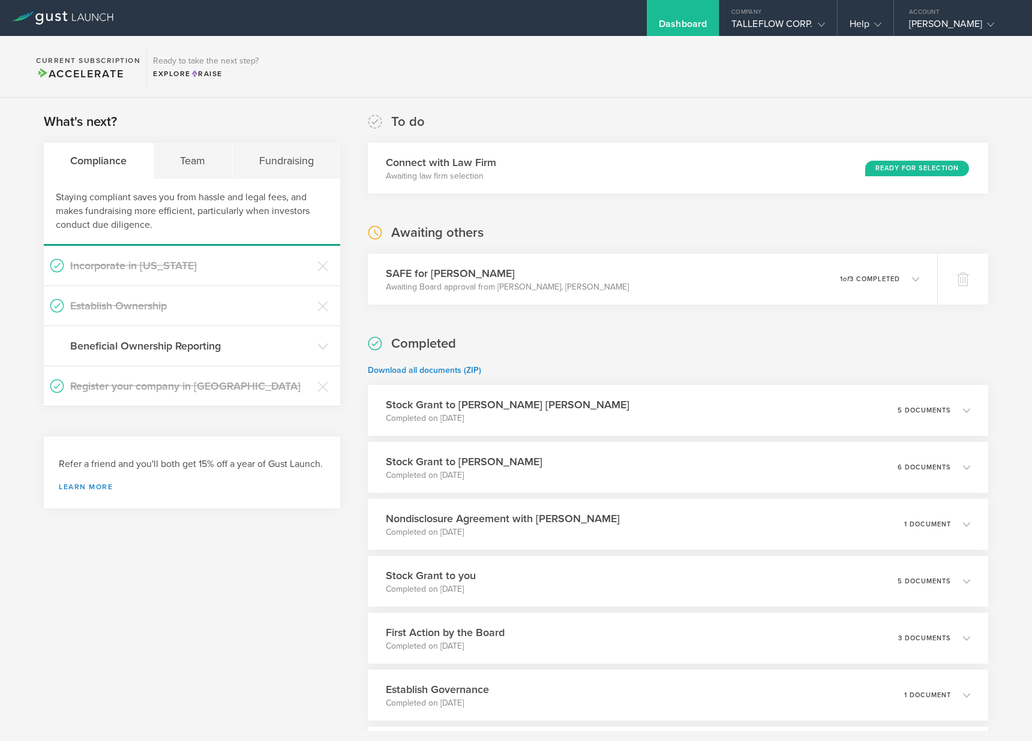
click at [782, 65] on section "Current Subscription Accelerate Ready to take the next step? Explore Raise" at bounding box center [516, 67] width 1032 height 62
click at [808, 271] on div "SAFE for Andrew Kaford Awaiting Board approval from Vaasudev Guduguntla, Alper …" at bounding box center [652, 279] width 581 height 52
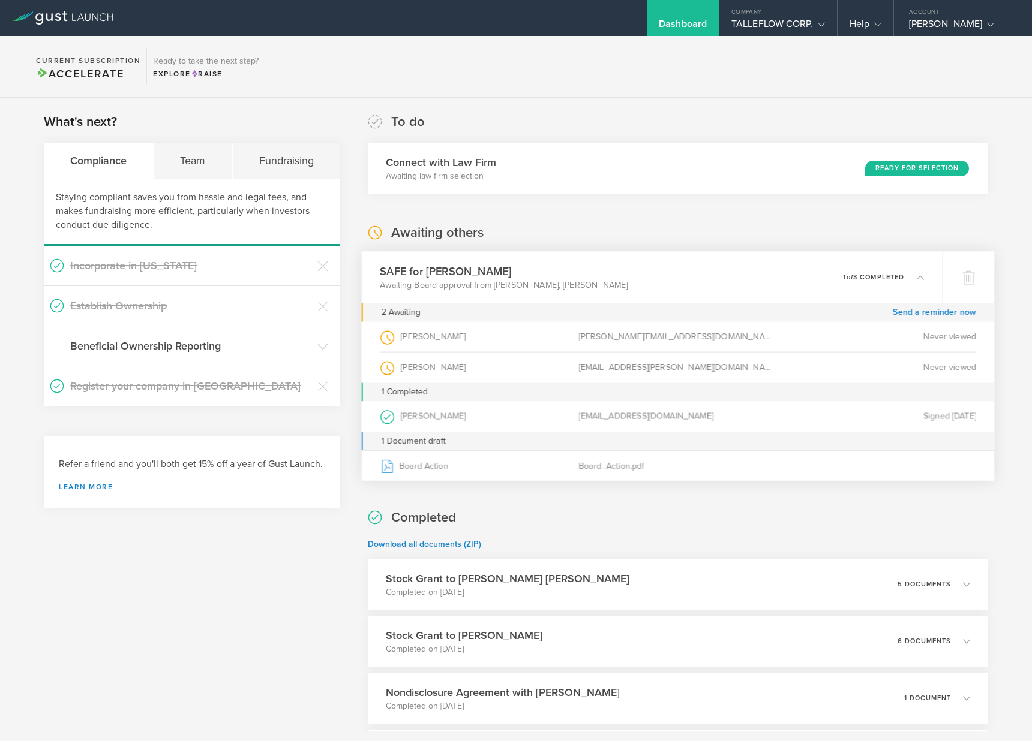
click at [766, 342] on div "[PERSON_NAME][EMAIL_ADDRESS][DOMAIN_NAME]" at bounding box center [677, 337] width 199 height 30
click at [823, 278] on div "SAFE for Andrew Kaford Awaiting Board approval from Vaasudev Guduguntla, Alper …" at bounding box center [652, 277] width 581 height 52
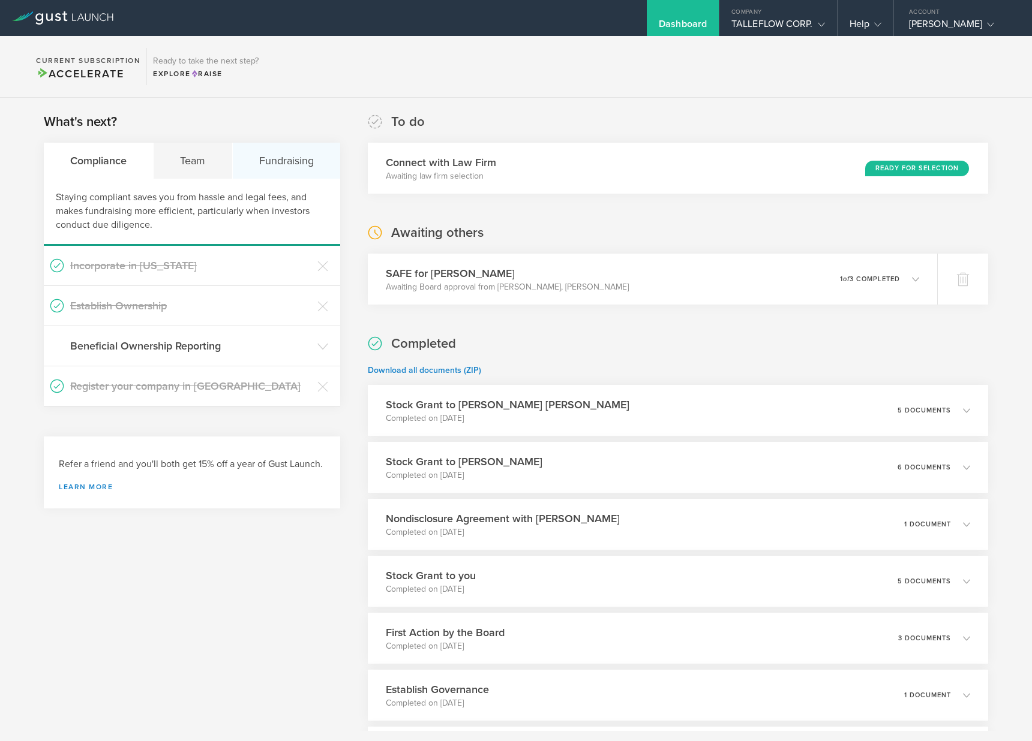
click at [287, 155] on div "Fundraising" at bounding box center [286, 161] width 107 height 36
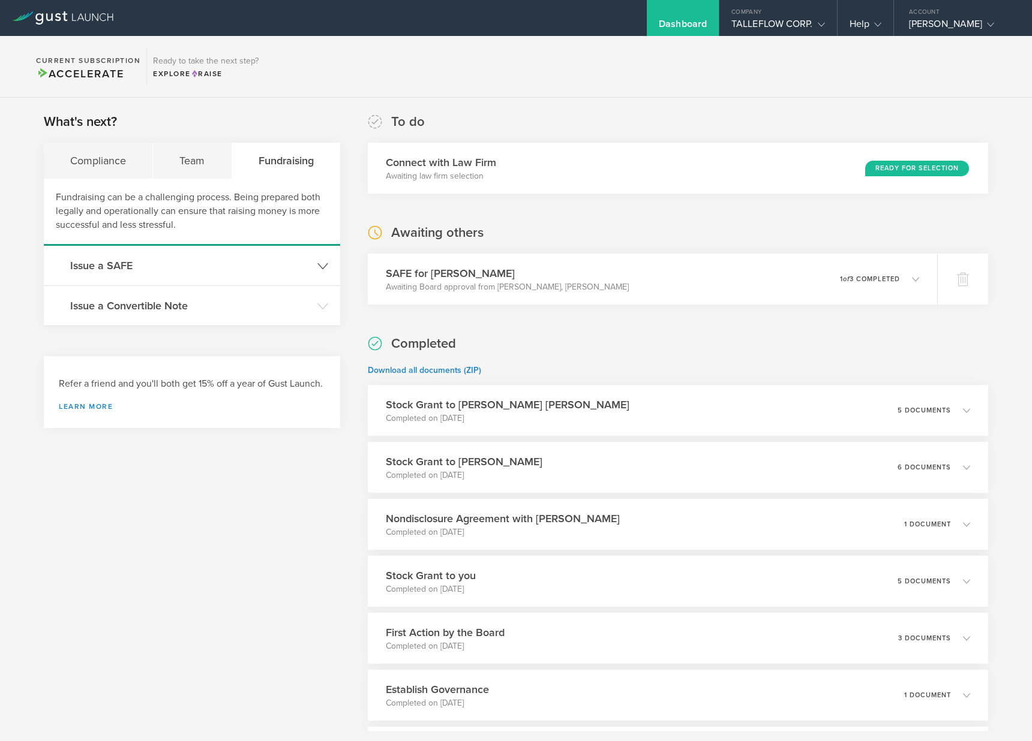
drag, startPoint x: 185, startPoint y: 269, endPoint x: 182, endPoint y: 284, distance: 15.9
click at [186, 269] on h3 "Issue a SAFE" at bounding box center [190, 266] width 241 height 16
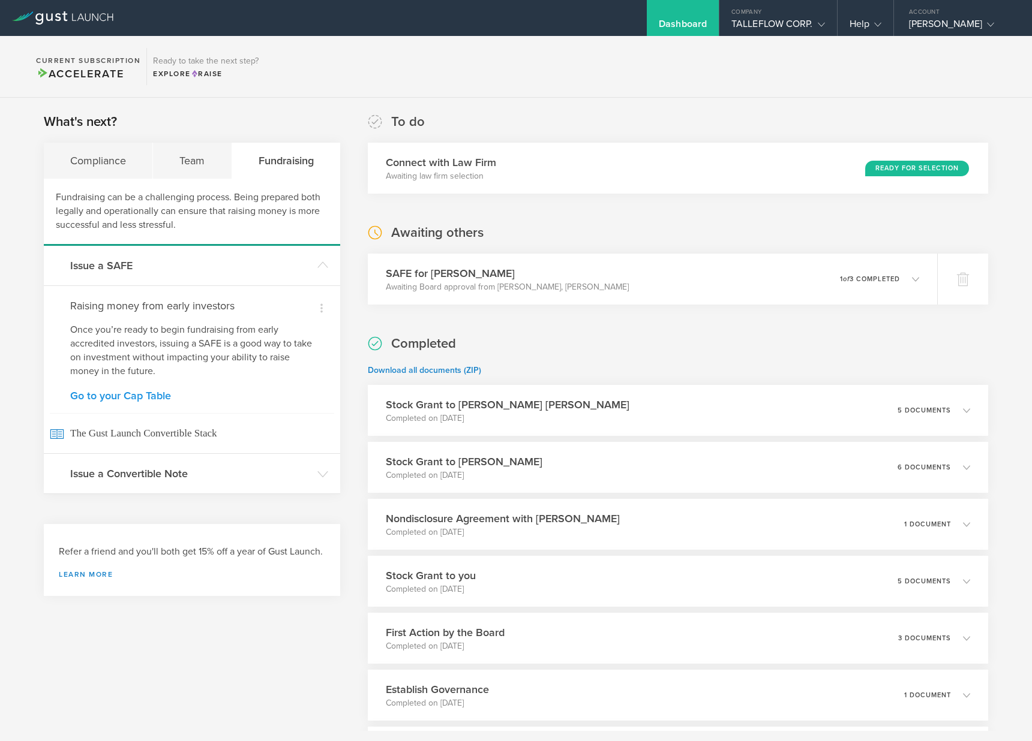
click at [164, 401] on link "Go to your Cap Table" at bounding box center [191, 395] width 243 height 11
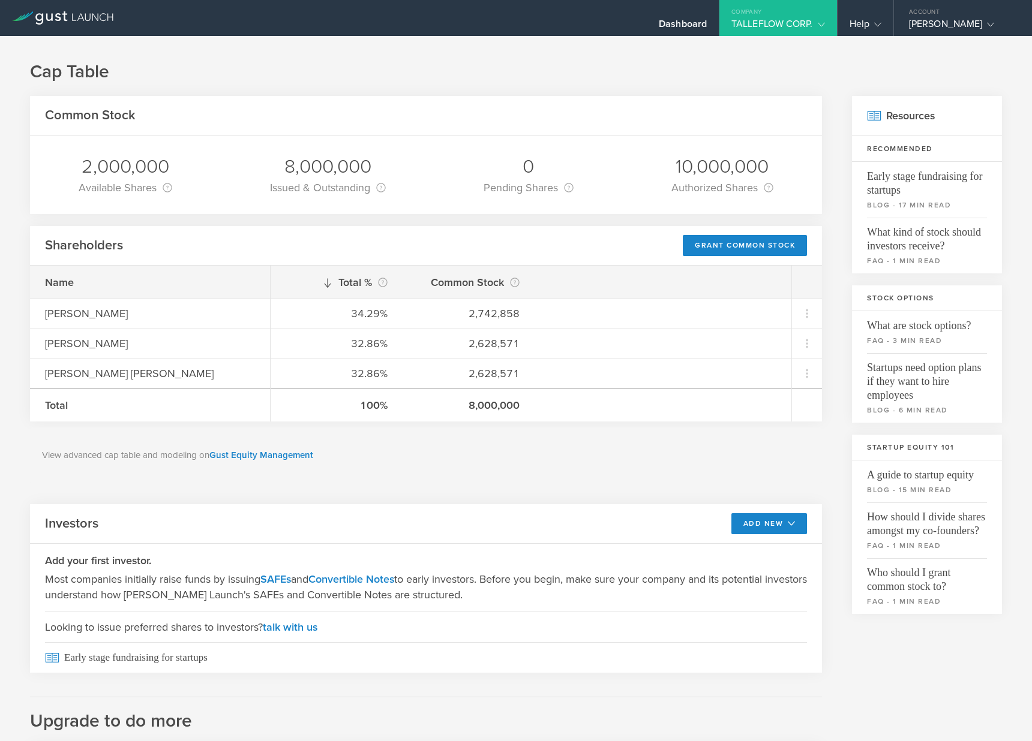
scroll to position [68, 0]
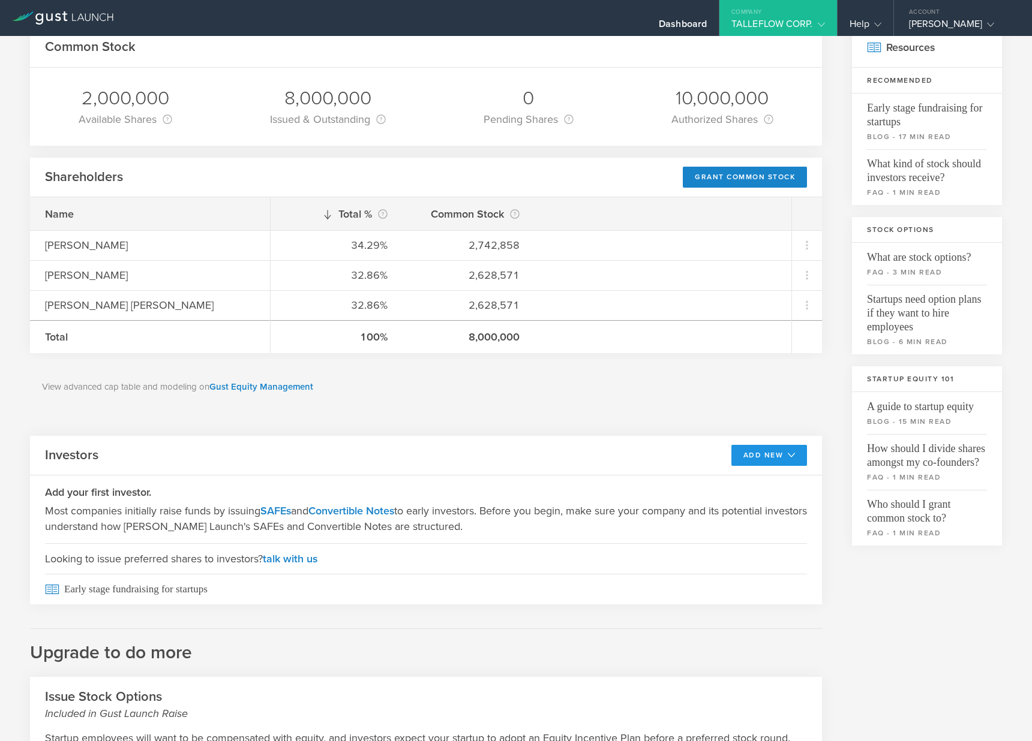
click at [748, 454] on button "Add New" at bounding box center [769, 455] width 76 height 21
click at [743, 479] on li "SAFE" at bounding box center [758, 482] width 86 height 23
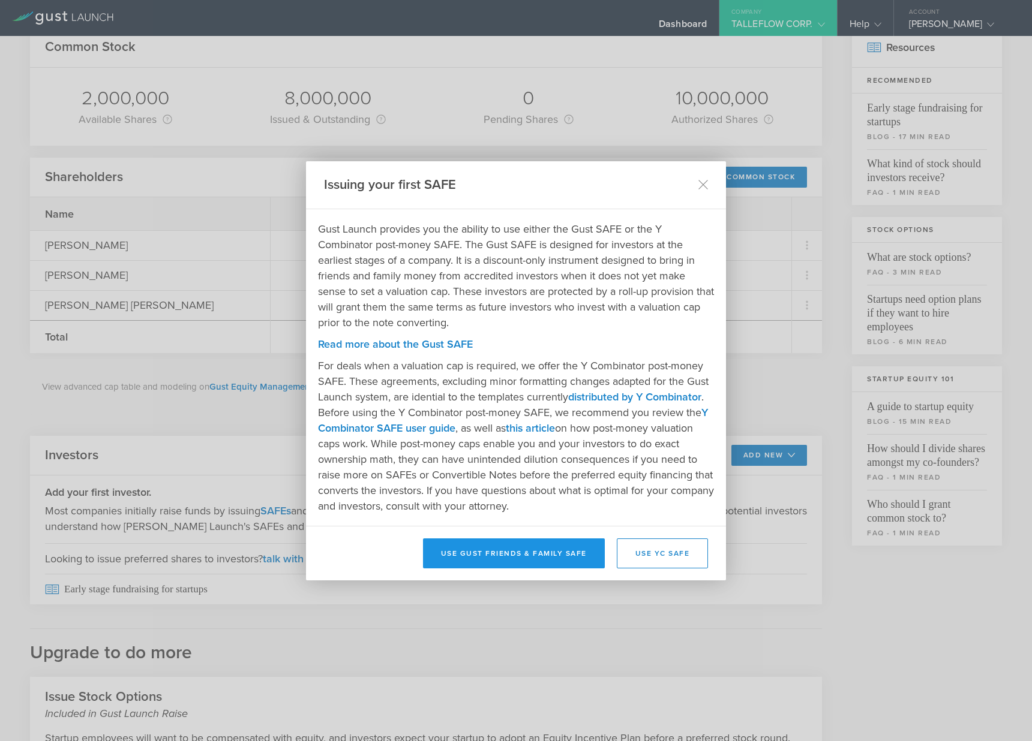
click at [563, 546] on button "Use Gust Friends & Family SAFE" at bounding box center [514, 554] width 182 height 30
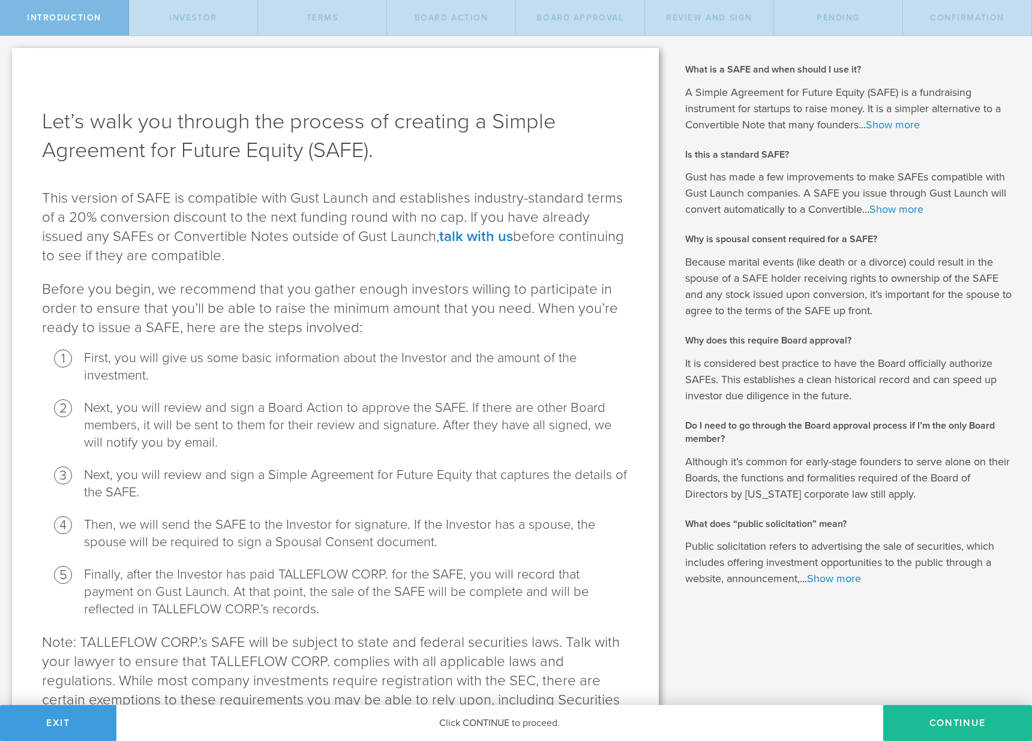
scroll to position [100, 0]
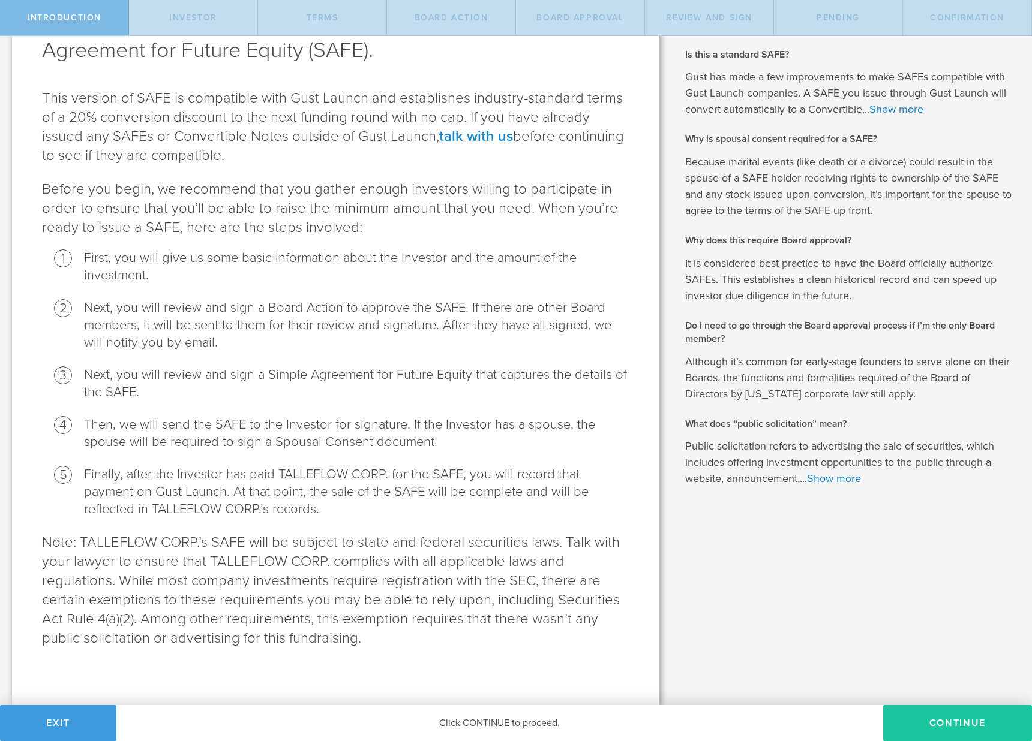
click at [900, 723] on button "Continue" at bounding box center [957, 723] width 149 height 36
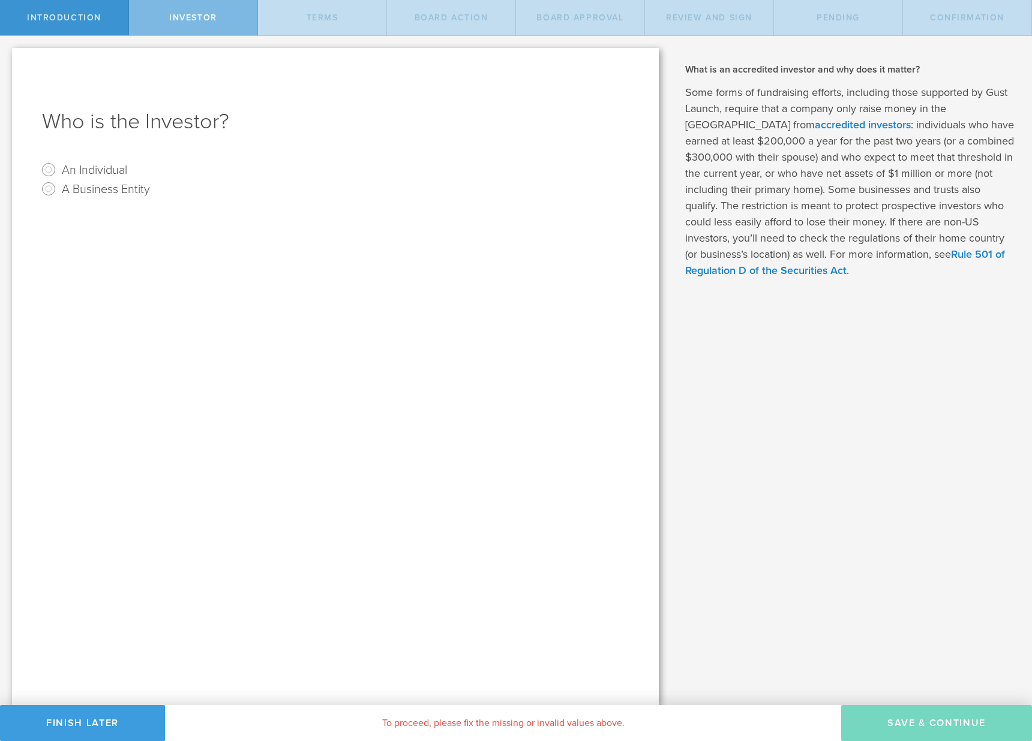
click at [114, 175] on label "An Individual" at bounding box center [94, 169] width 65 height 17
click at [58, 175] on input "An Individual" at bounding box center [48, 169] width 19 height 19
radio input "true"
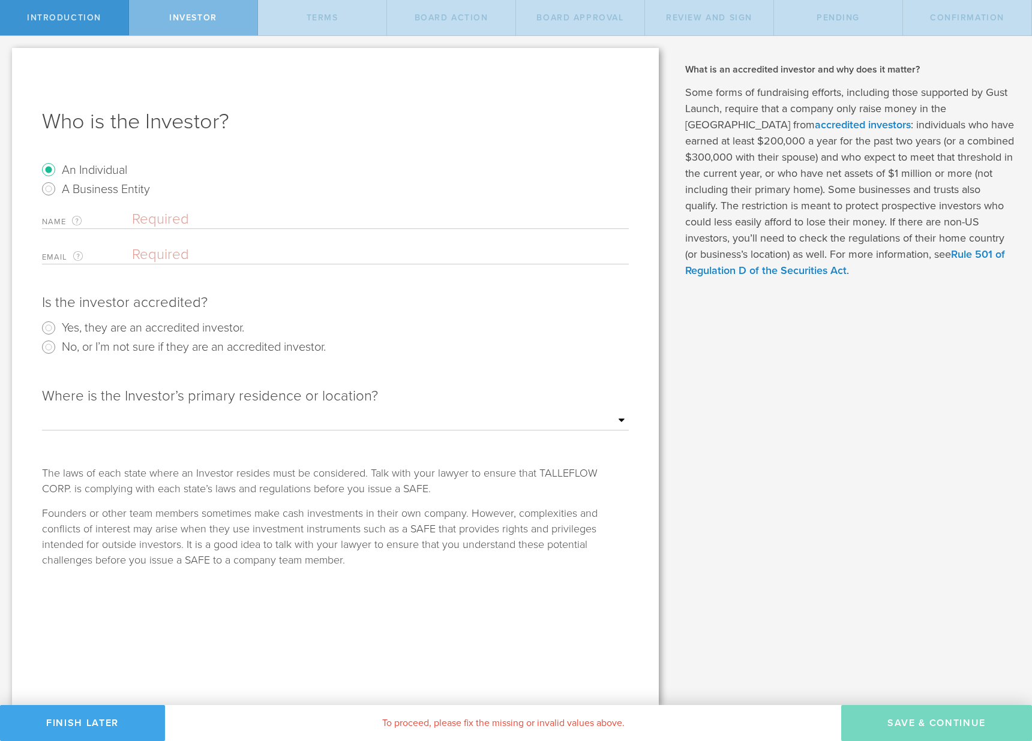
click at [119, 718] on button "Finish Later" at bounding box center [82, 723] width 165 height 36
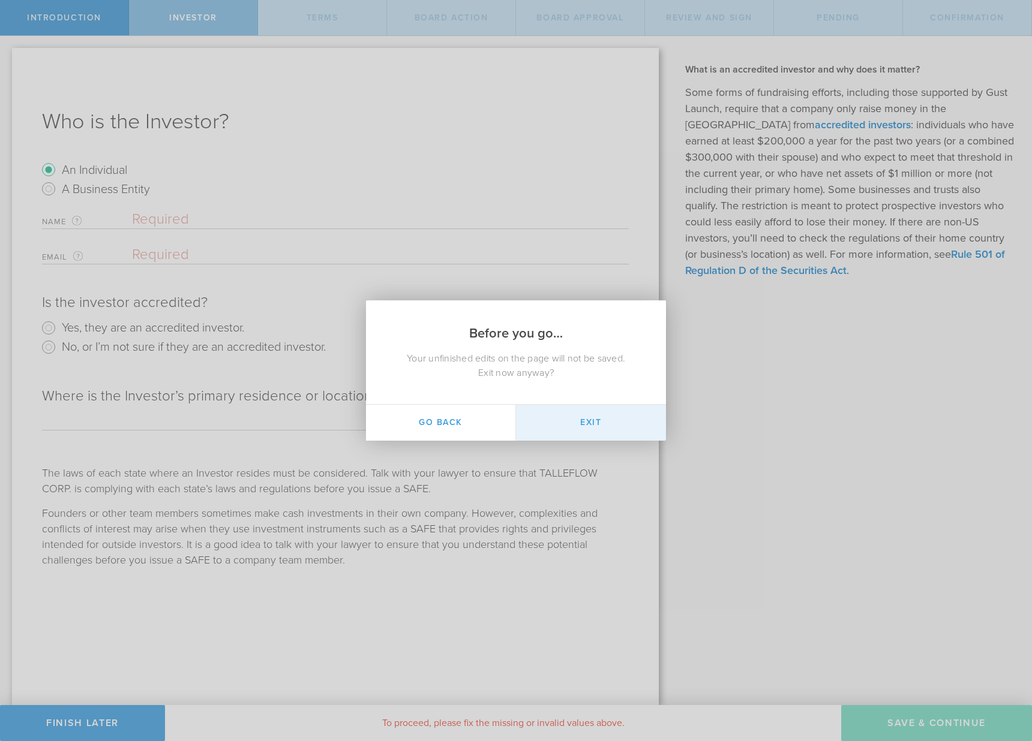
click at [591, 421] on button "Exit" at bounding box center [591, 423] width 150 height 36
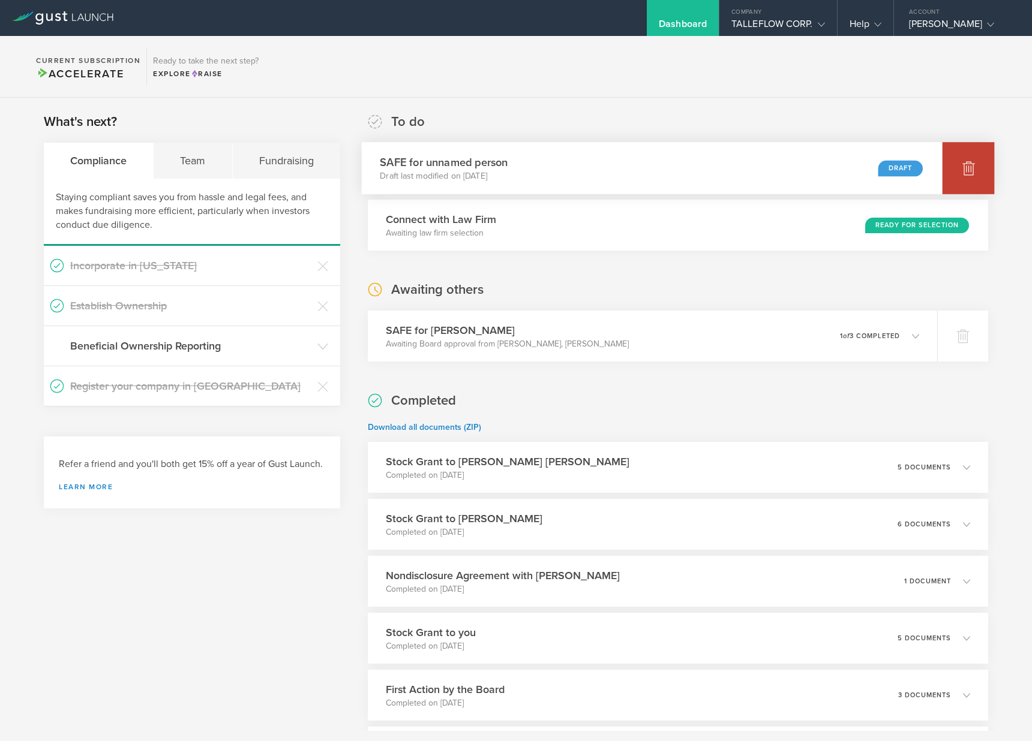
click at [950, 169] on div at bounding box center [968, 168] width 52 height 52
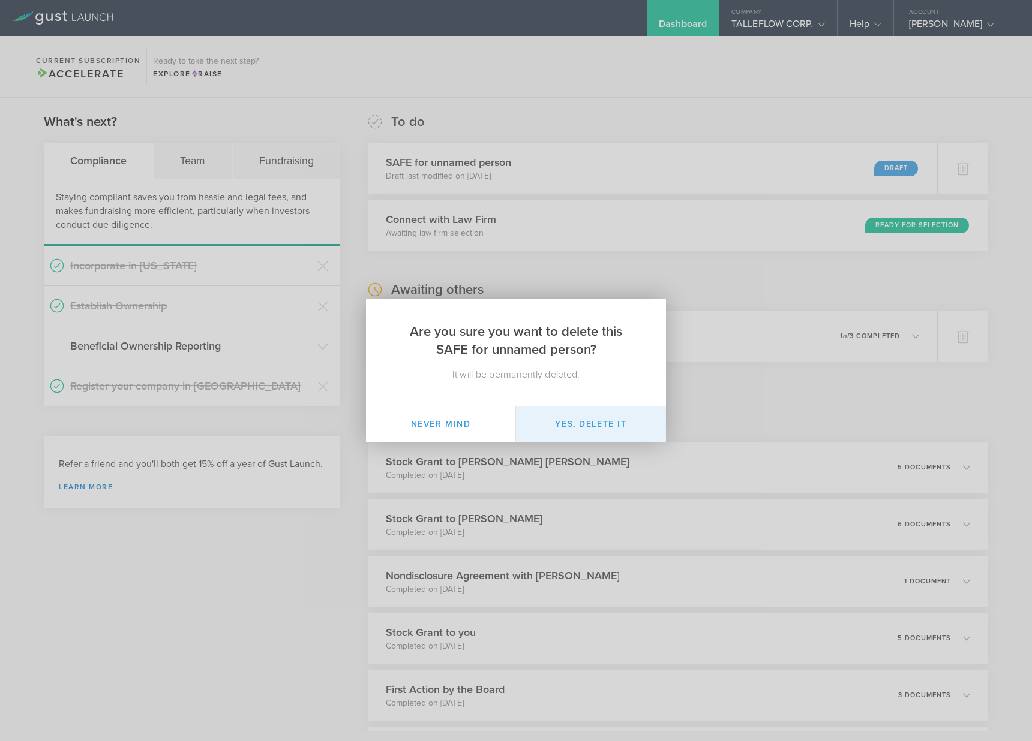
click at [592, 416] on button "Yes, delete it" at bounding box center [591, 425] width 150 height 36
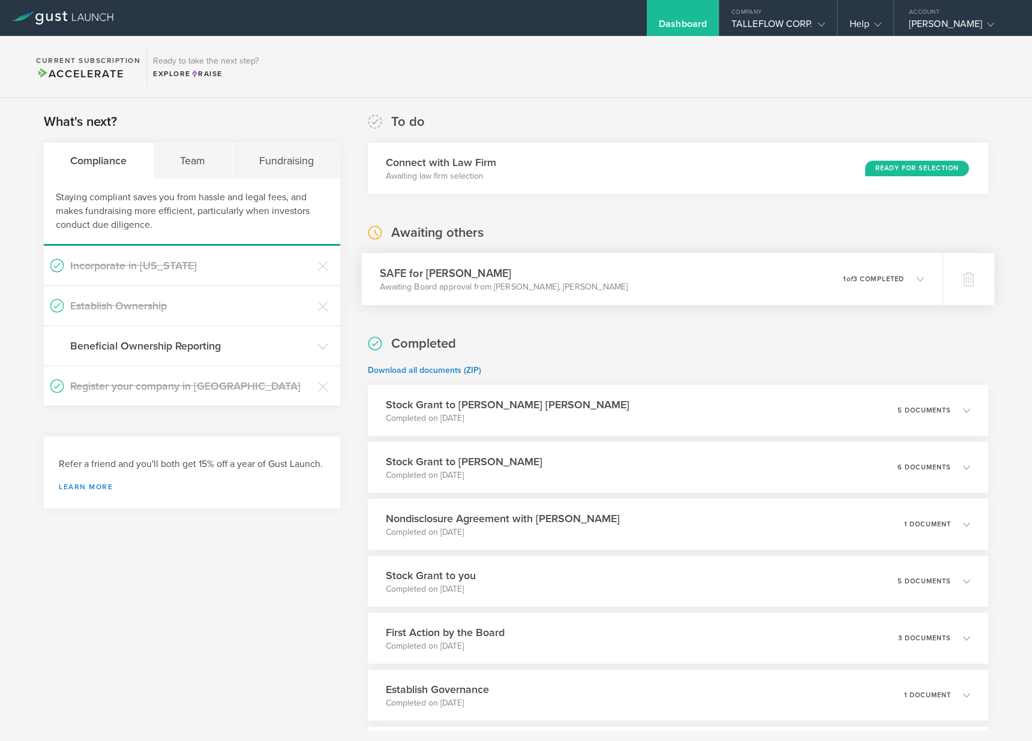
click at [574, 291] on p "Awaiting Board approval from [PERSON_NAME], [PERSON_NAME]" at bounding box center [504, 287] width 248 height 12
